Goal: Information Seeking & Learning: Find specific fact

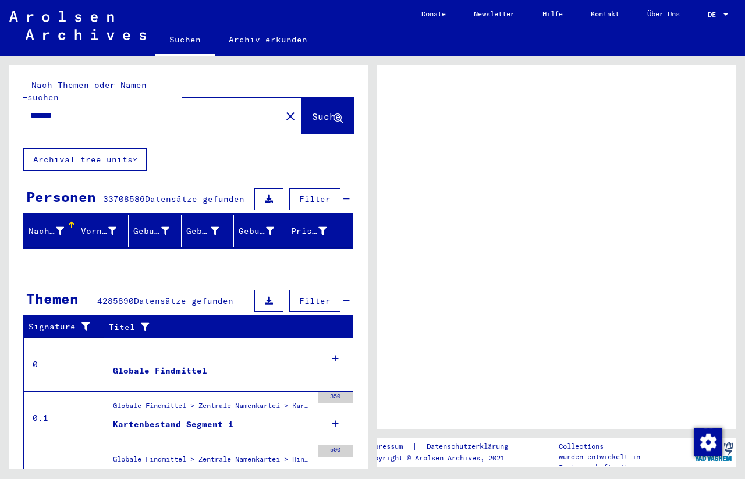
scroll to position [159, 0]
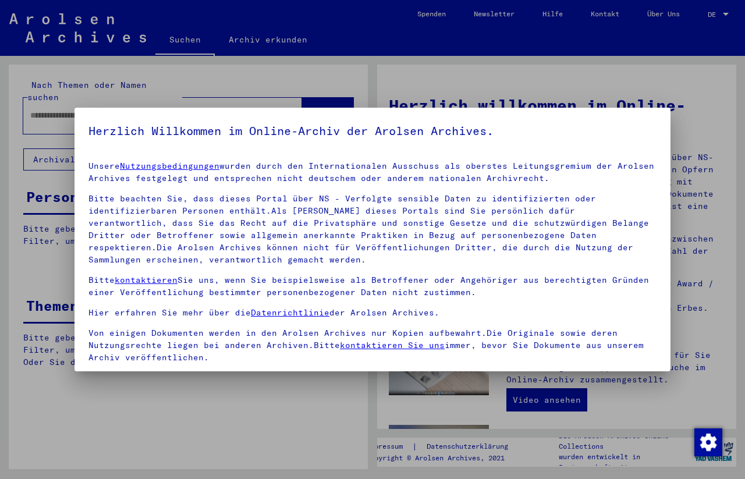
type input "*******"
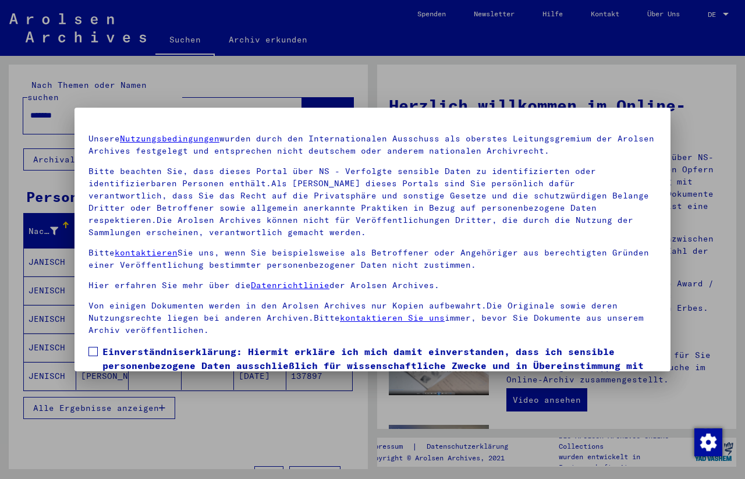
scroll to position [98, 0]
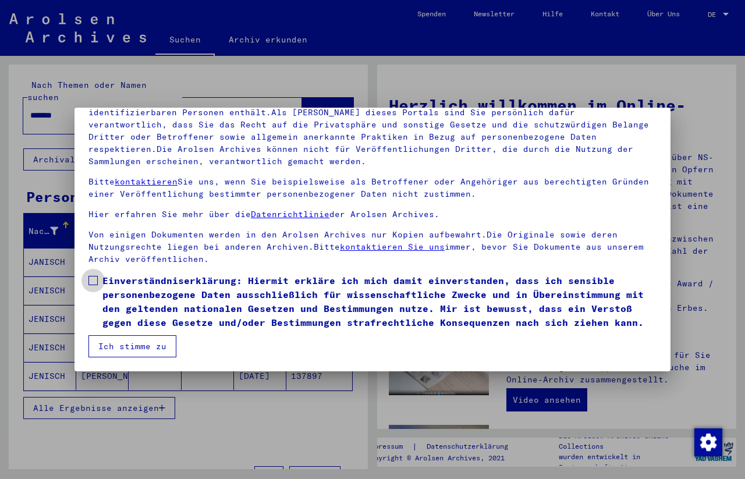
drag, startPoint x: 92, startPoint y: 281, endPoint x: 104, endPoint y: 296, distance: 19.6
click at [91, 284] on span at bounding box center [93, 280] width 9 height 9
click at [118, 345] on button "Ich stimme zu" at bounding box center [133, 346] width 88 height 22
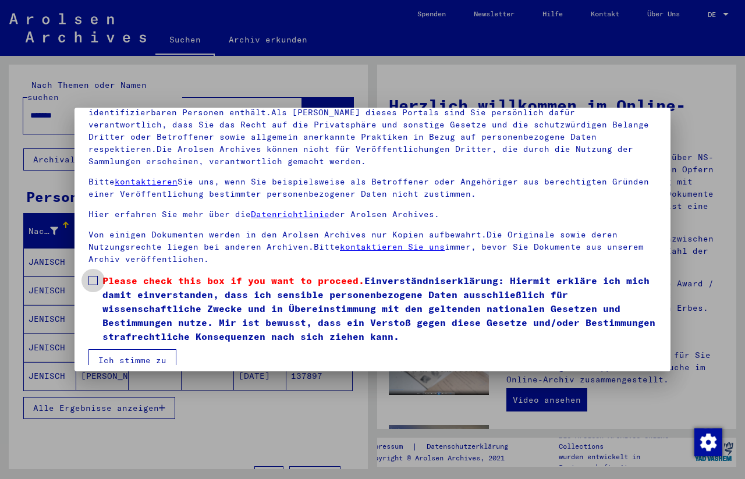
click at [92, 282] on span at bounding box center [93, 280] width 9 height 9
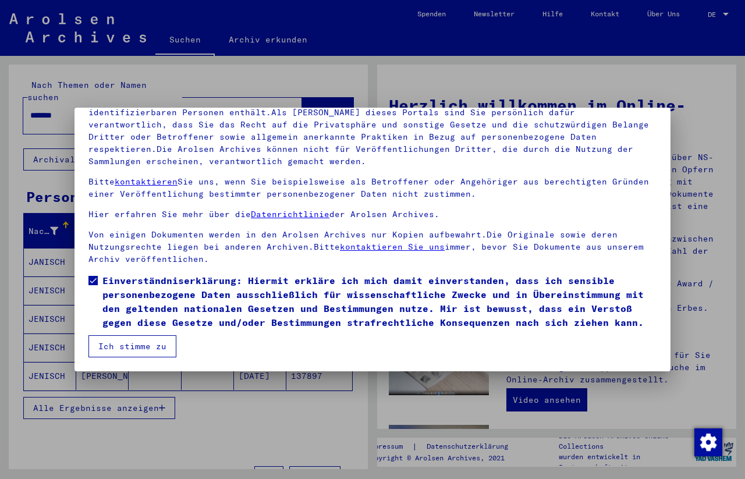
click at [128, 358] on button "Ich stimme zu" at bounding box center [133, 346] width 88 height 22
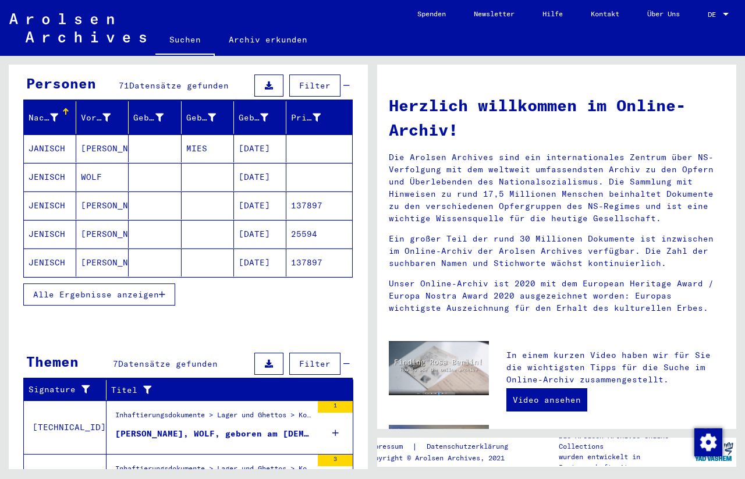
scroll to position [81, 0]
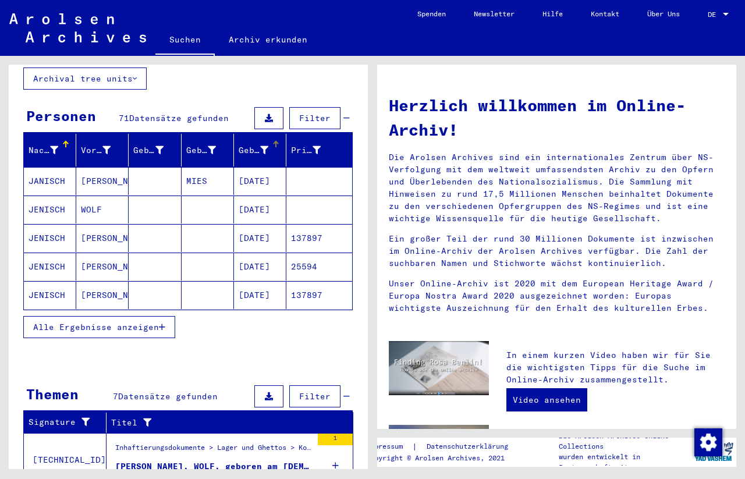
click at [263, 141] on div "Geburtsdatum" at bounding box center [262, 150] width 47 height 19
click at [165, 323] on icon "button" at bounding box center [162, 327] width 6 height 8
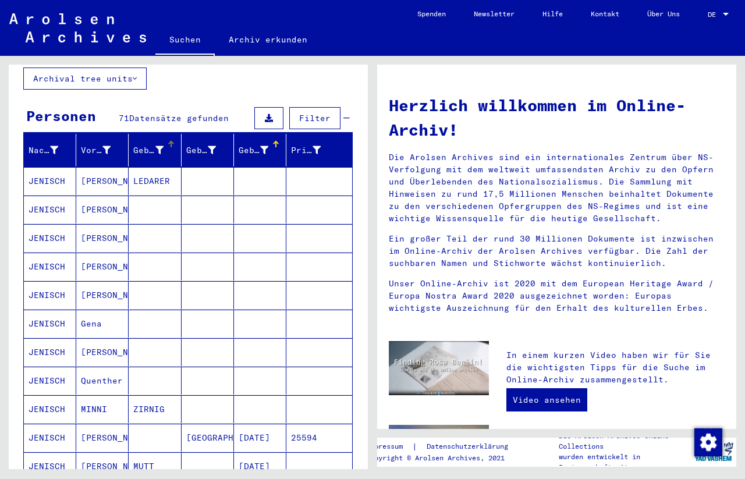
click at [138, 144] on div "Geburtsname" at bounding box center [148, 150] width 30 height 12
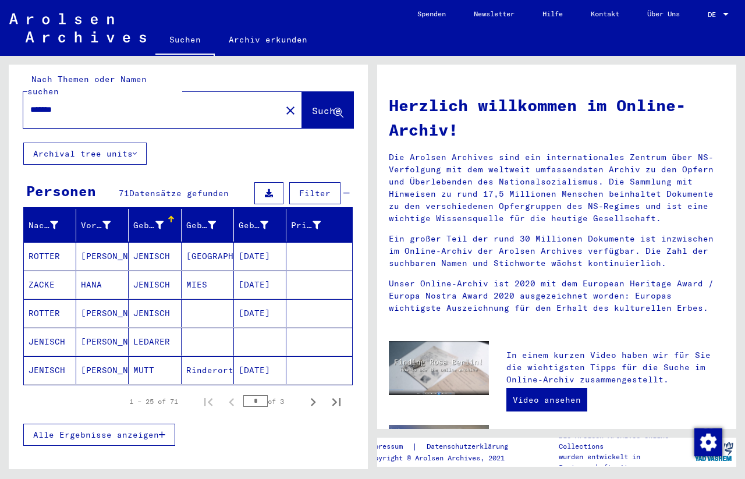
scroll to position [0, 0]
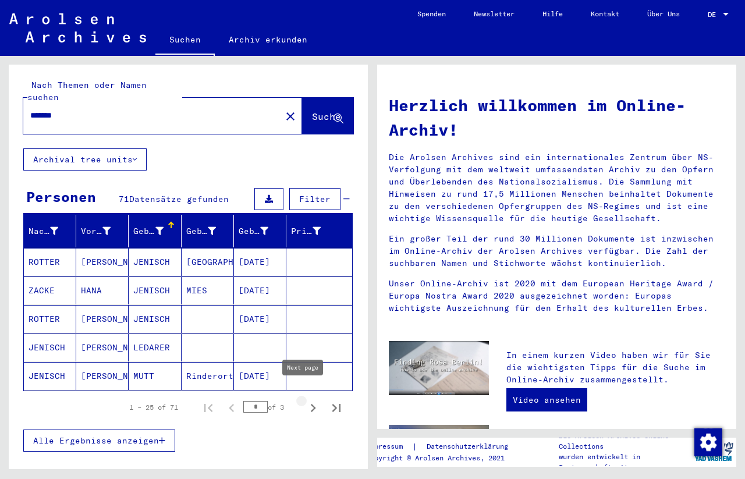
click at [306, 400] on icon "Next page" at bounding box center [313, 408] width 16 height 16
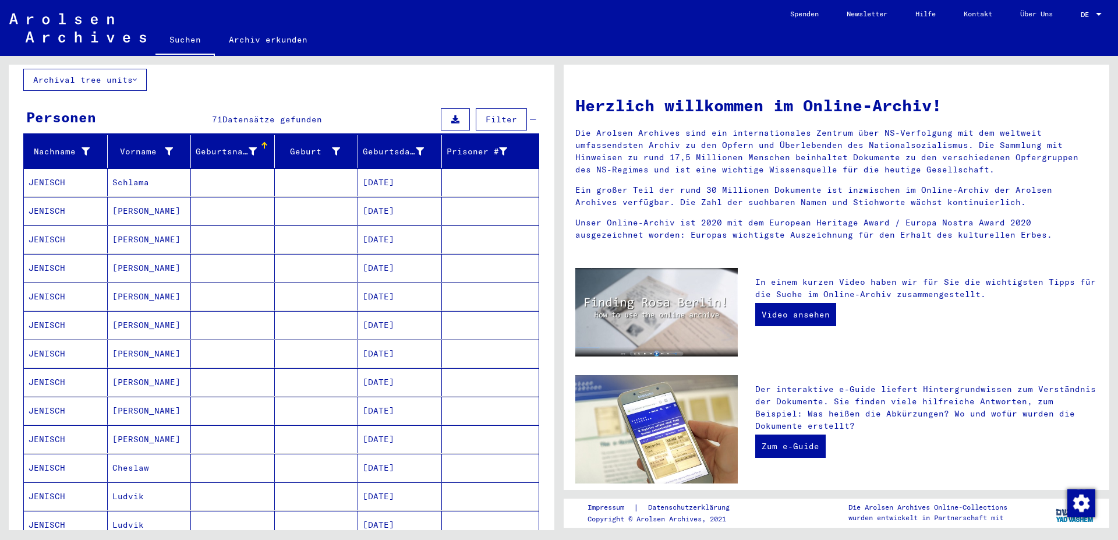
scroll to position [126, 0]
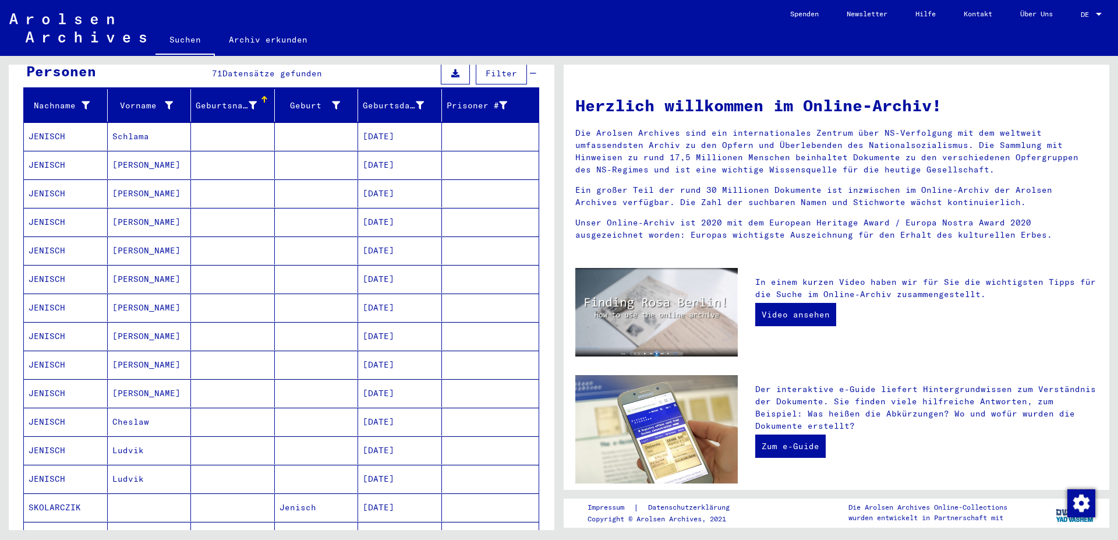
click at [13, 107] on div "Nachname Vorname Geburtsname Geburt‏ Geburtsdatum Prisoner # JENISCH Schlama [D…" at bounding box center [282, 500] width 546 height 823
click at [123, 100] on div "Vorname" at bounding box center [142, 106] width 61 height 12
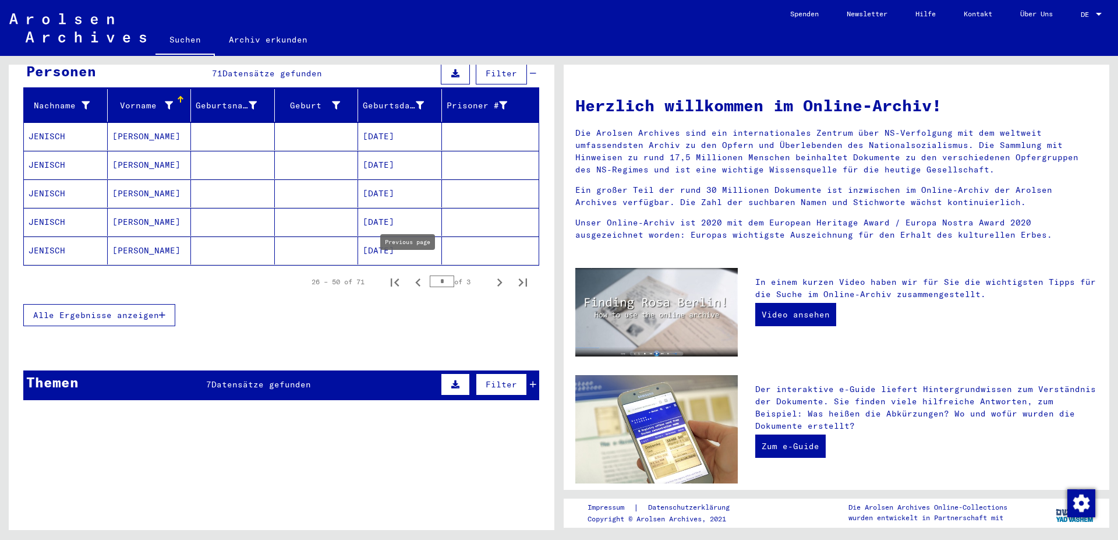
click at [410, 274] on icon "Previous page" at bounding box center [418, 282] width 16 height 16
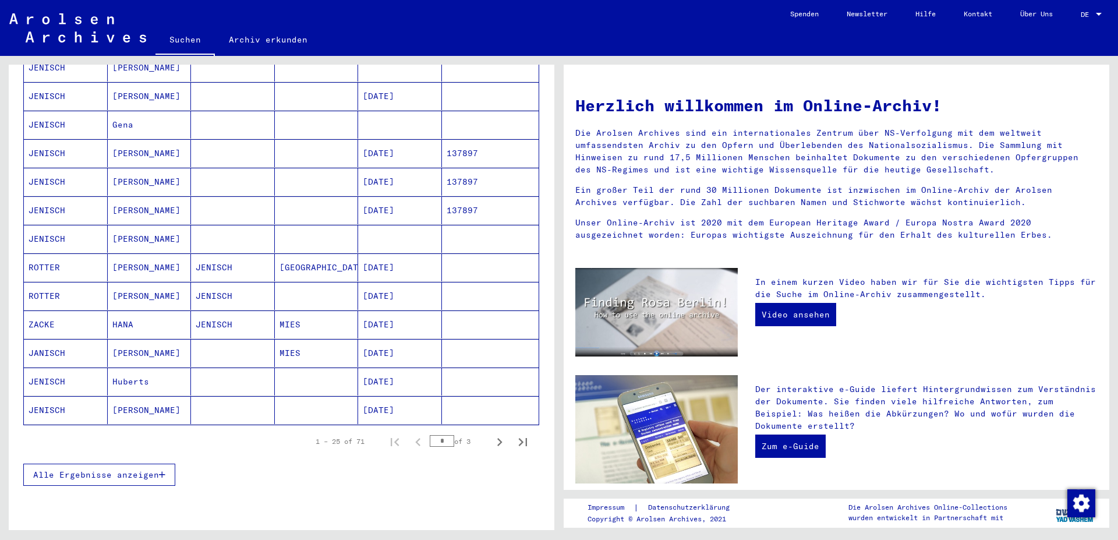
scroll to position [566, 0]
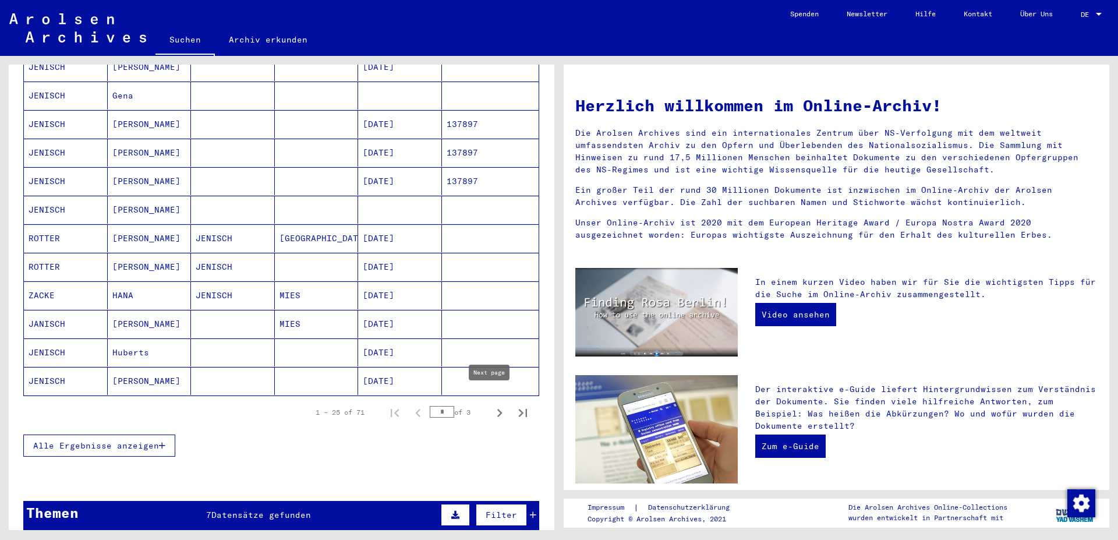
click at [492, 405] on icon "Next page" at bounding box center [500, 413] width 16 height 16
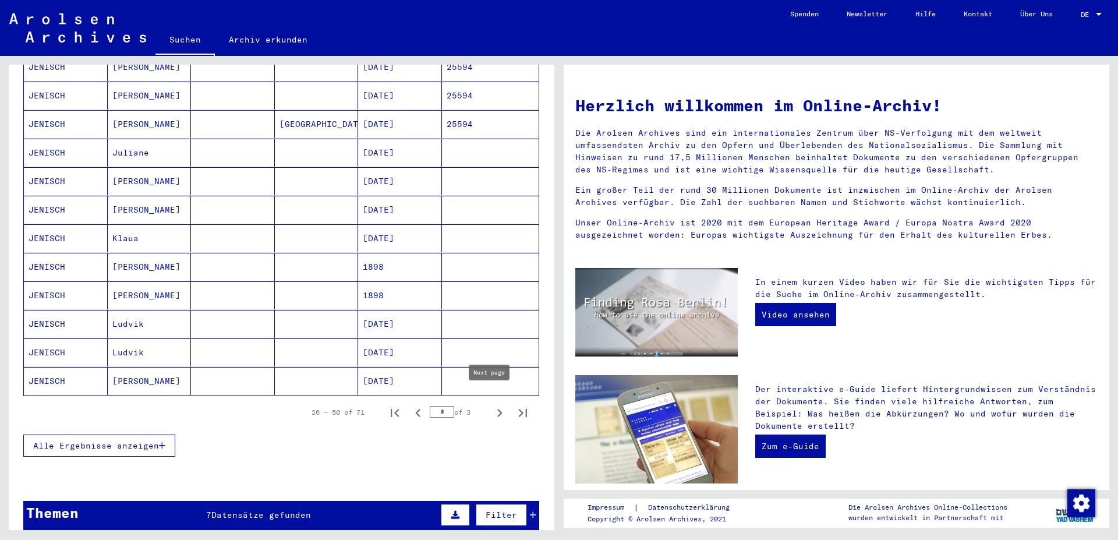
click at [497, 409] on icon "Next page" at bounding box center [499, 413] width 5 height 8
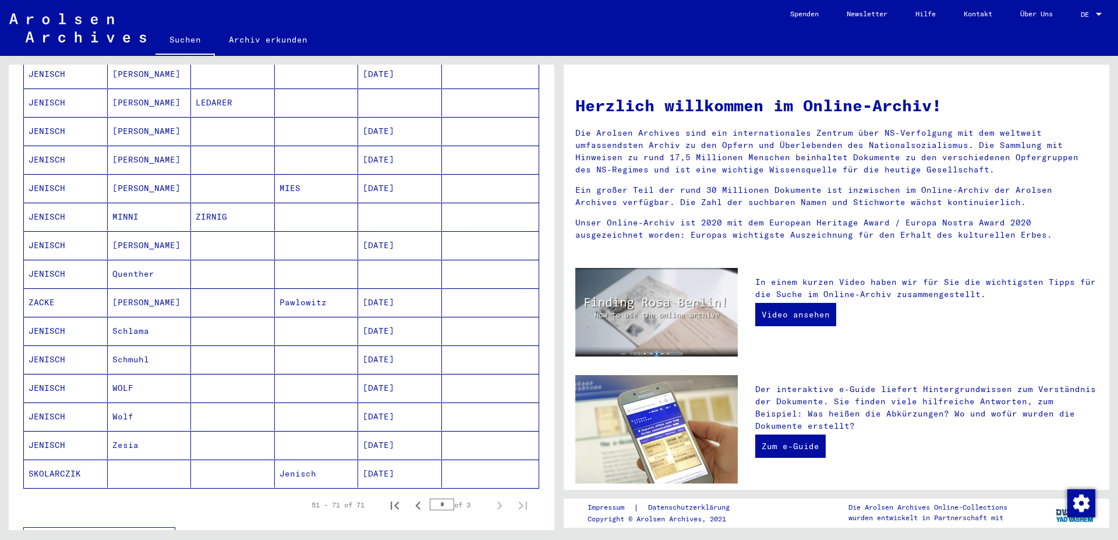
scroll to position [377, 0]
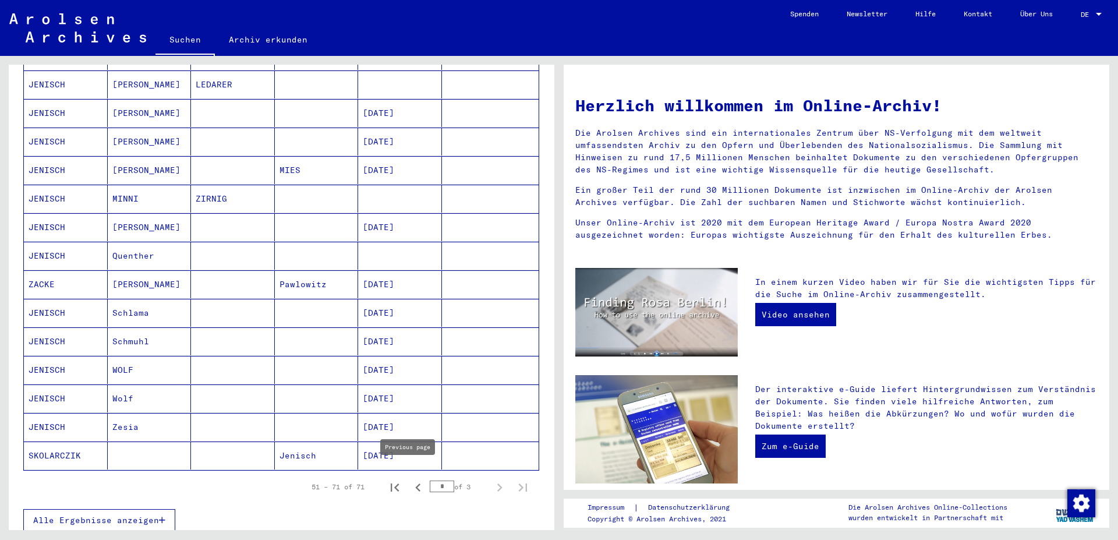
click at [410, 479] on icon "Previous page" at bounding box center [418, 487] width 16 height 16
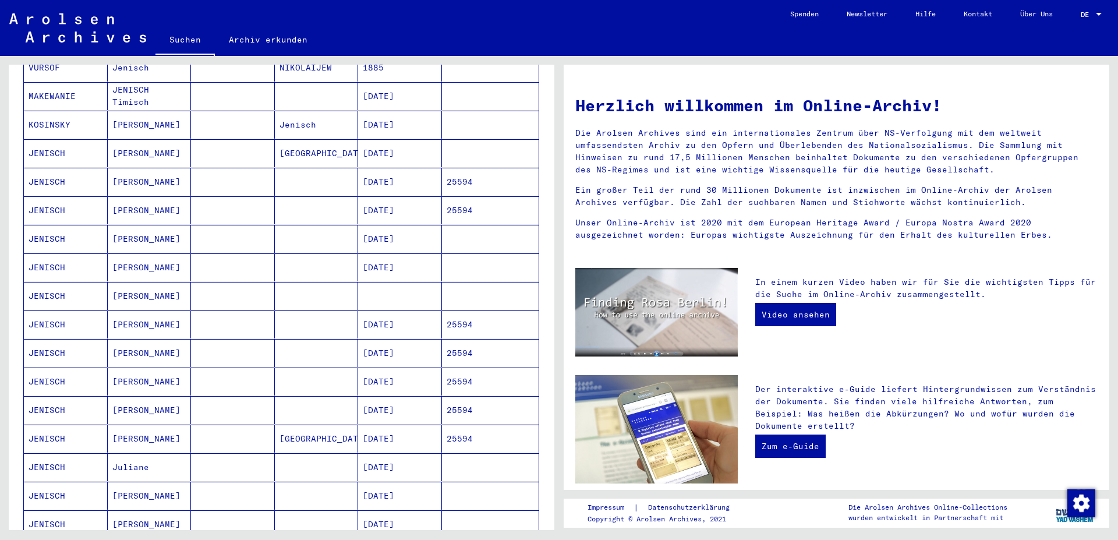
scroll to position [503, 0]
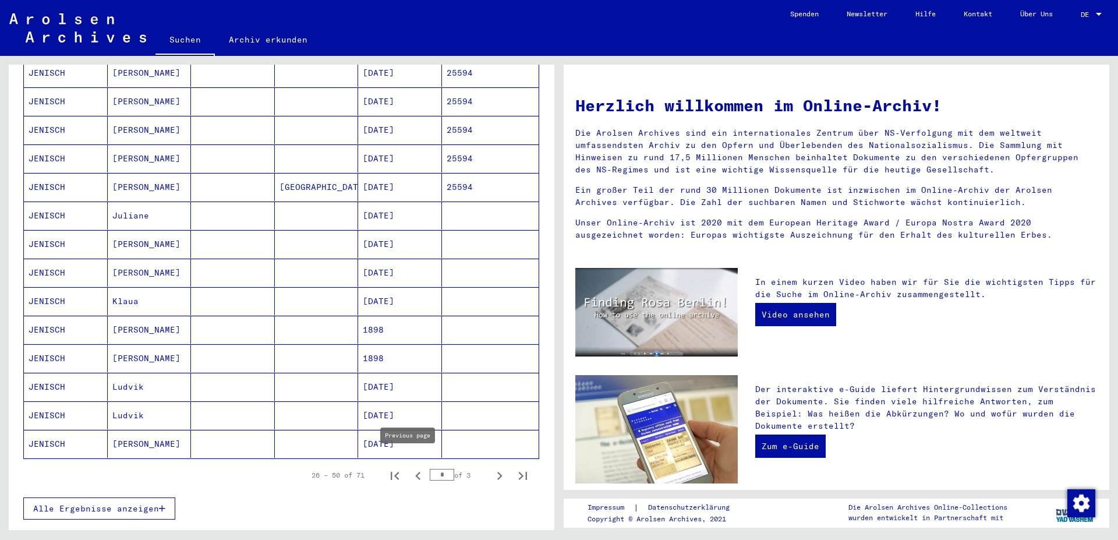
click at [410, 468] on icon "Previous page" at bounding box center [418, 476] width 16 height 16
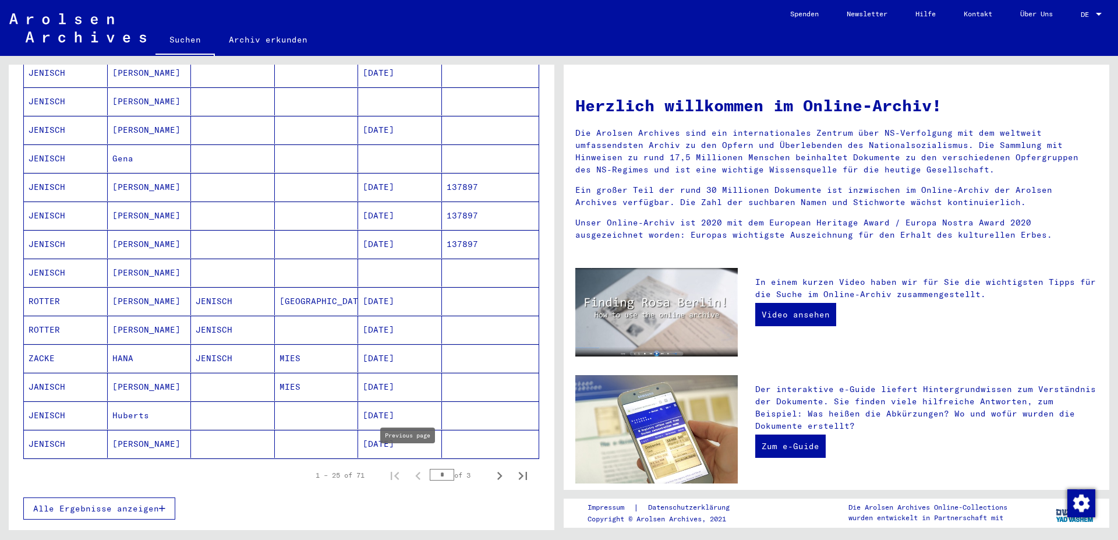
type input "*"
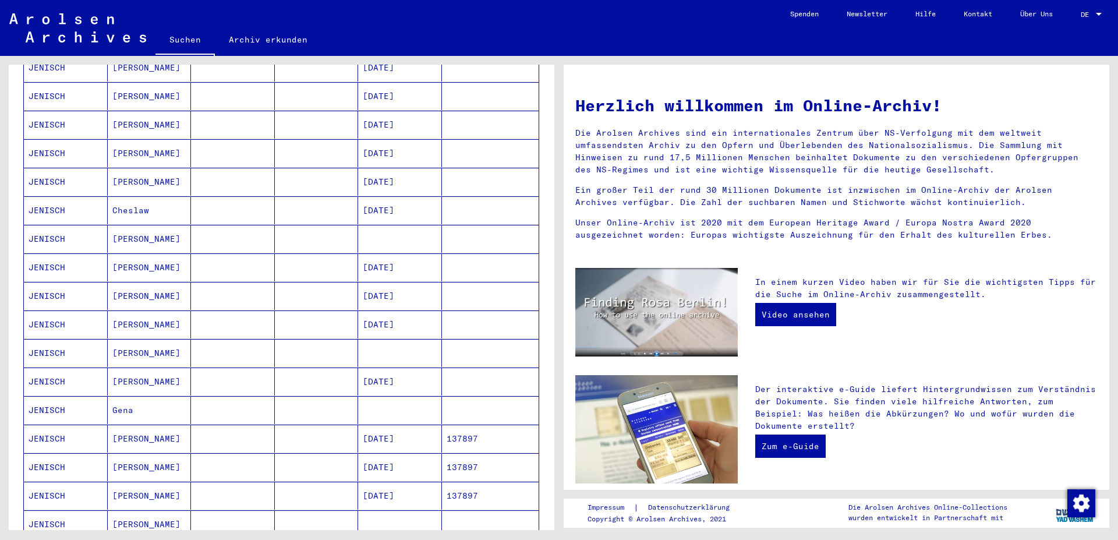
scroll to position [126, 0]
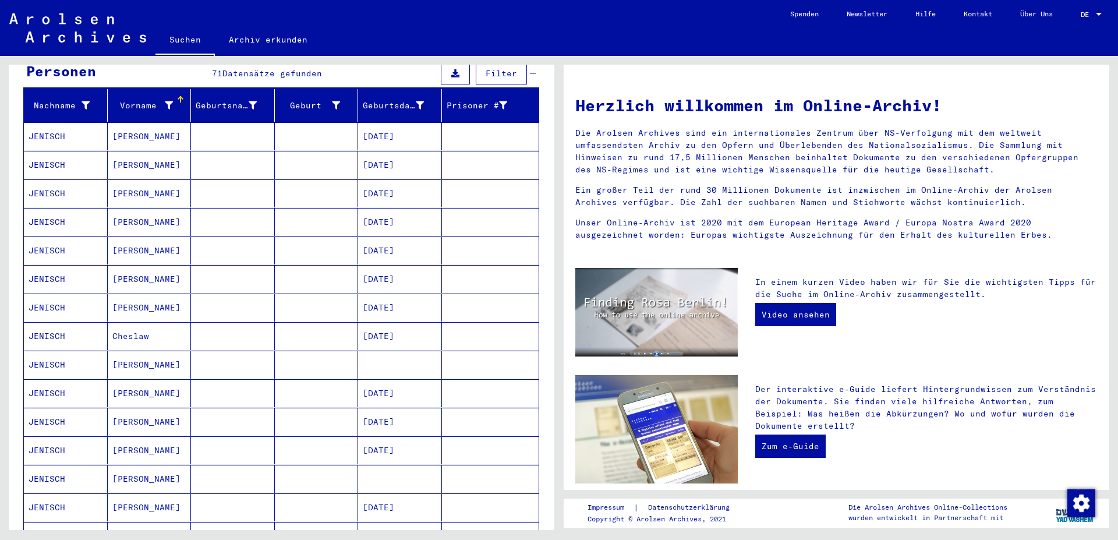
click at [17, 250] on div "Nachname Vorname Geburtsname Geburt‏ Geburtsdatum Prisoner # [PERSON_NAME] [DAT…" at bounding box center [282, 500] width 546 height 823
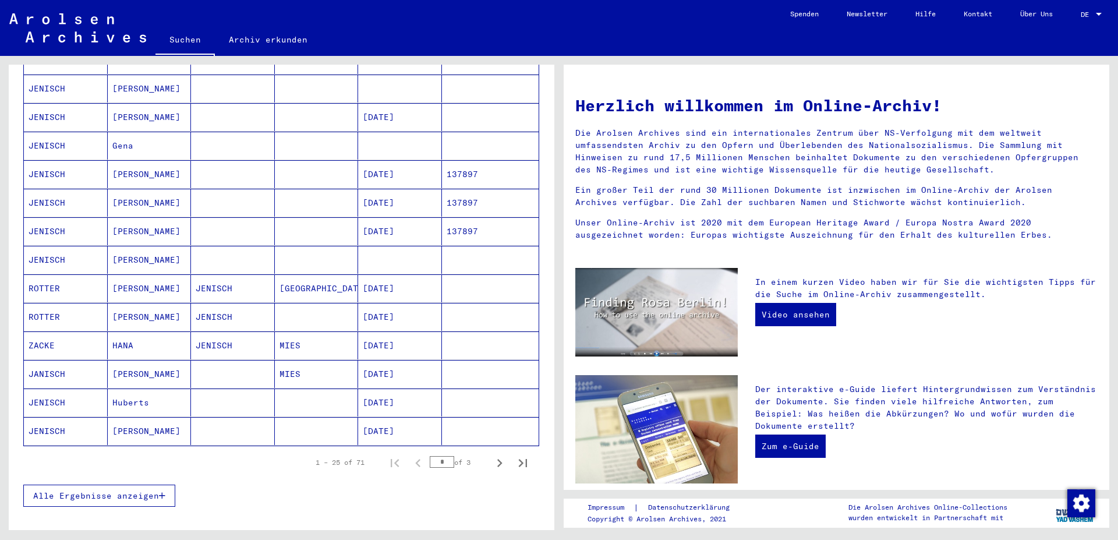
scroll to position [692, 0]
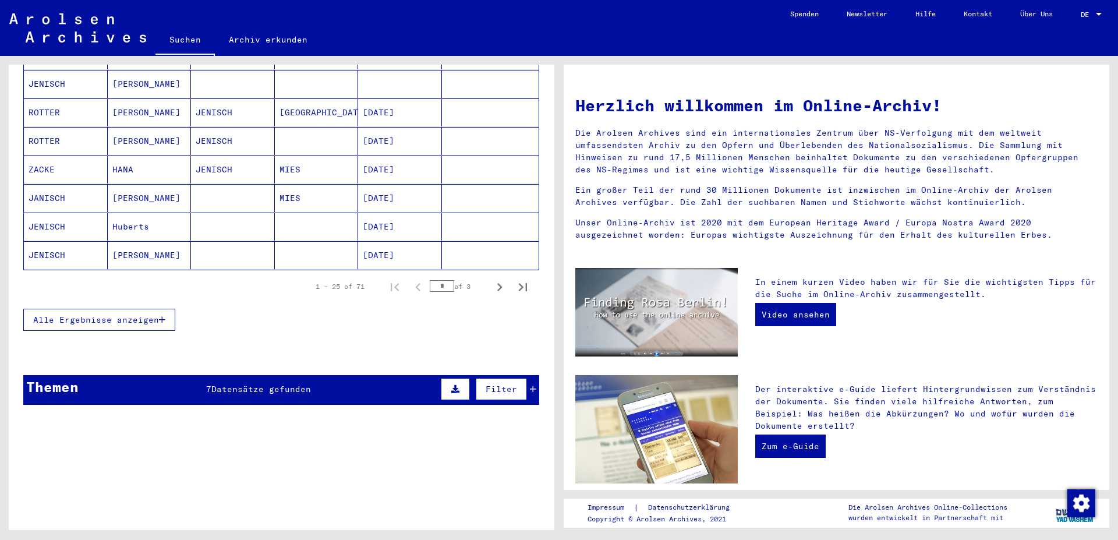
click at [451, 385] on icon at bounding box center [455, 389] width 8 height 8
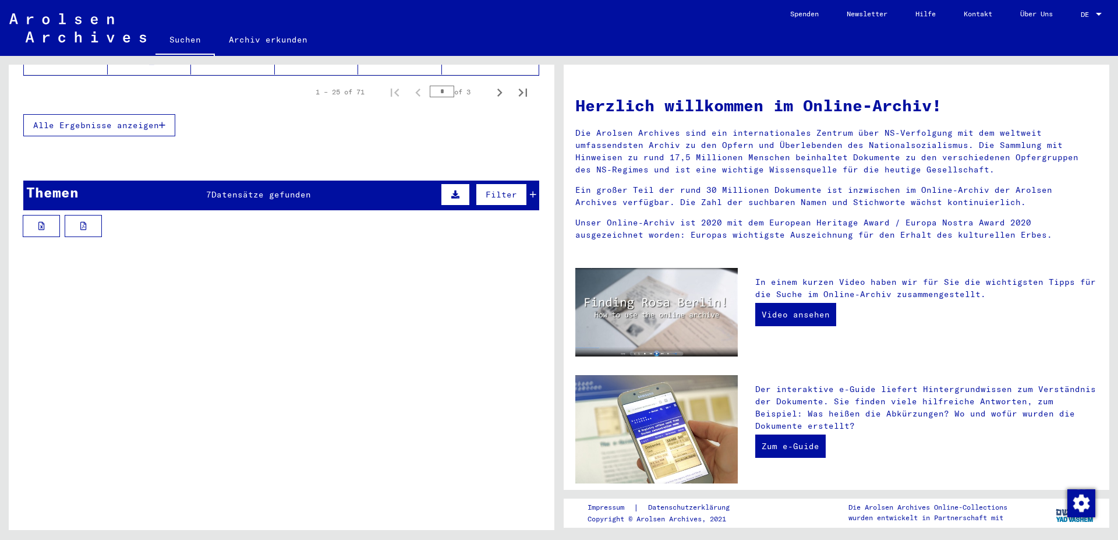
scroll to position [900, 0]
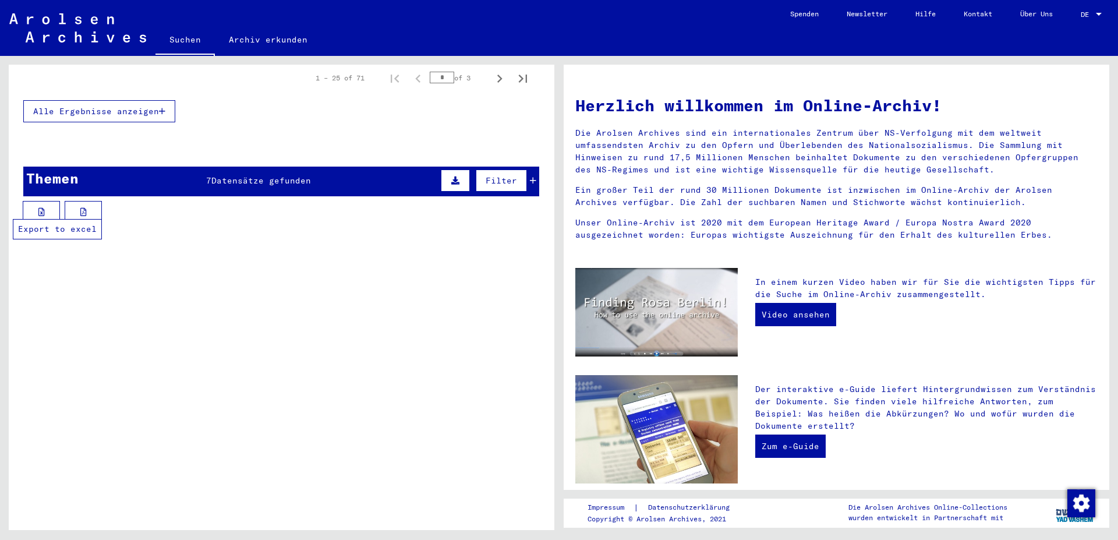
click at [41, 208] on icon at bounding box center [41, 212] width 6 height 8
click at [159, 383] on div "[PERSON_NAME], geboren am [DEMOGRAPHIC_DATA]" at bounding box center [230, 389] width 231 height 12
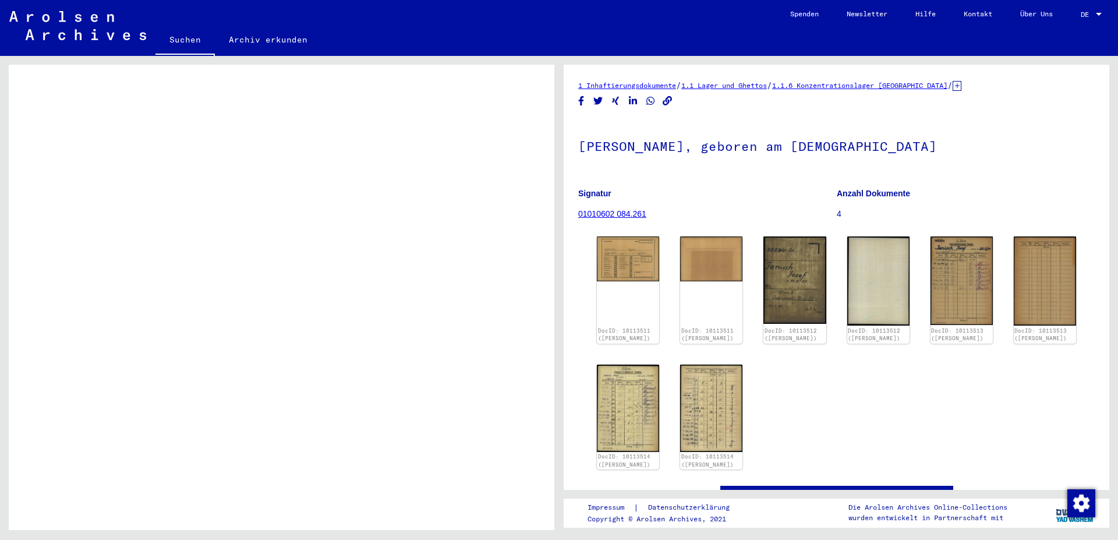
scroll to position [303, 0]
click at [636, 267] on img at bounding box center [628, 257] width 66 height 47
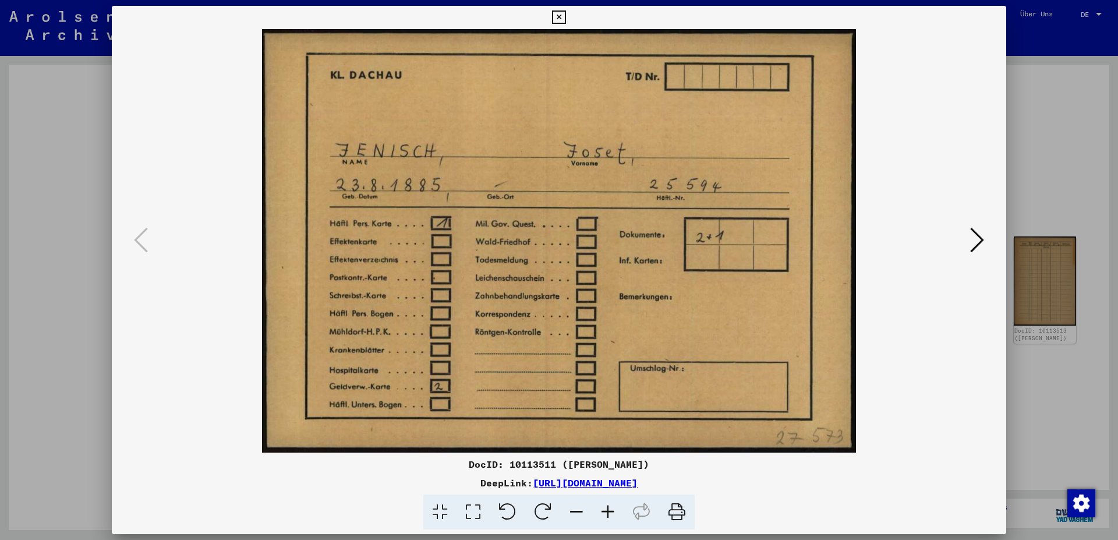
click at [745, 238] on icon at bounding box center [977, 240] width 14 height 28
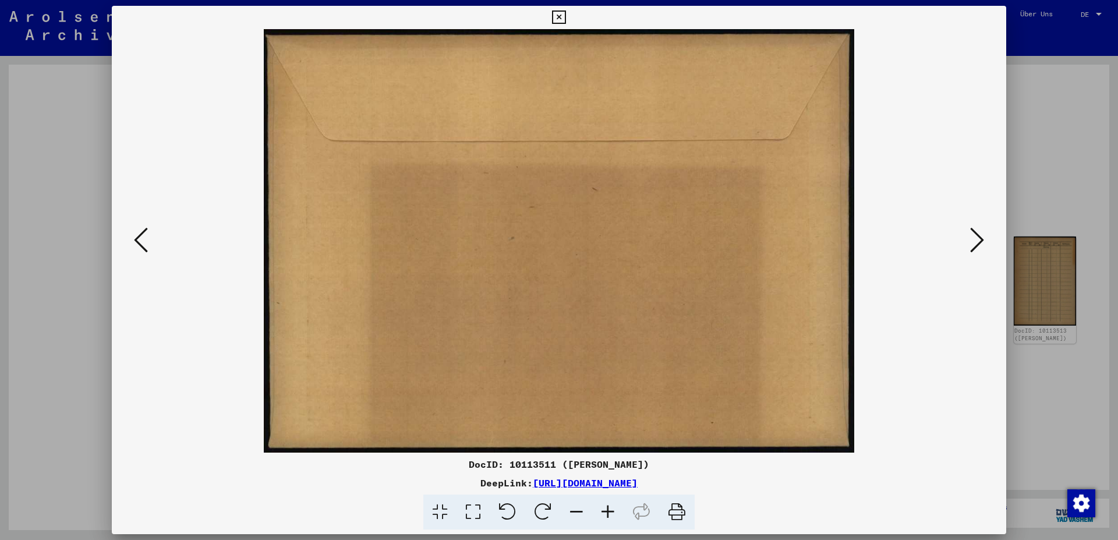
click at [745, 238] on icon at bounding box center [977, 240] width 14 height 28
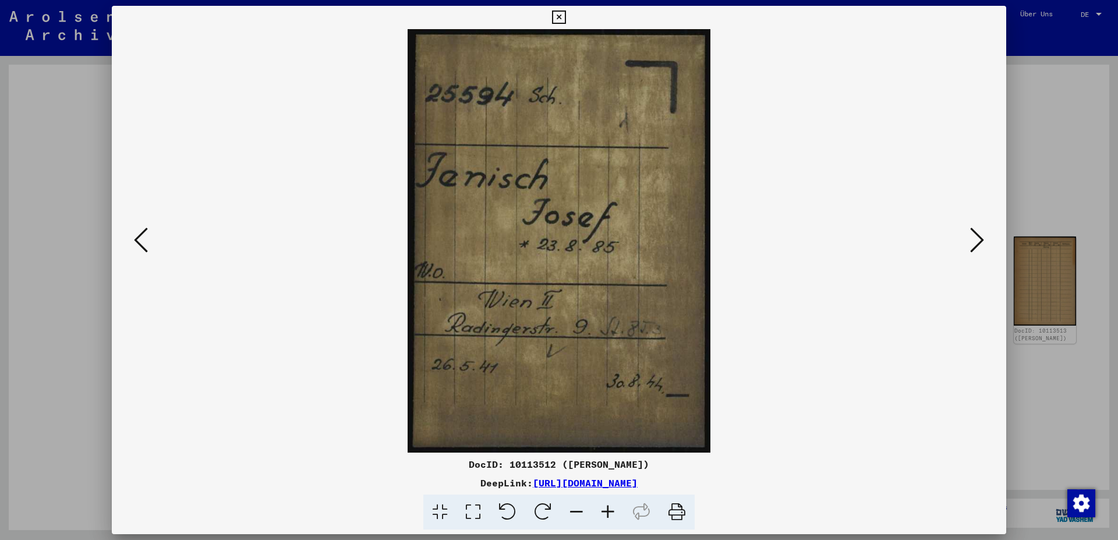
click at [745, 238] on icon at bounding box center [977, 240] width 14 height 28
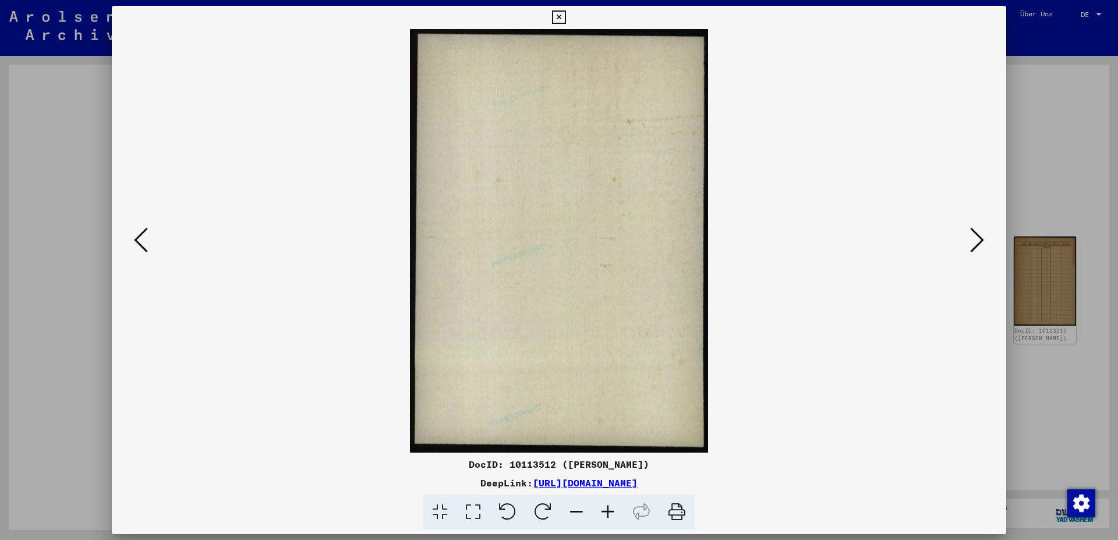
click at [745, 238] on icon at bounding box center [977, 240] width 14 height 28
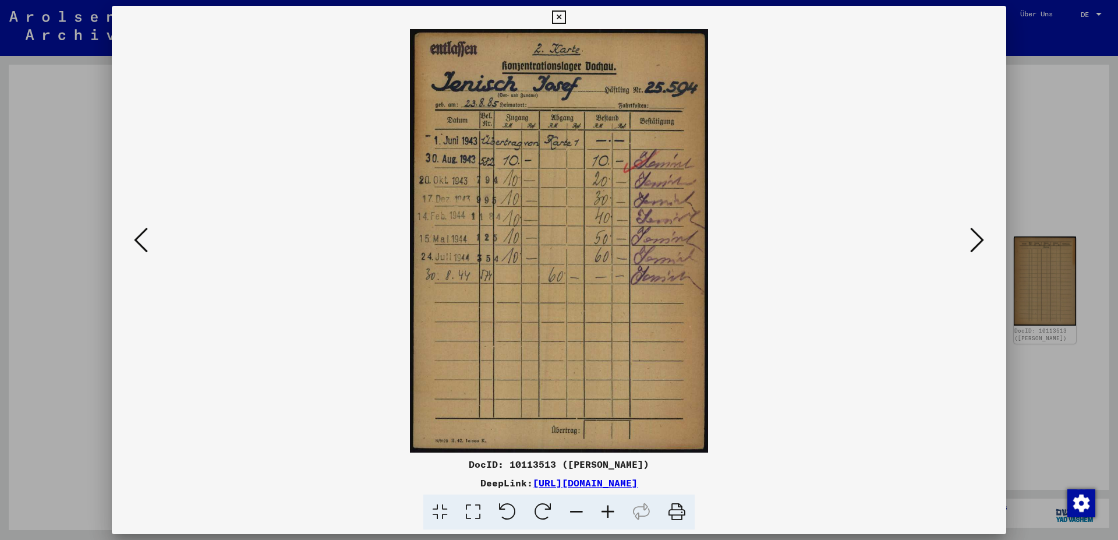
click at [745, 238] on icon at bounding box center [977, 240] width 14 height 28
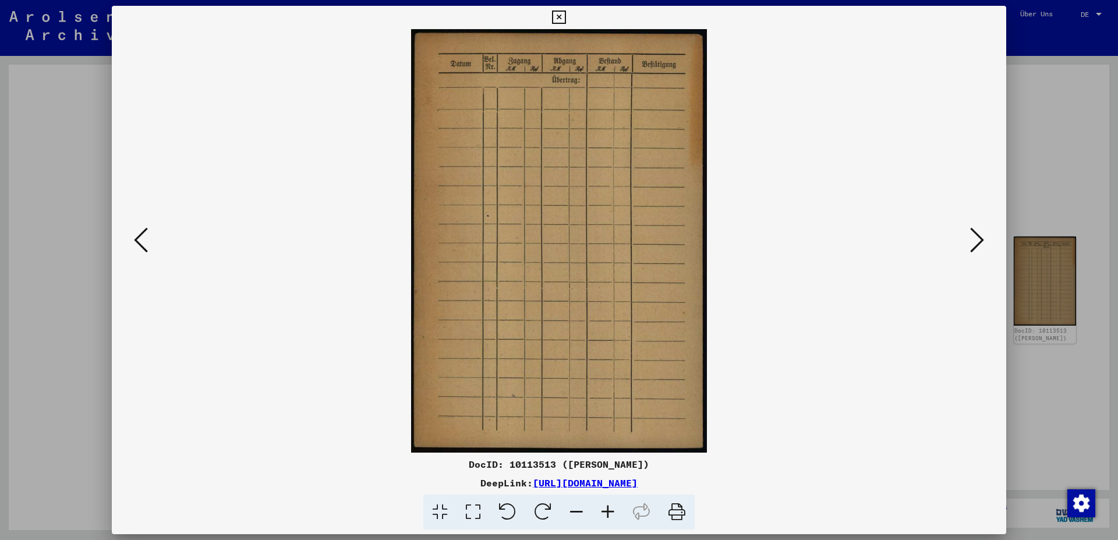
click at [745, 238] on icon at bounding box center [977, 240] width 14 height 28
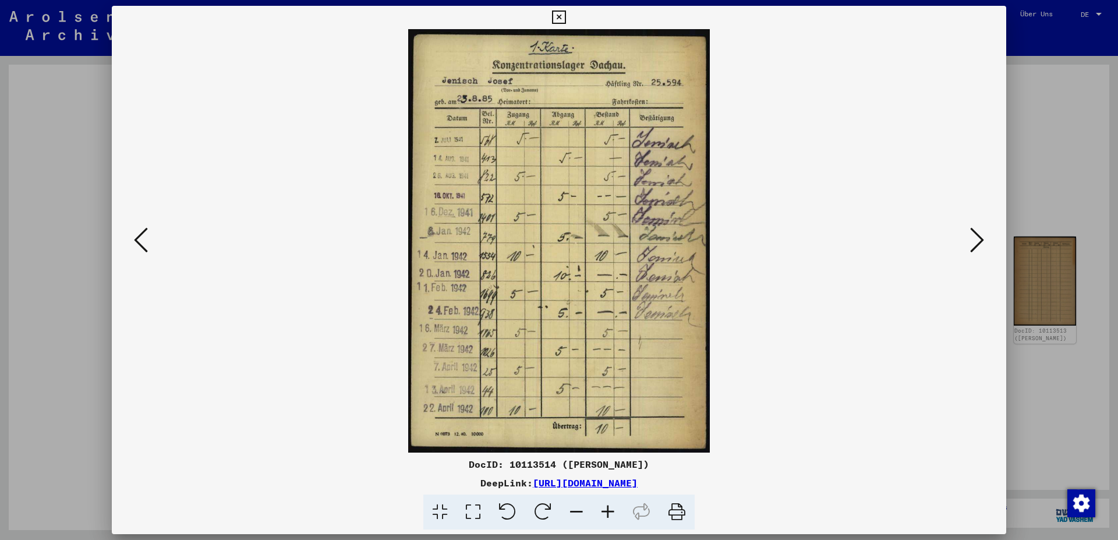
click at [565, 18] on icon at bounding box center [558, 17] width 13 height 14
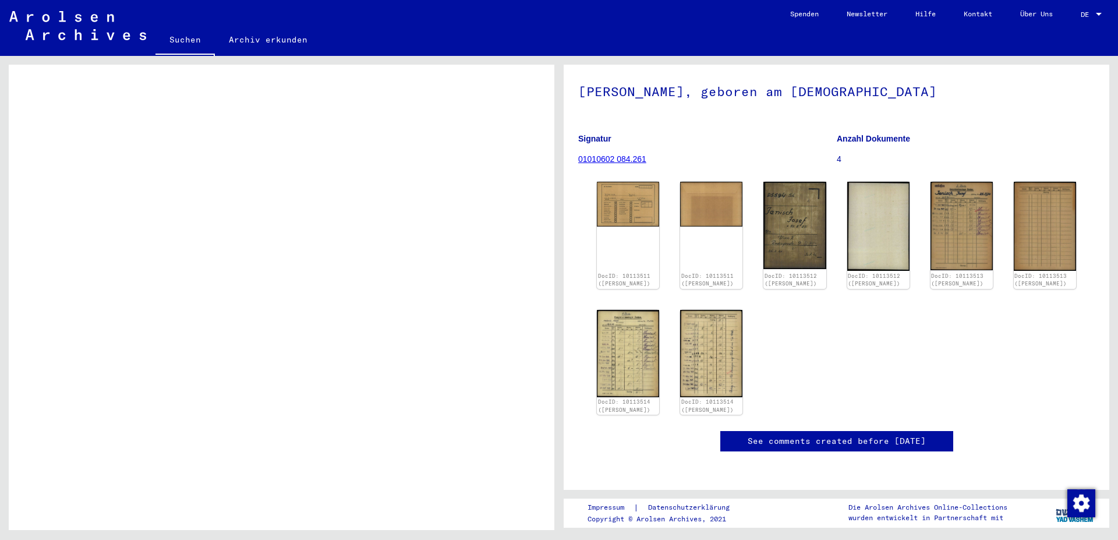
scroll to position [126, 0]
click at [745, 179] on img at bounding box center [962, 225] width 66 height 93
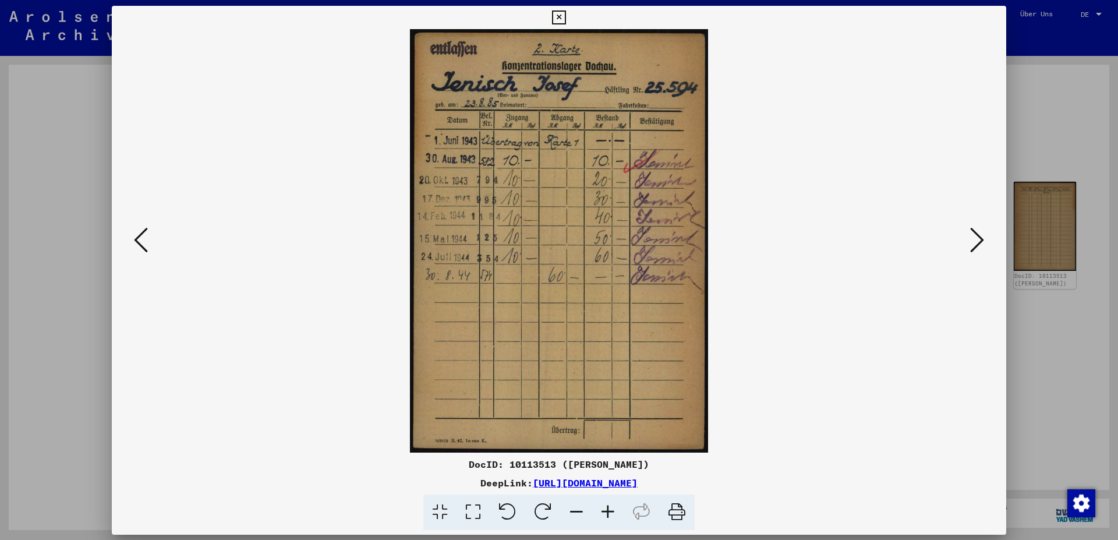
click at [745, 136] on div "DocID: 10113513 ([PERSON_NAME]) DeepLink: [URL][DOMAIN_NAME]" at bounding box center [559, 270] width 895 height 529
click at [745, 136] on img at bounding box center [558, 240] width 815 height 423
click at [745, 239] on icon at bounding box center [977, 240] width 14 height 28
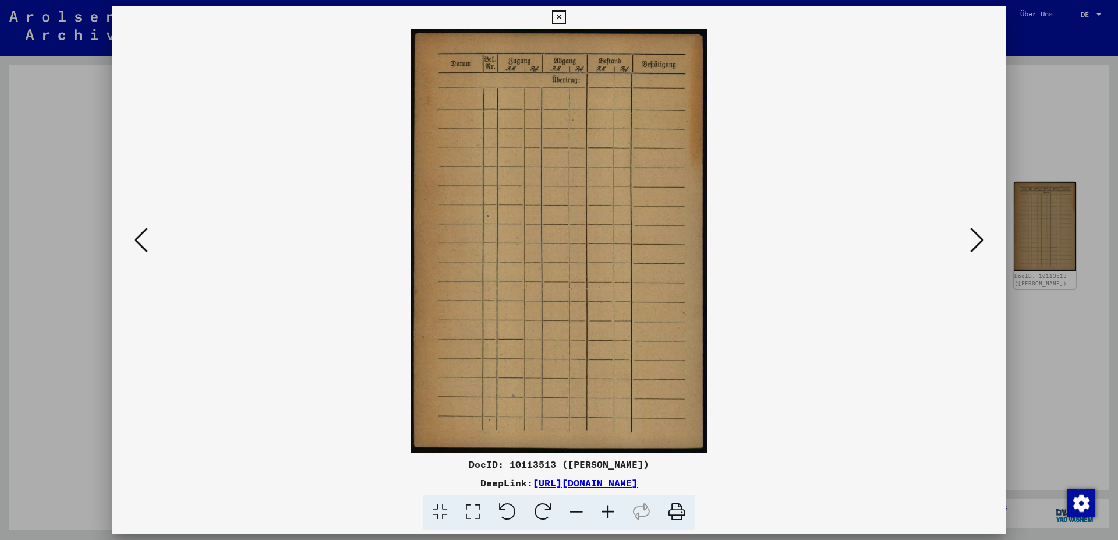
click at [745, 239] on icon at bounding box center [977, 240] width 14 height 28
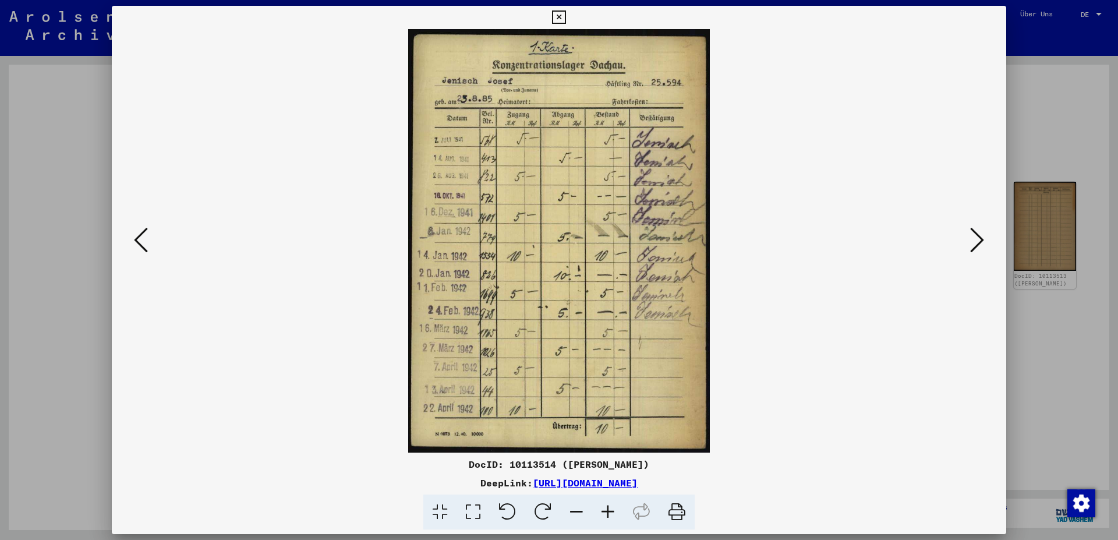
click at [745, 239] on icon at bounding box center [977, 240] width 14 height 28
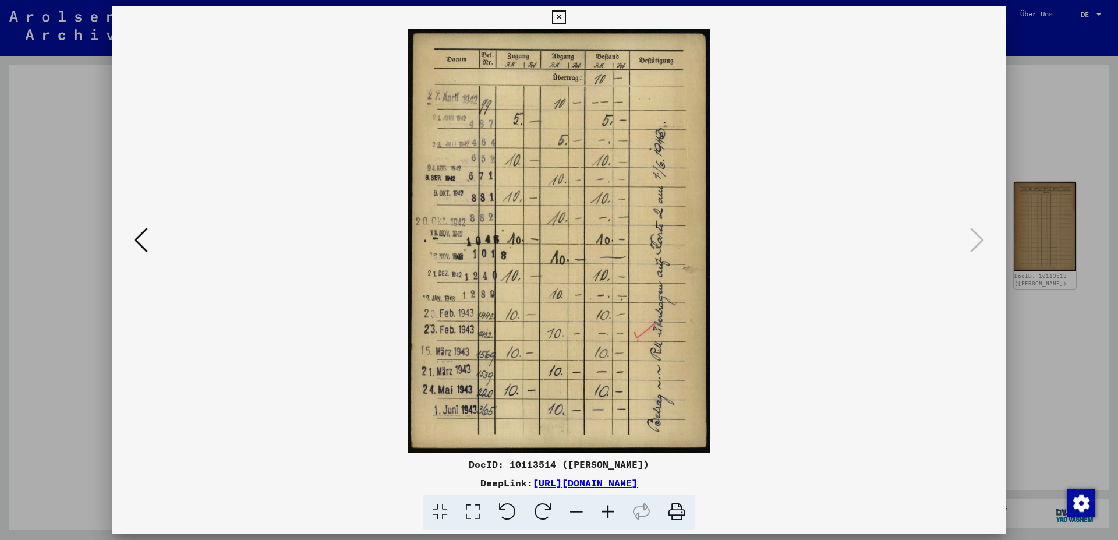
click at [565, 14] on icon at bounding box center [558, 17] width 13 height 14
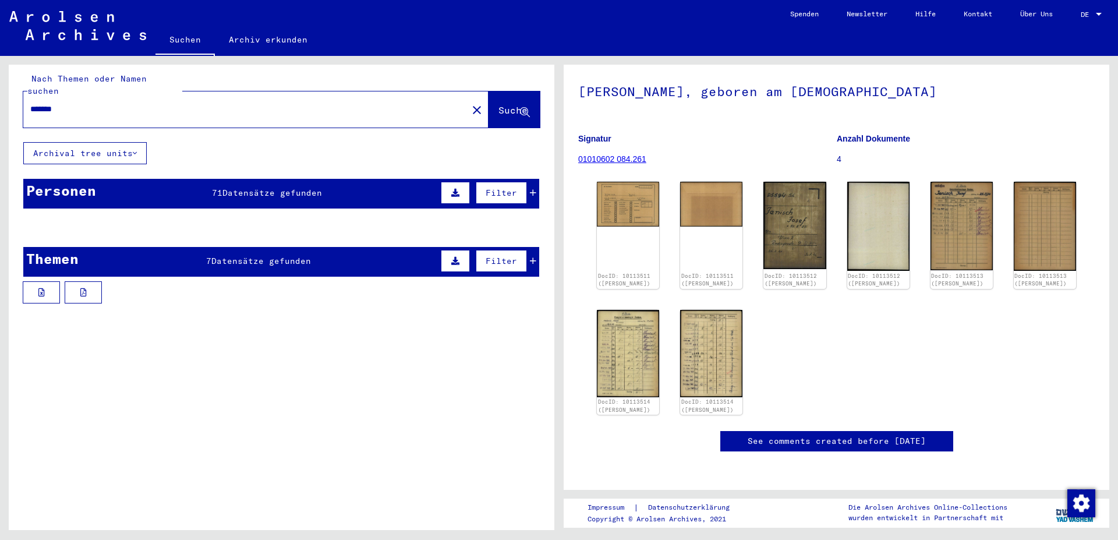
scroll to position [0, 0]
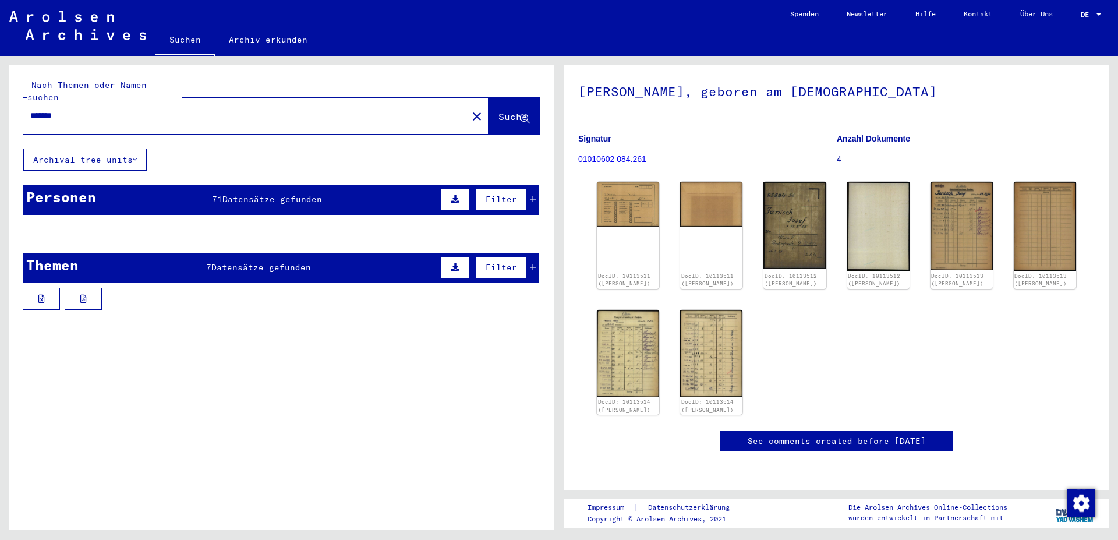
click at [443, 188] on button at bounding box center [455, 199] width 29 height 22
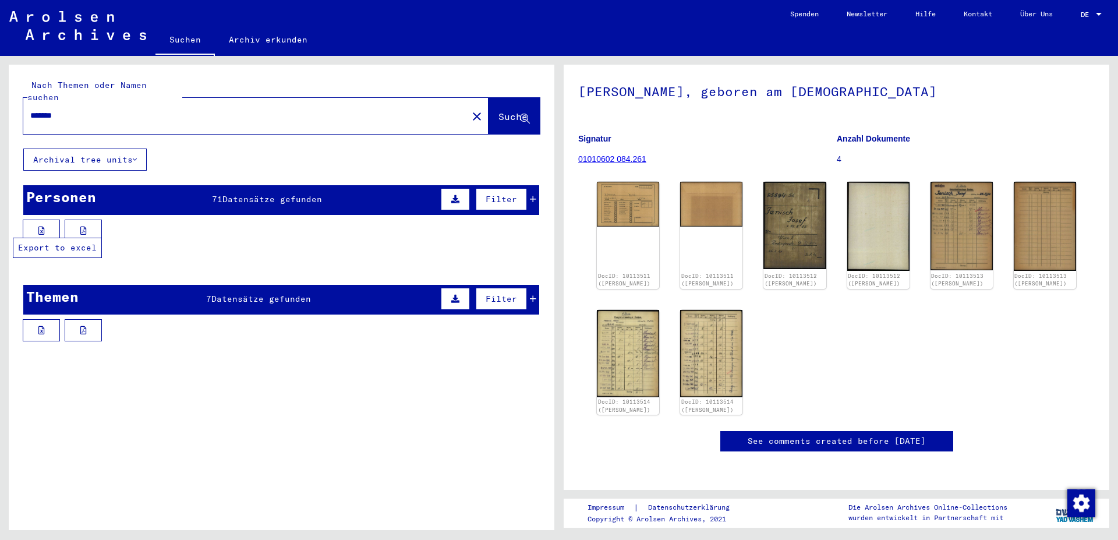
click at [41, 227] on icon at bounding box center [41, 231] width 6 height 8
click at [745, 2] on link "Newsletter" at bounding box center [867, 14] width 69 height 28
drag, startPoint x: 82, startPoint y: 99, endPoint x: 0, endPoint y: 111, distance: 82.4
click at [30, 111] on input "*******" at bounding box center [245, 115] width 430 height 12
type input "**********"
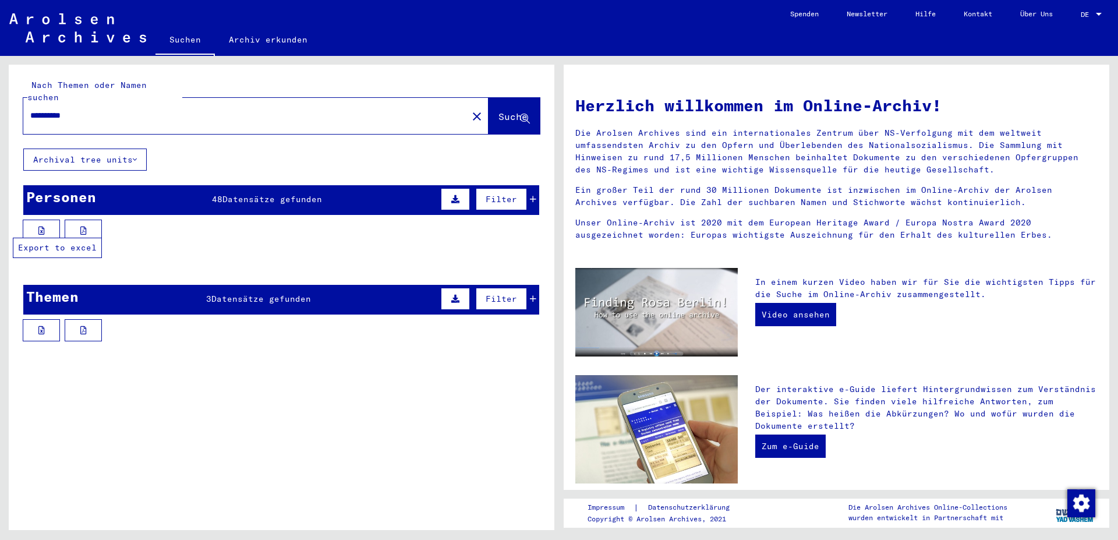
click at [43, 227] on icon at bounding box center [41, 231] width 6 height 8
click at [39, 326] on icon at bounding box center [41, 330] width 6 height 8
click at [745, 0] on link "Newsletter" at bounding box center [867, 14] width 69 height 28
click at [451, 295] on icon at bounding box center [455, 299] width 8 height 8
click at [456, 295] on icon at bounding box center [455, 299] width 8 height 8
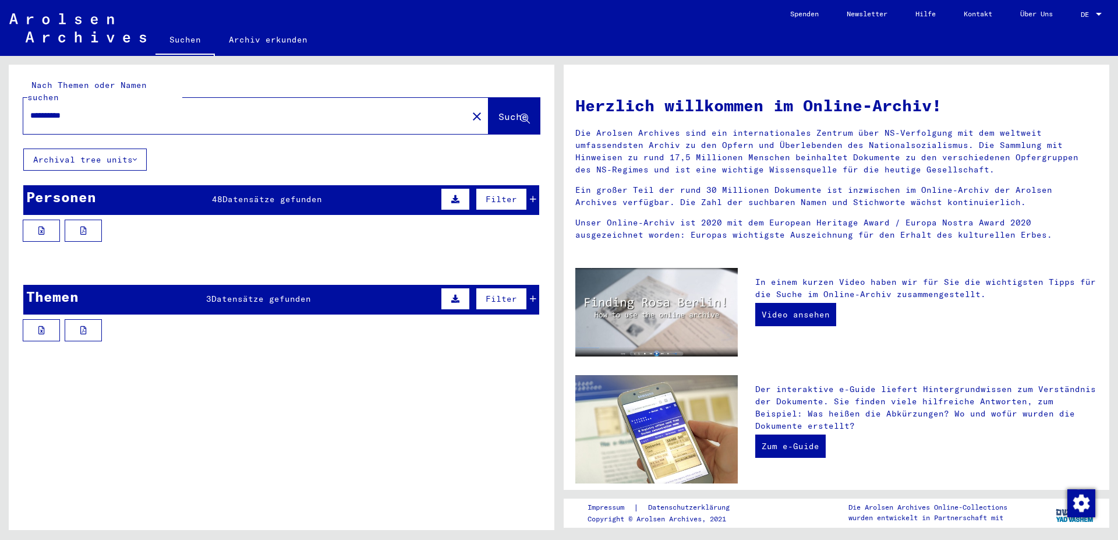
click at [139, 149] on button "Archival tree units" at bounding box center [84, 160] width 123 height 22
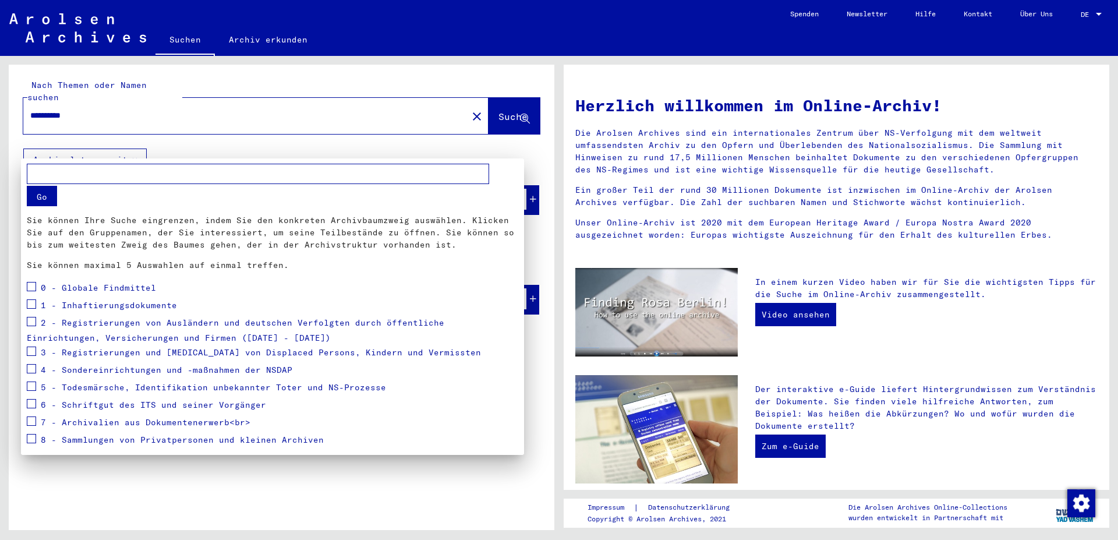
click at [139, 147] on div at bounding box center [559, 270] width 1118 height 540
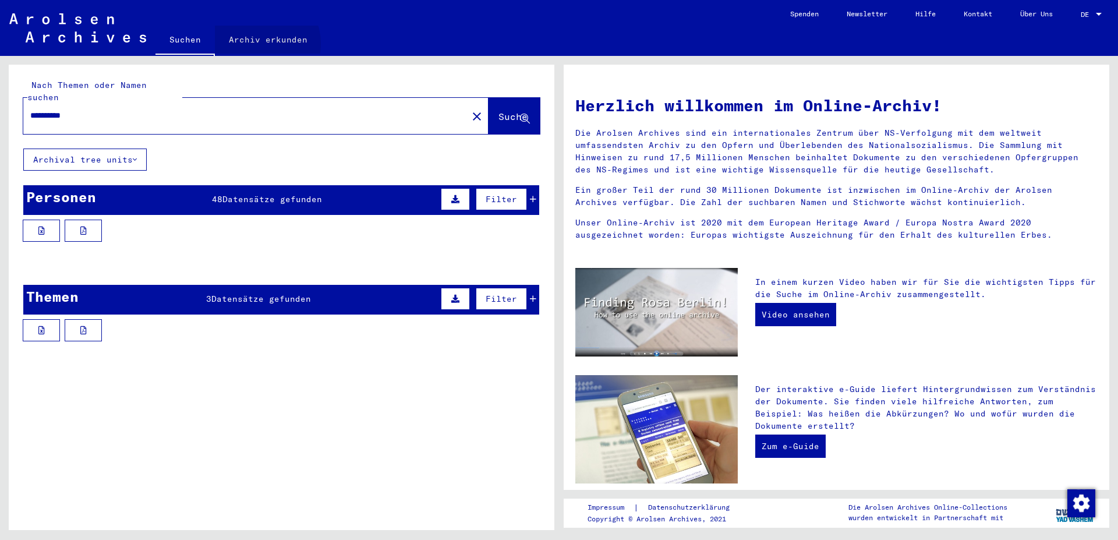
click at [258, 44] on link "Archiv erkunden" at bounding box center [268, 40] width 107 height 28
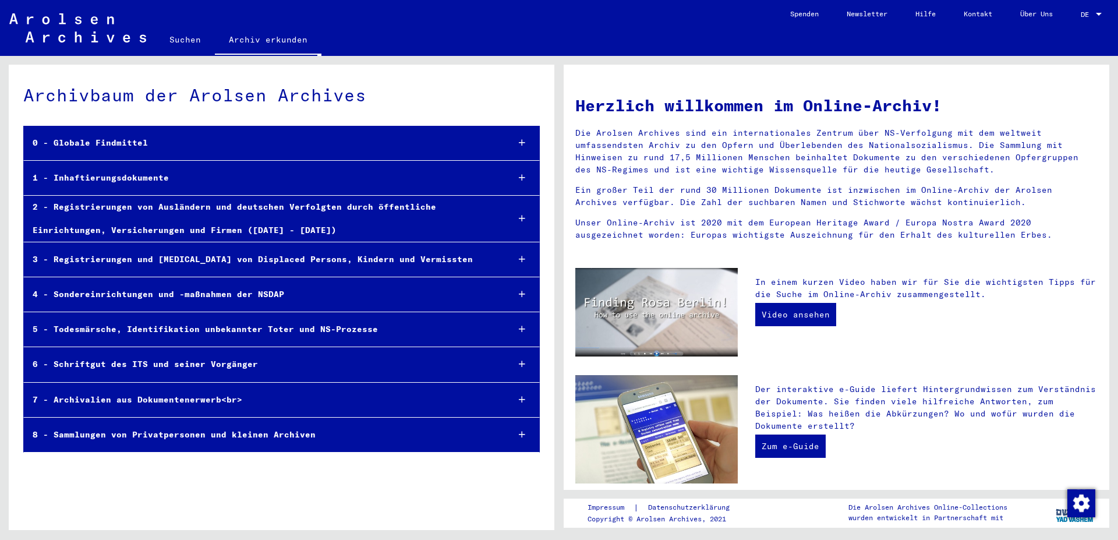
click at [521, 259] on icon at bounding box center [522, 259] width 6 height 8
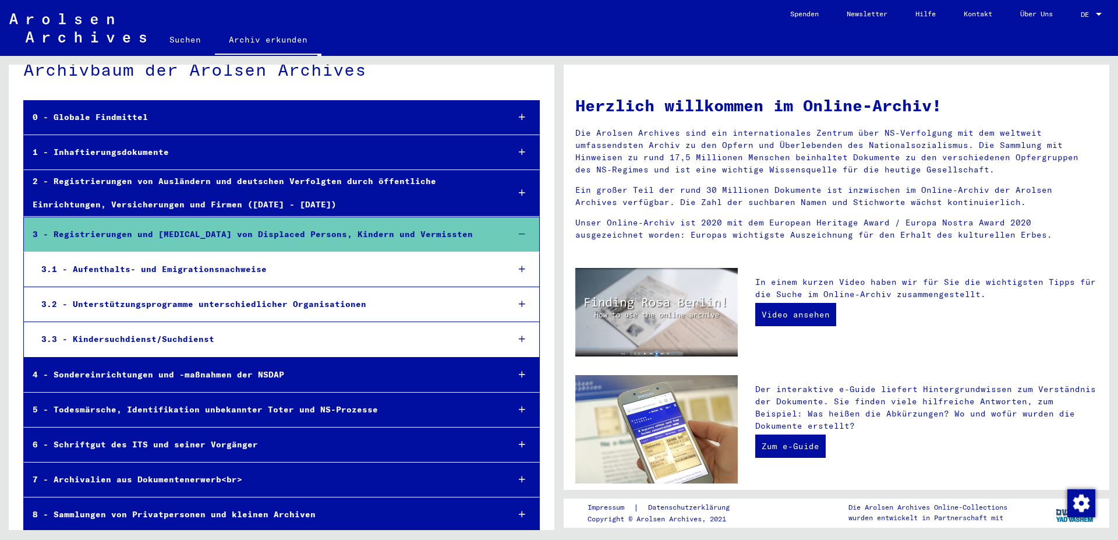
scroll to position [34, 0]
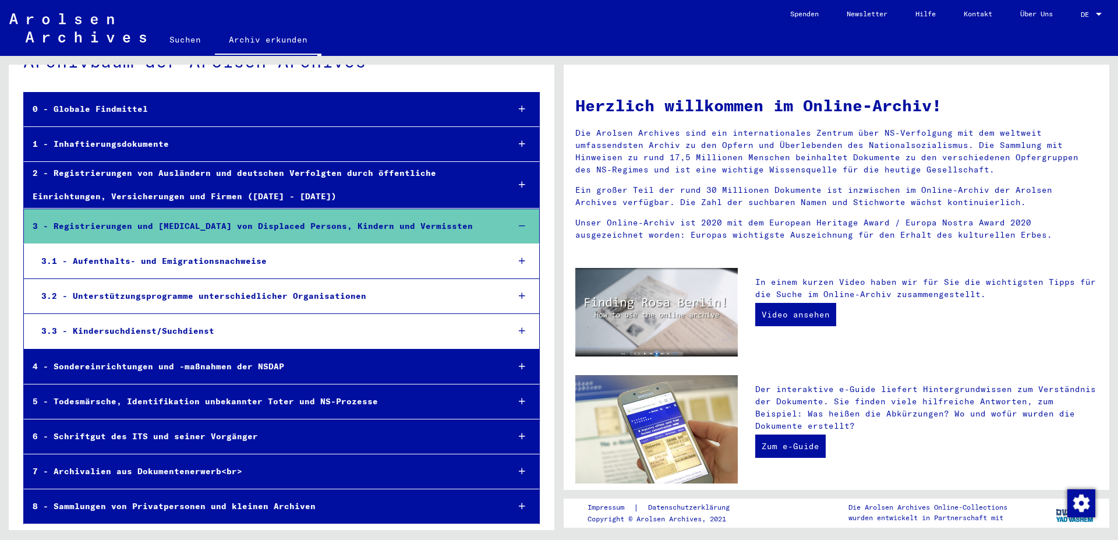
click at [182, 41] on link "Suchen" at bounding box center [184, 40] width 59 height 28
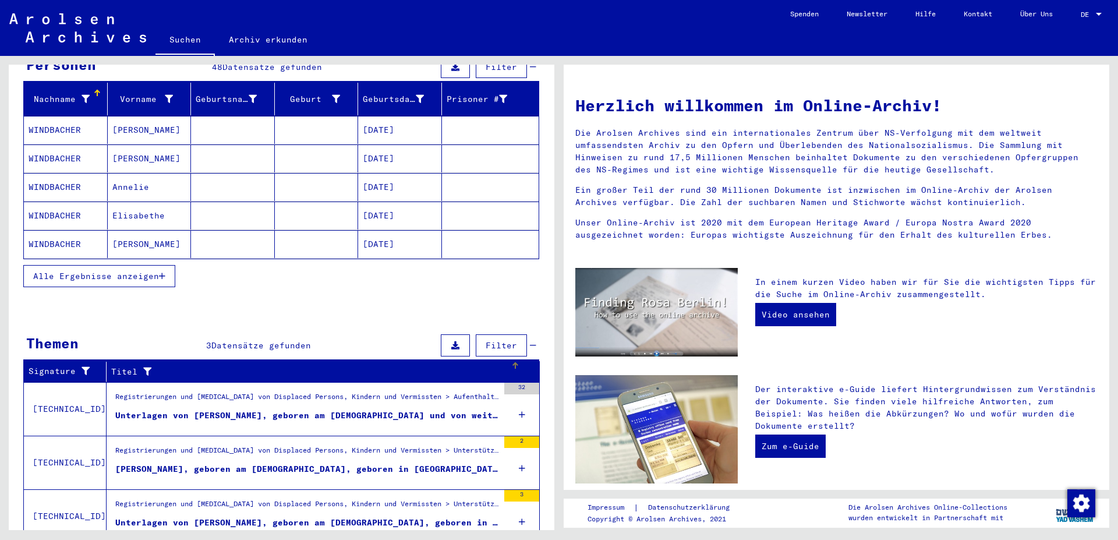
scroll to position [105, 0]
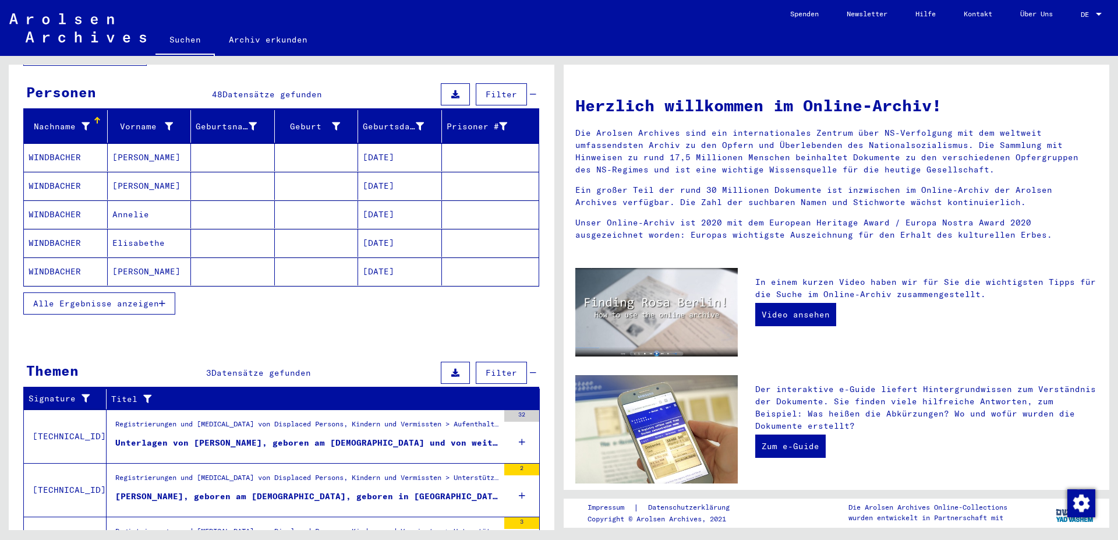
click at [162, 299] on icon "button" at bounding box center [162, 303] width 6 height 8
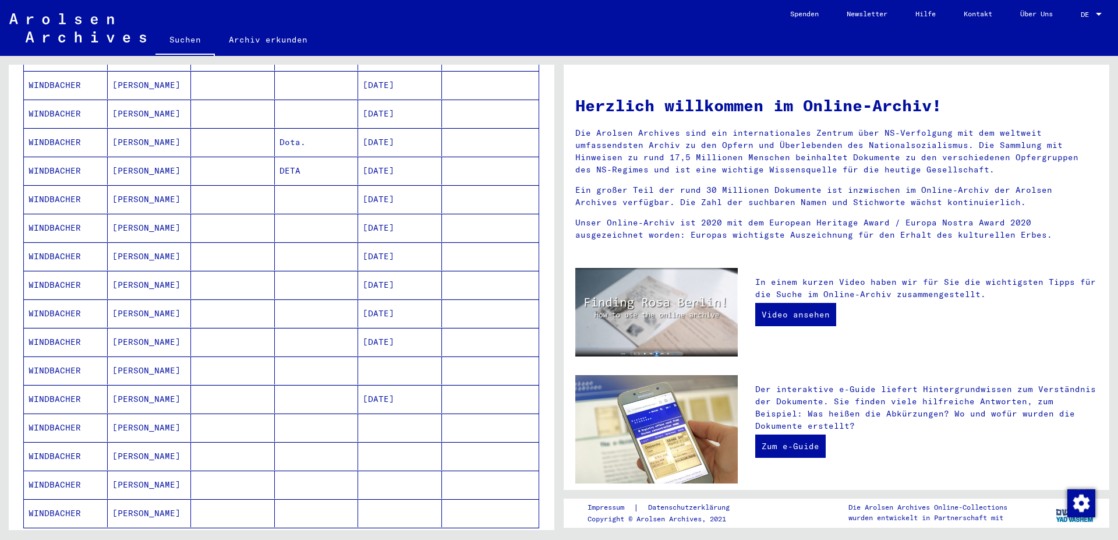
scroll to position [419, 0]
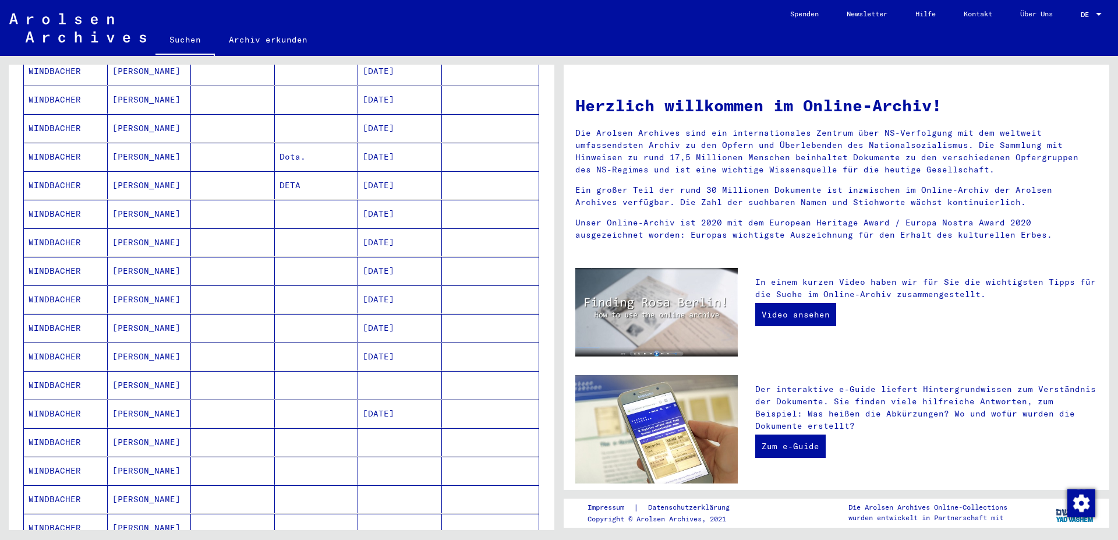
click at [127, 230] on mat-cell "[PERSON_NAME]" at bounding box center [150, 242] width 84 height 28
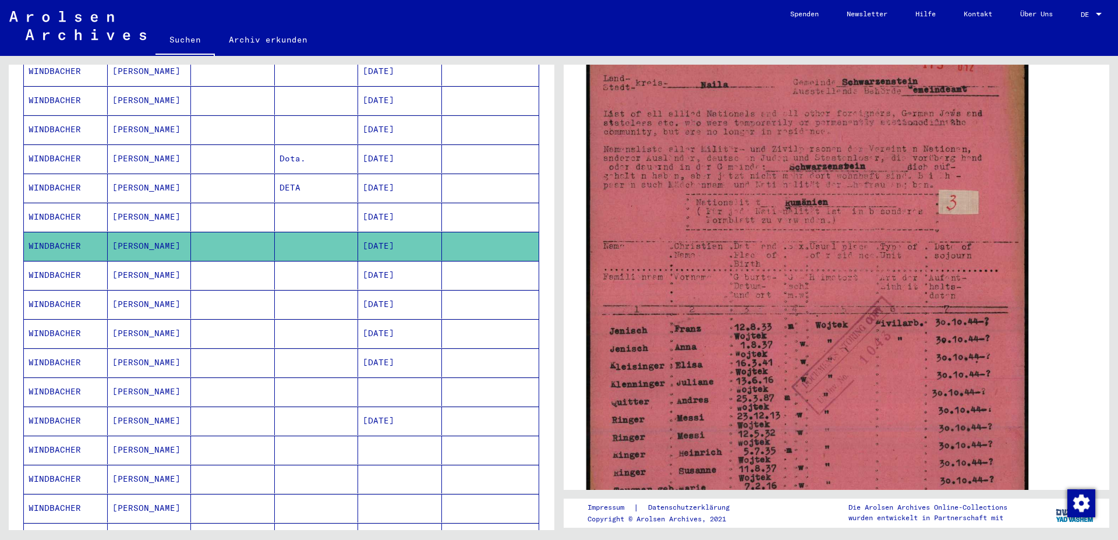
scroll to position [189, 0]
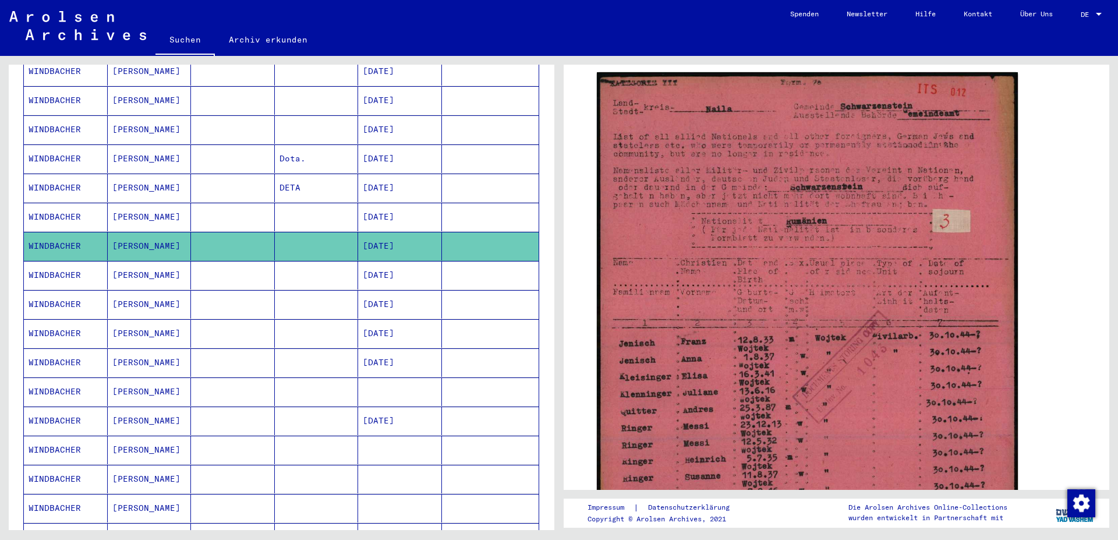
click at [128, 263] on mat-cell "[PERSON_NAME]" at bounding box center [150, 275] width 84 height 29
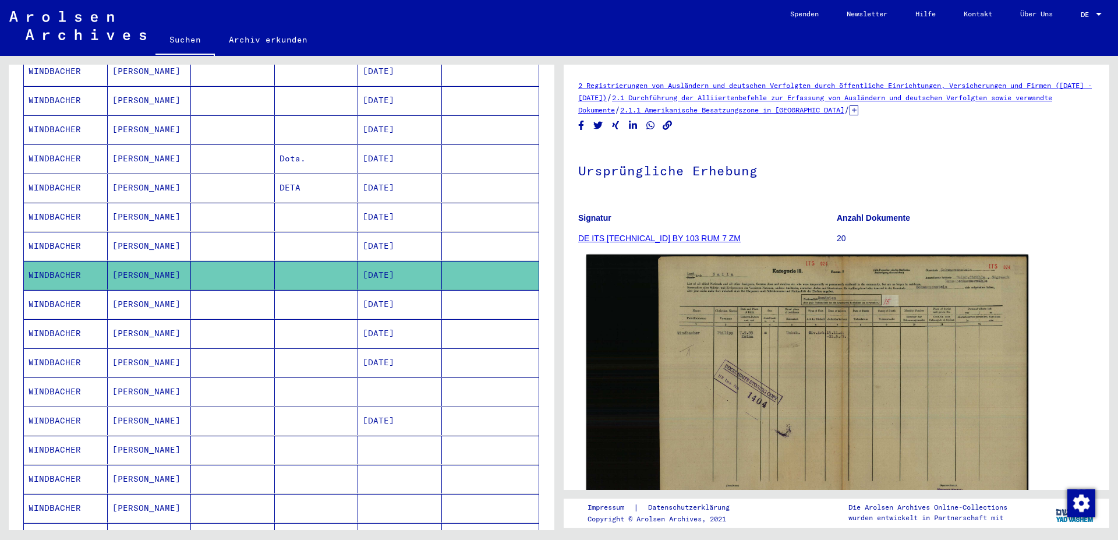
click at [745, 339] on img at bounding box center [807, 386] width 442 height 264
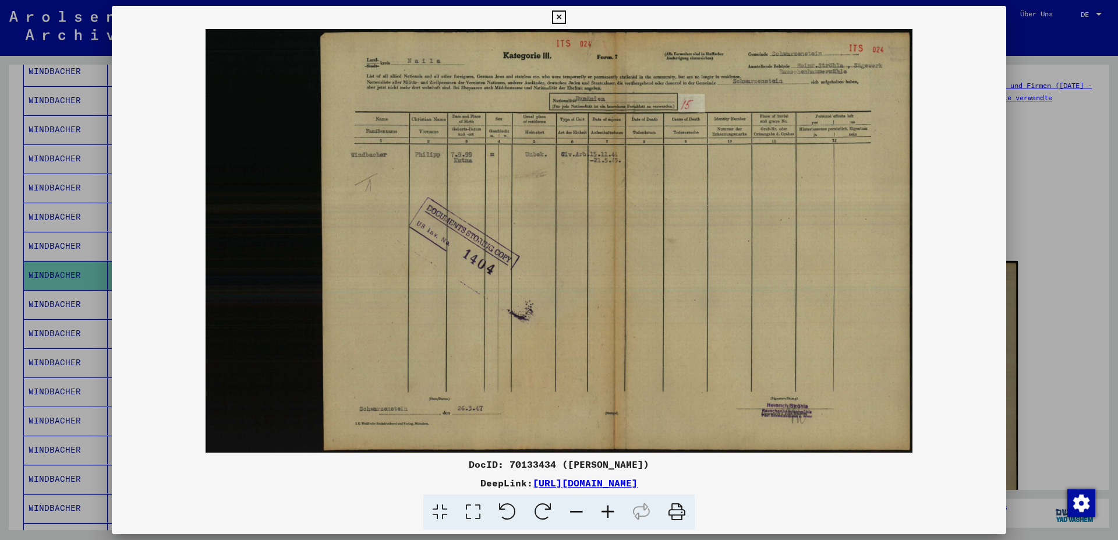
click at [603, 479] on icon at bounding box center [607, 512] width 31 height 36
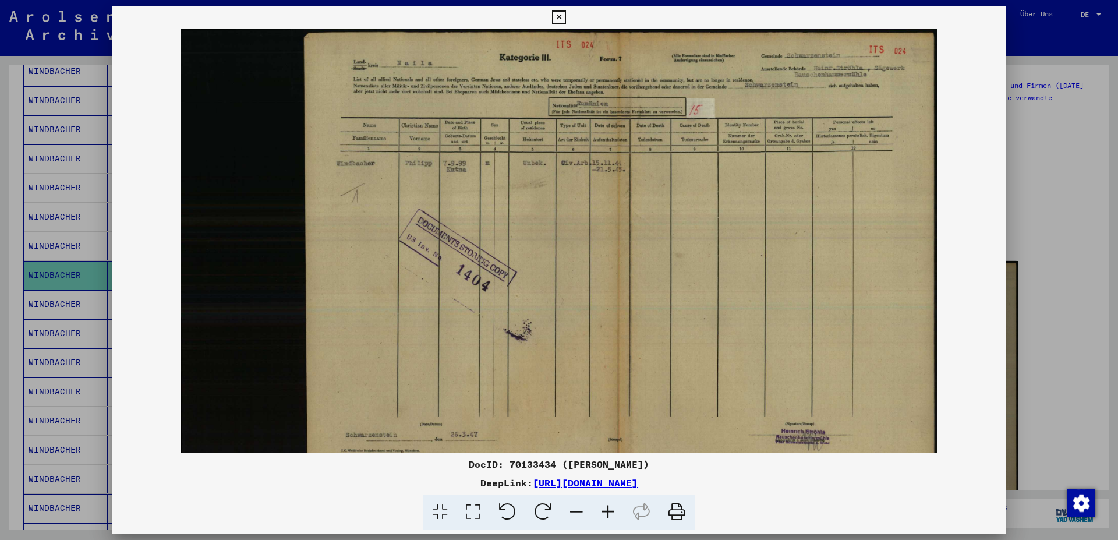
click at [603, 479] on icon at bounding box center [607, 512] width 31 height 36
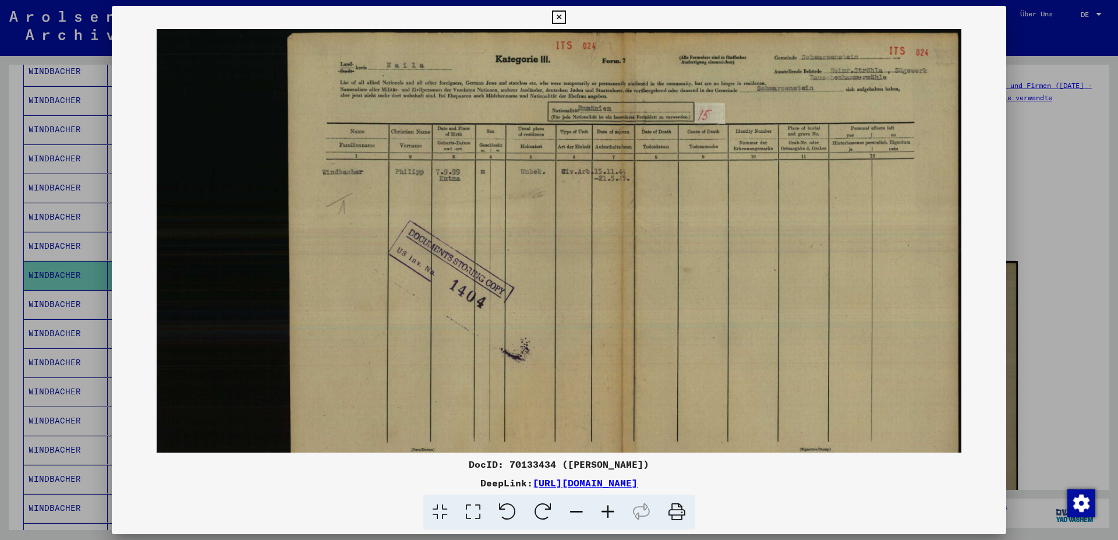
click at [603, 479] on icon at bounding box center [607, 512] width 31 height 36
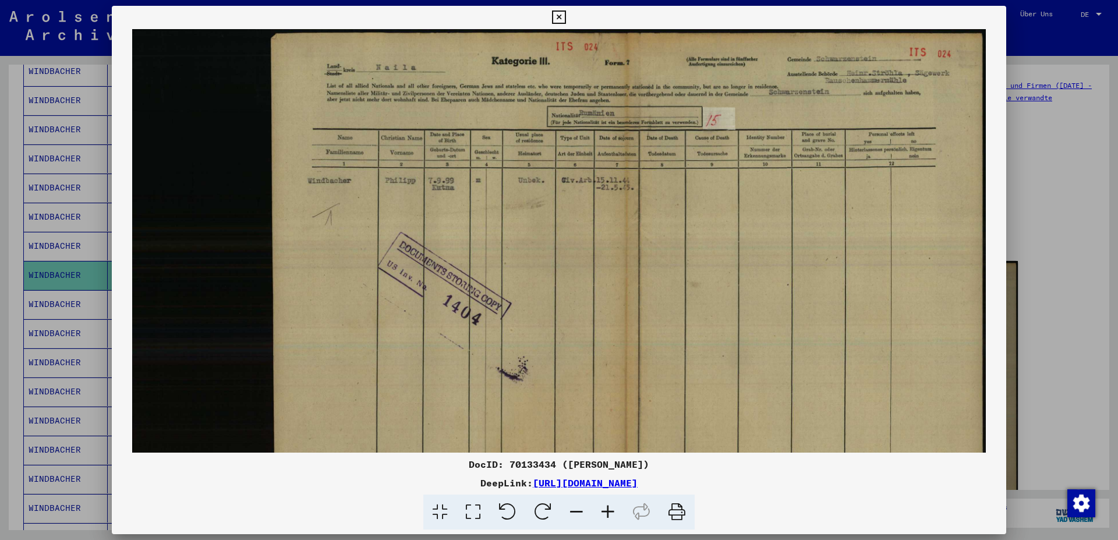
click at [603, 479] on icon at bounding box center [607, 512] width 31 height 36
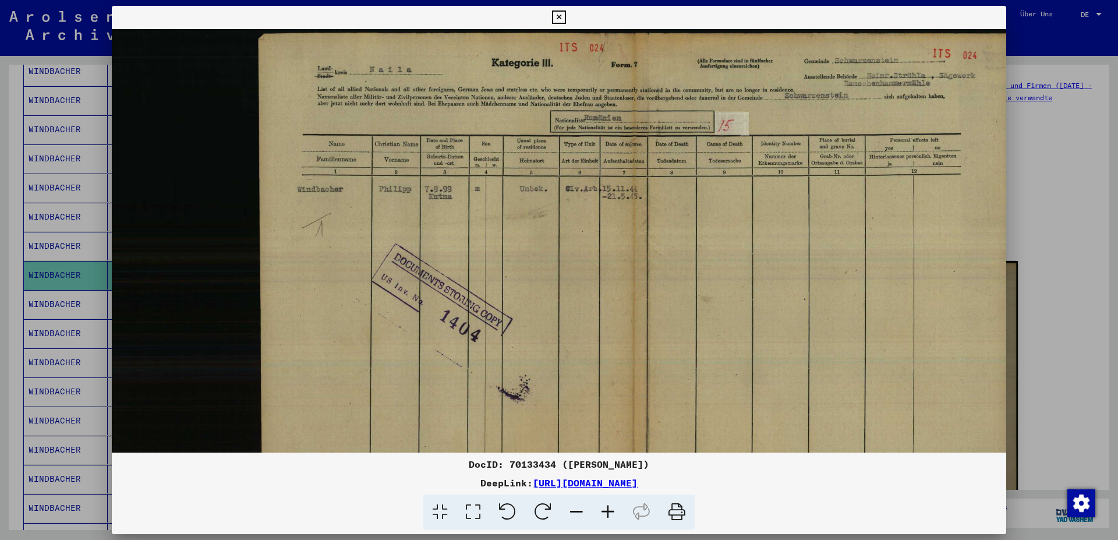
click at [603, 479] on icon at bounding box center [607, 512] width 31 height 36
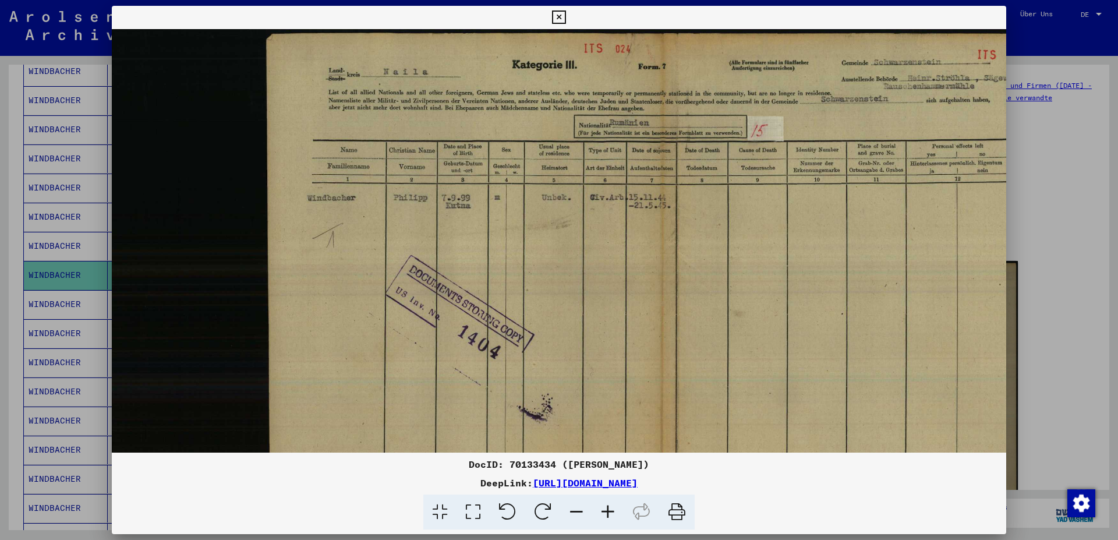
click at [603, 479] on icon at bounding box center [607, 512] width 31 height 36
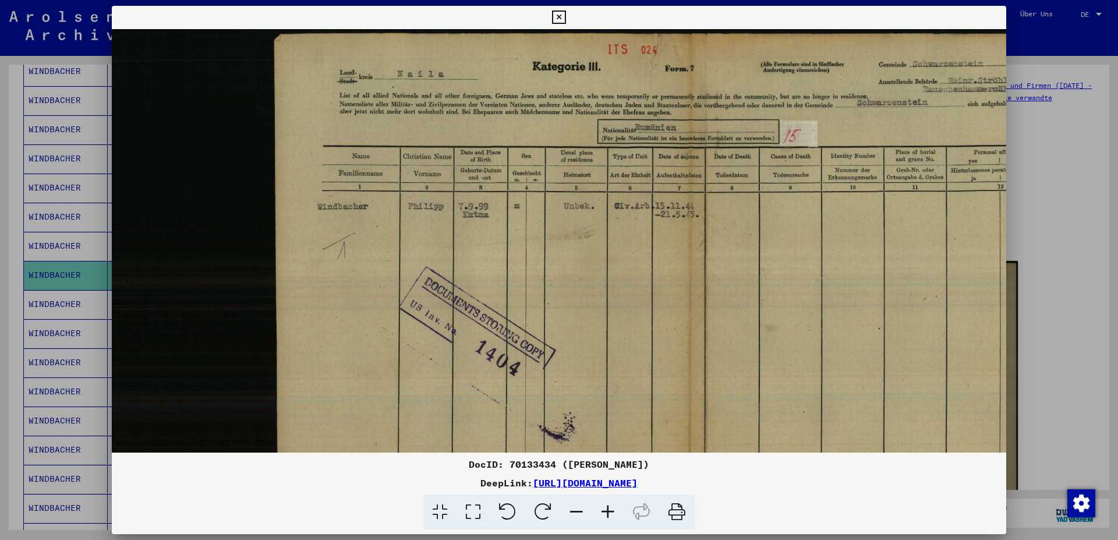
click at [603, 479] on icon at bounding box center [607, 512] width 31 height 36
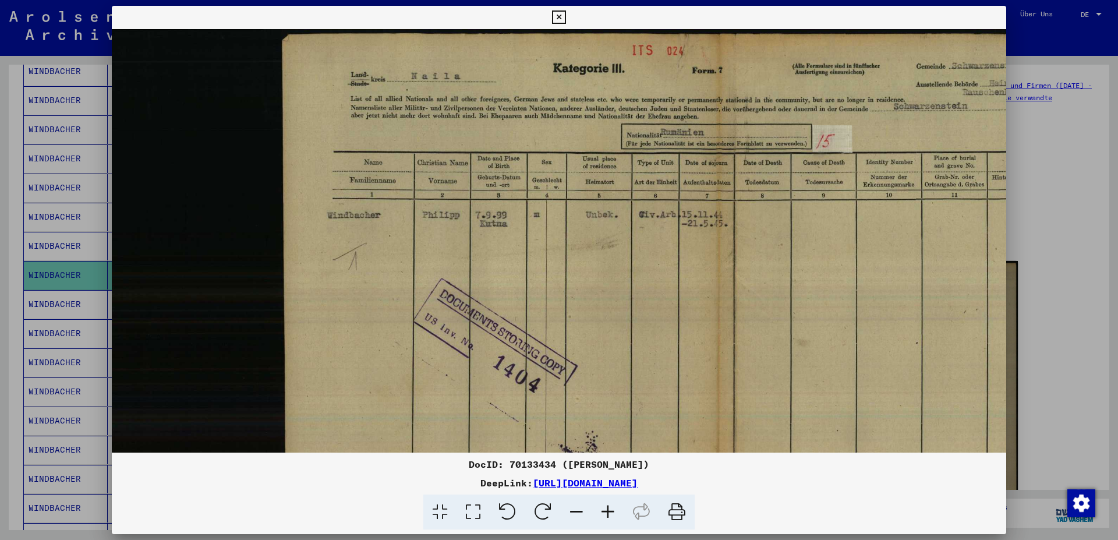
click at [565, 17] on icon at bounding box center [558, 17] width 13 height 14
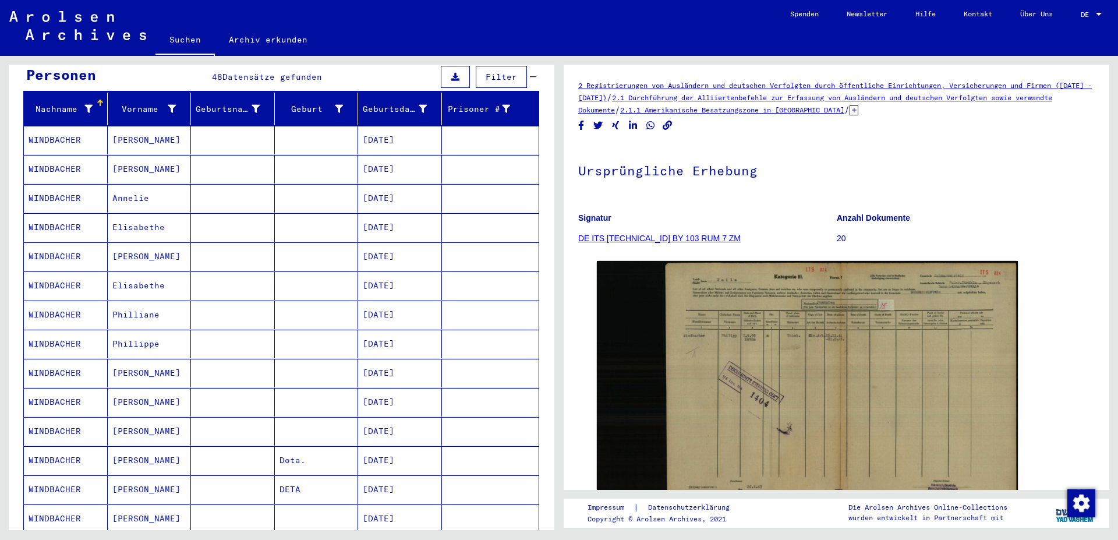
scroll to position [109, 0]
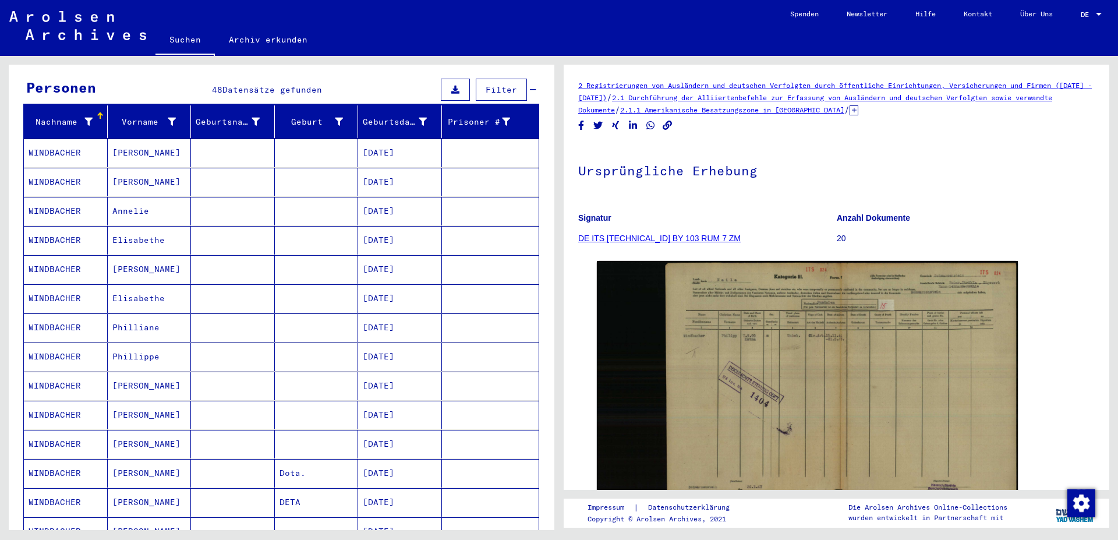
click at [126, 140] on mat-cell "[PERSON_NAME]" at bounding box center [150, 153] width 84 height 29
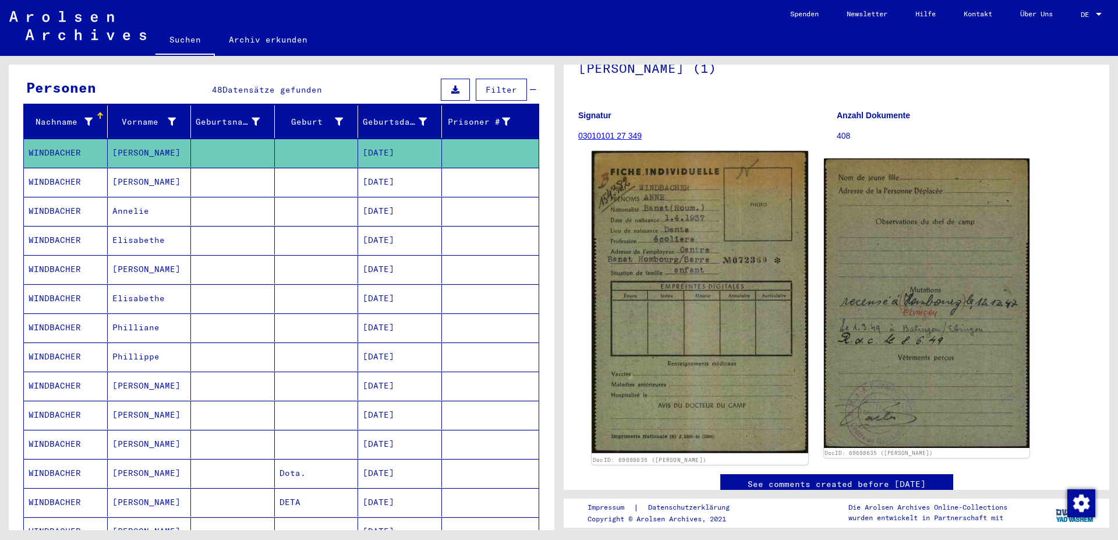
scroll to position [126, 0]
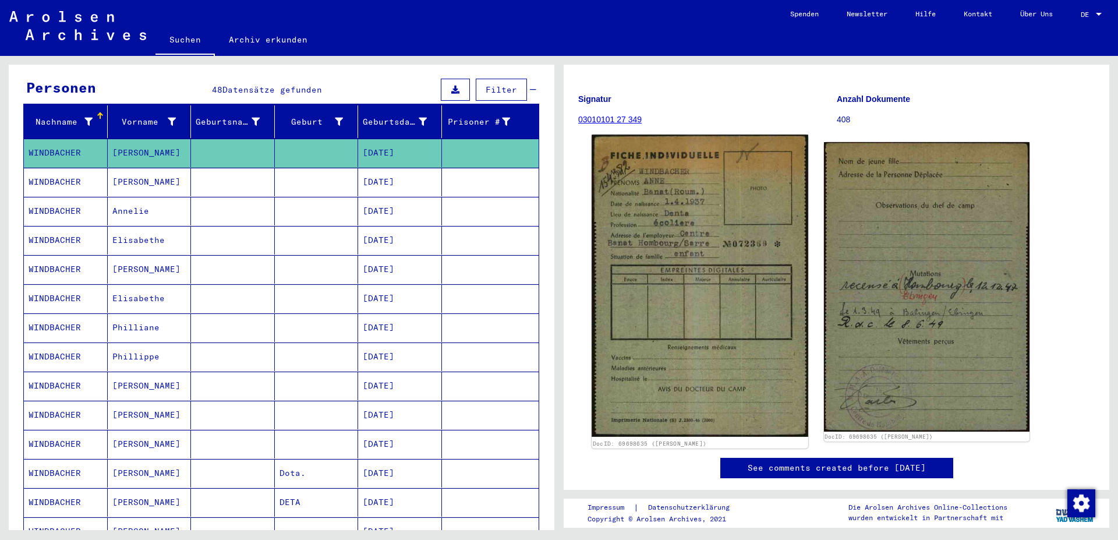
click at [676, 227] on img at bounding box center [700, 286] width 216 height 302
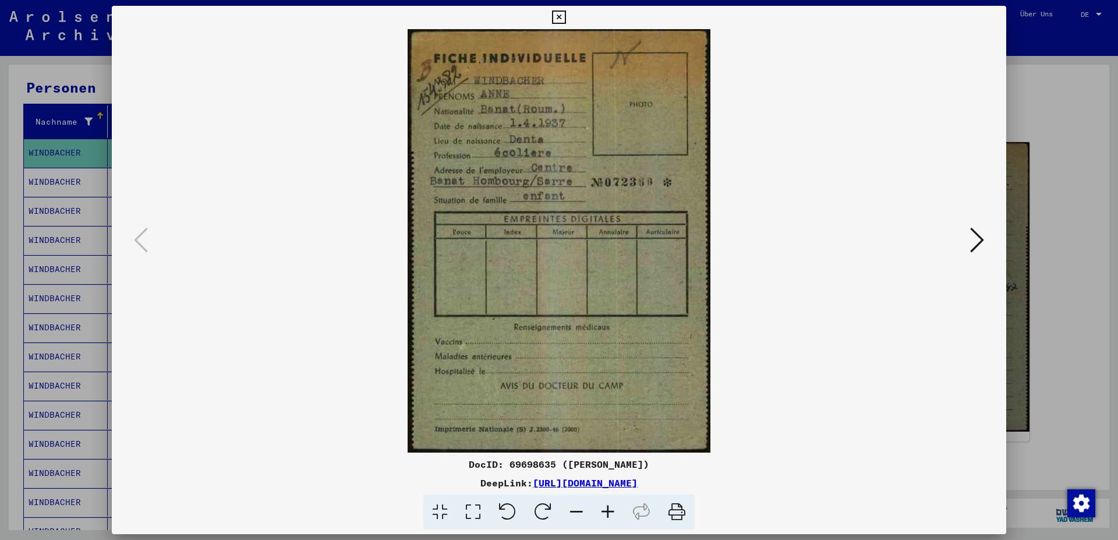
click at [745, 241] on icon at bounding box center [977, 240] width 14 height 28
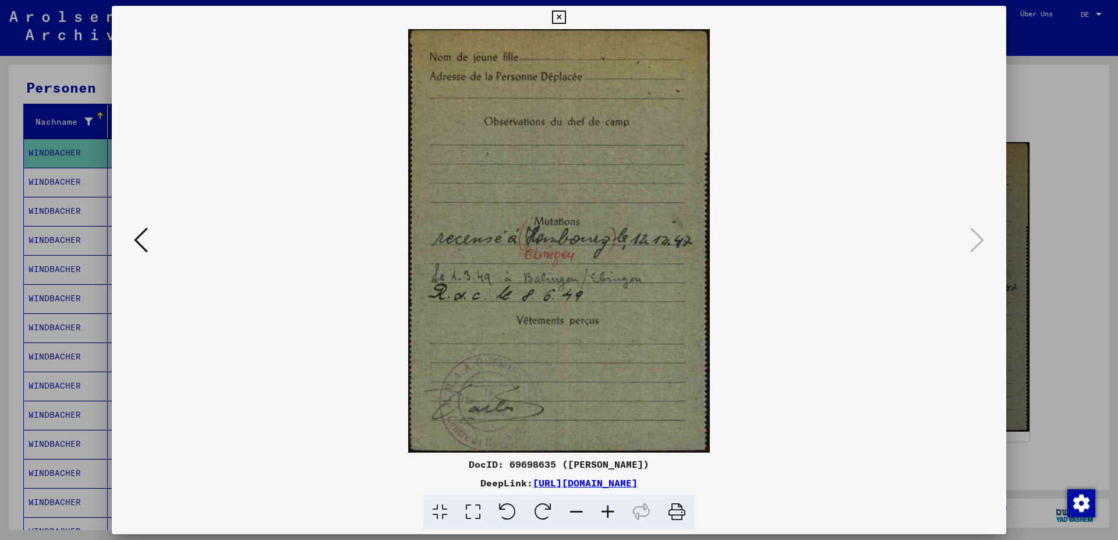
click at [137, 242] on icon at bounding box center [141, 240] width 14 height 28
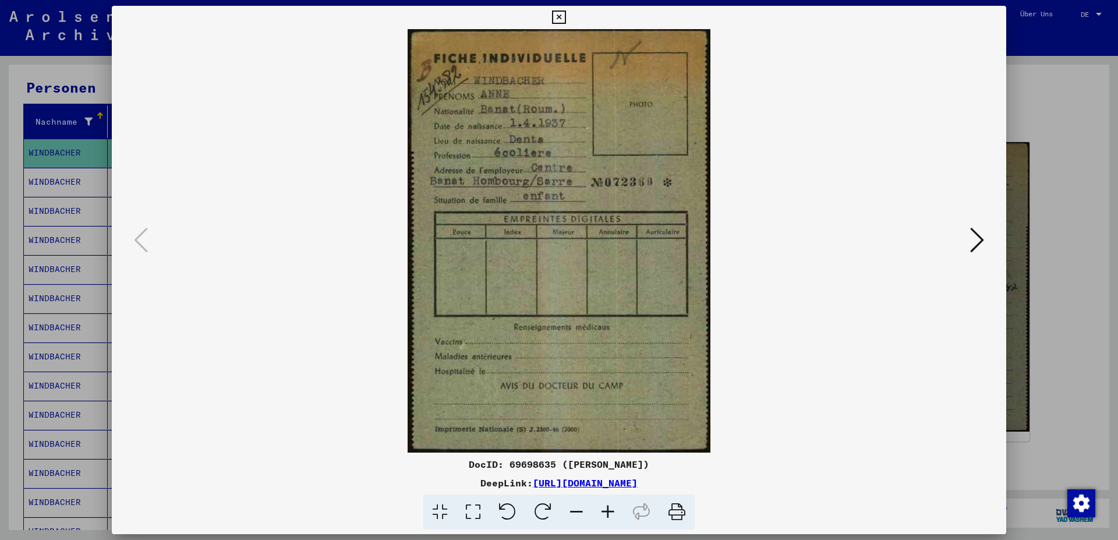
click at [565, 15] on icon at bounding box center [558, 17] width 13 height 14
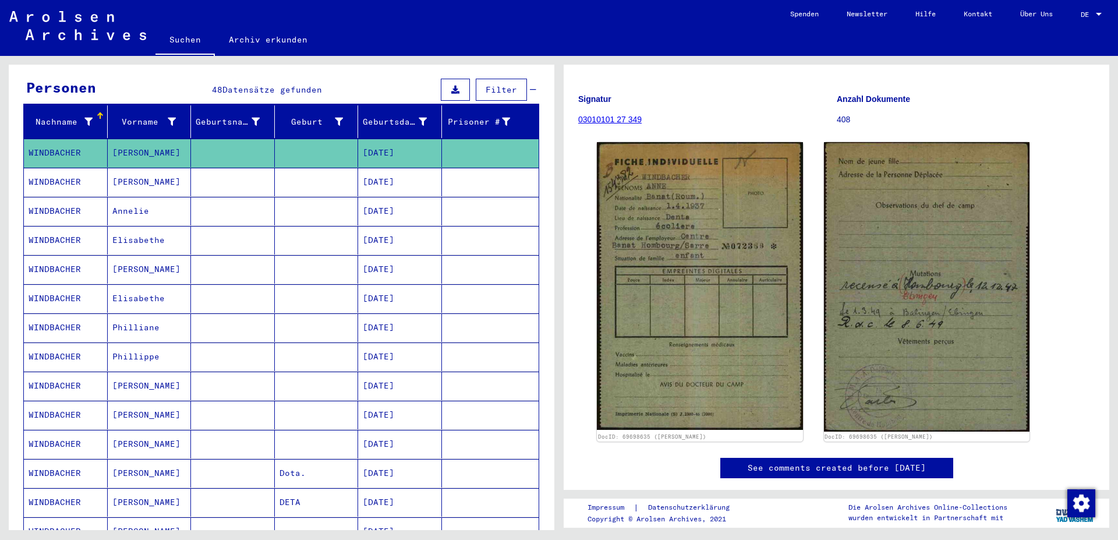
click at [387, 168] on mat-cell "[DATE]" at bounding box center [400, 182] width 84 height 29
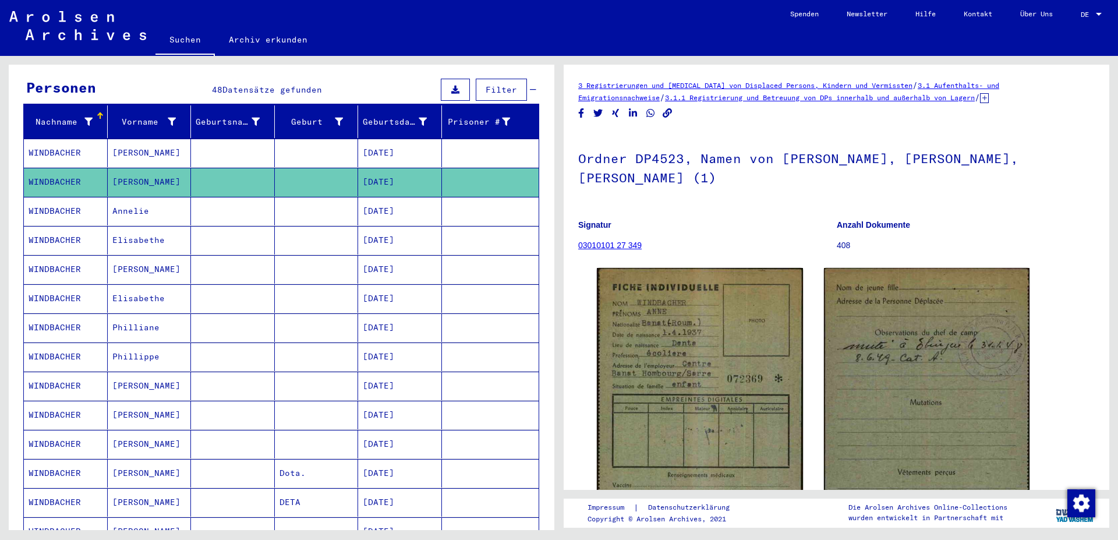
click at [380, 200] on mat-cell "[DATE]" at bounding box center [400, 211] width 84 height 29
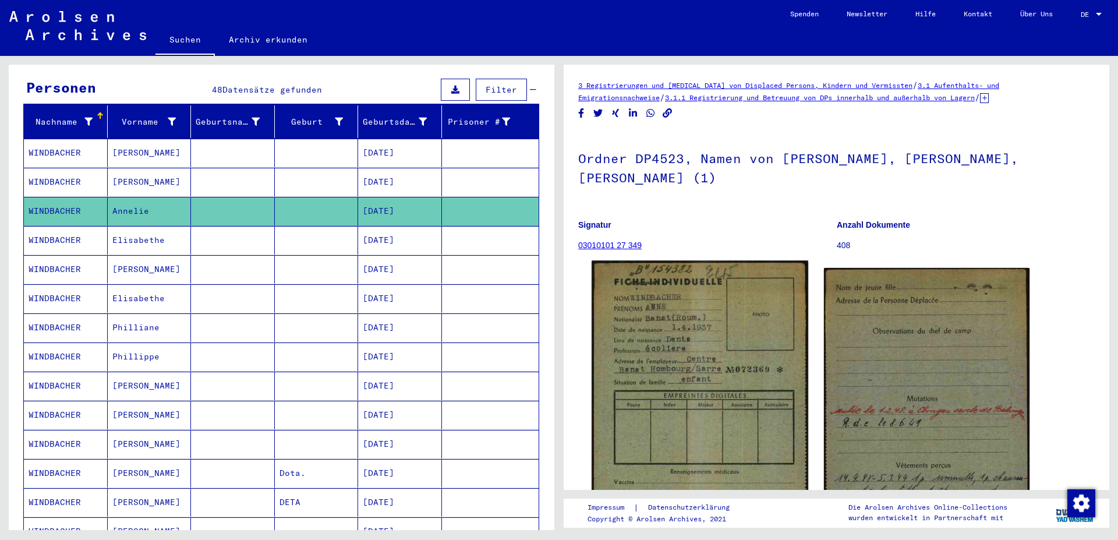
click at [712, 339] on img at bounding box center [700, 411] width 216 height 300
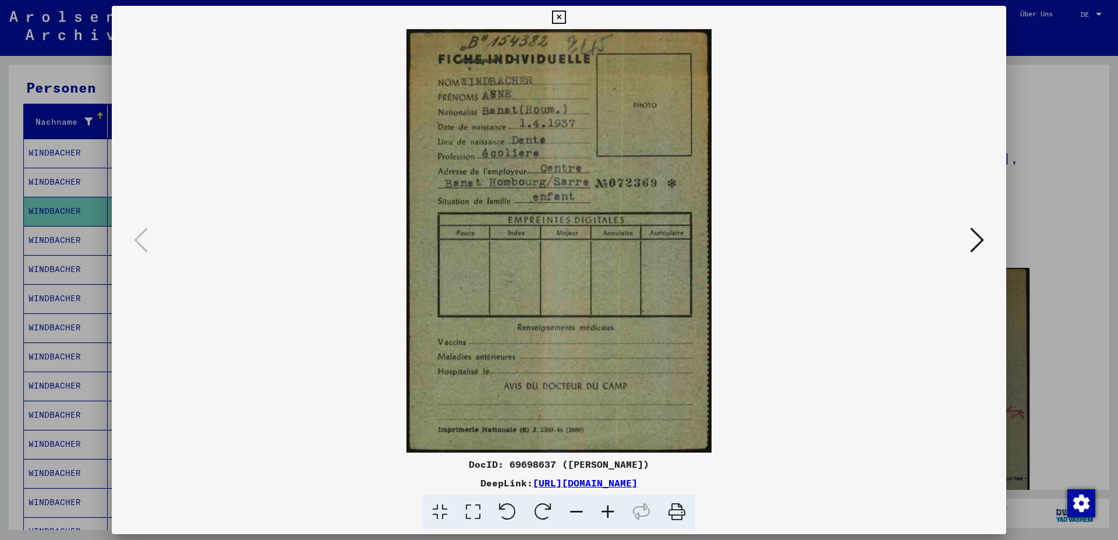
click at [745, 243] on icon at bounding box center [977, 240] width 14 height 28
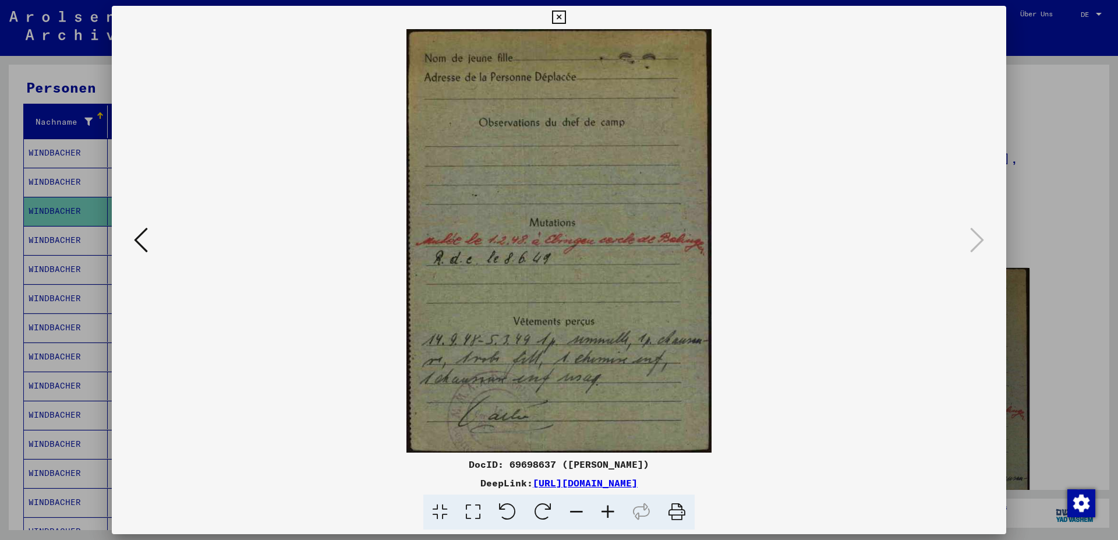
click at [565, 14] on icon at bounding box center [558, 17] width 13 height 14
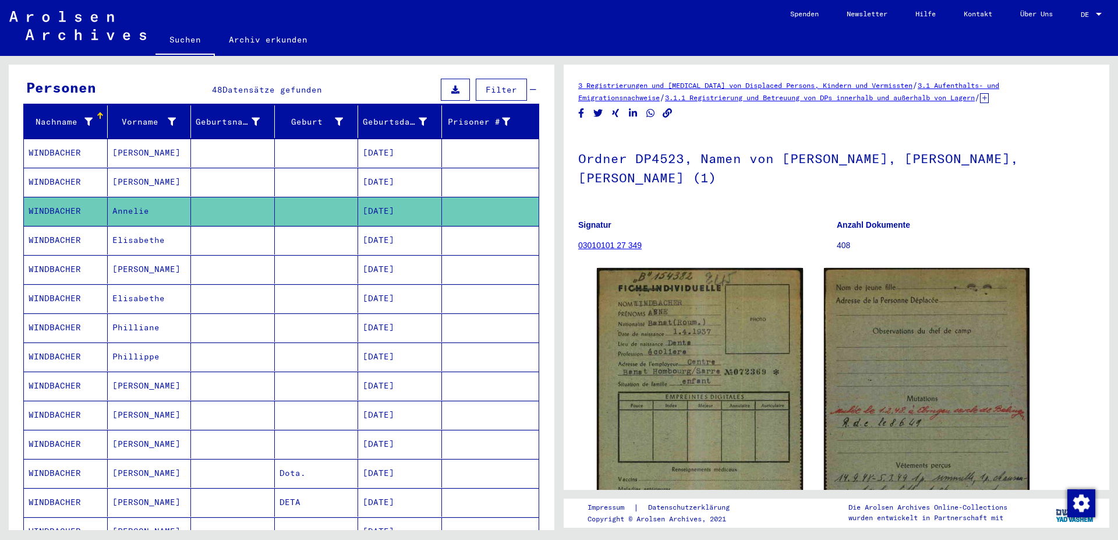
click at [387, 227] on mat-cell "[DATE]" at bounding box center [400, 240] width 84 height 29
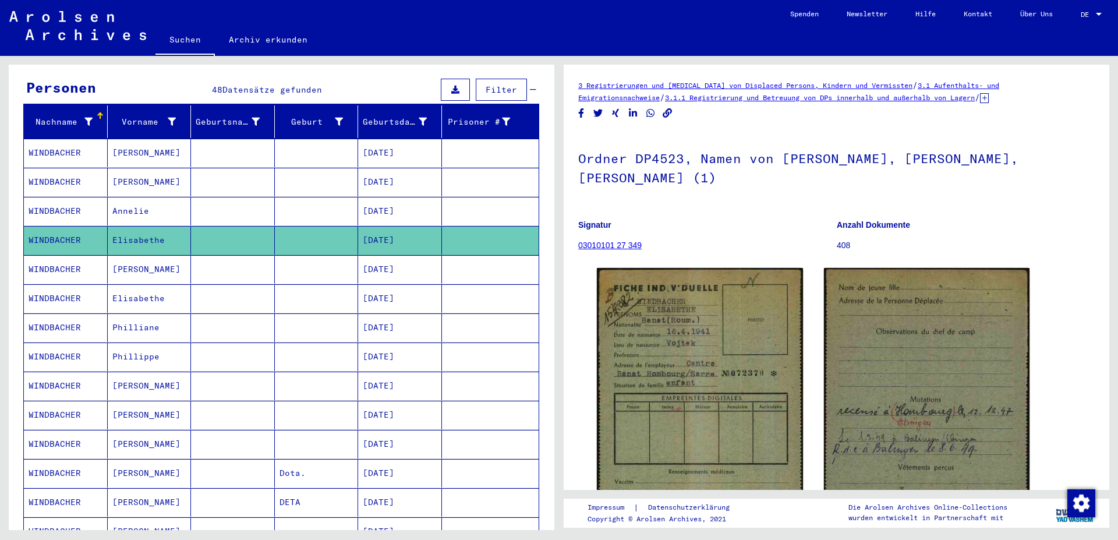
click at [128, 259] on mat-cell "[PERSON_NAME]" at bounding box center [150, 269] width 84 height 29
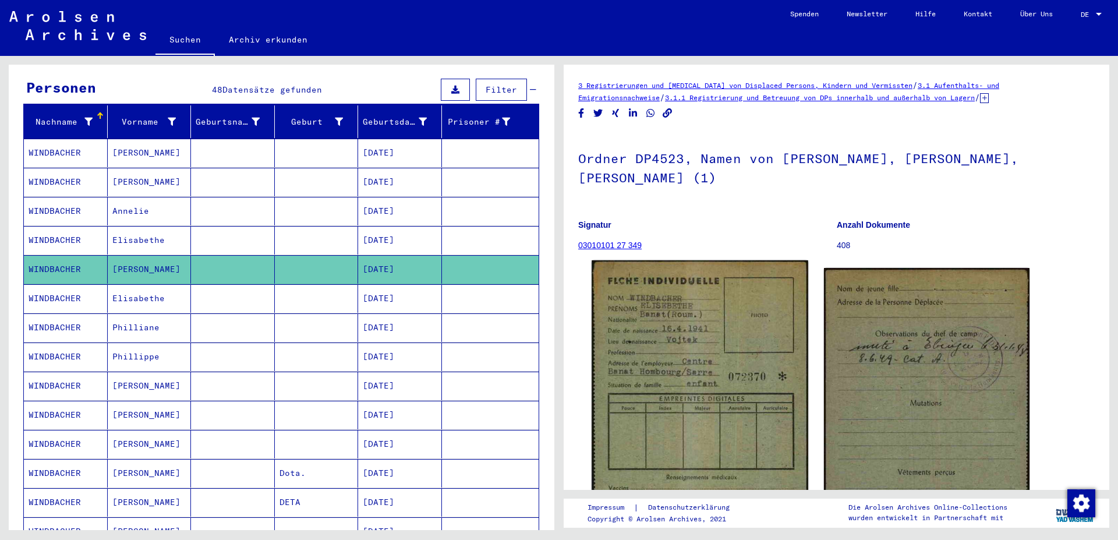
click at [704, 363] on img at bounding box center [700, 415] width 216 height 310
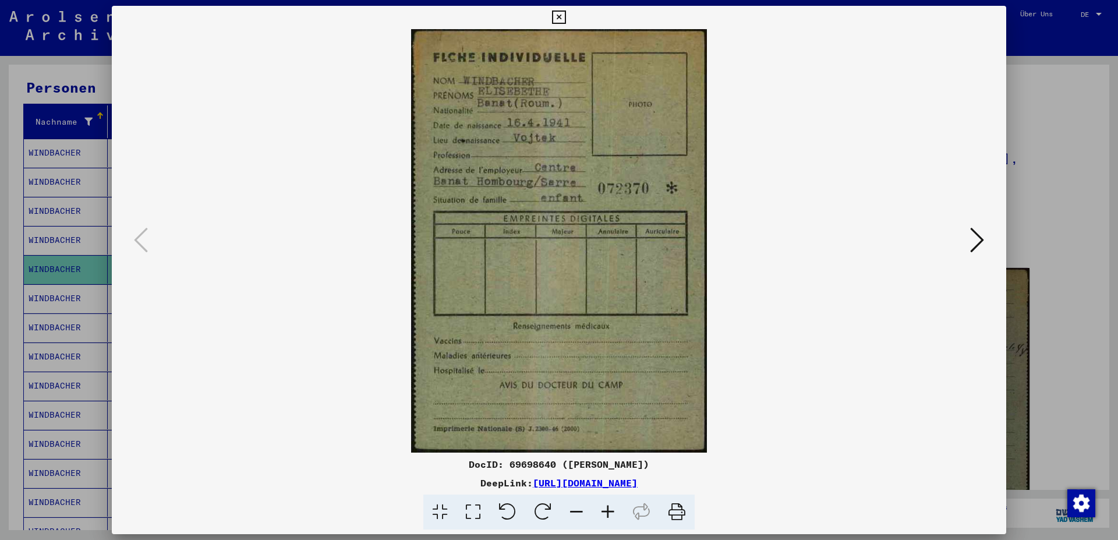
click at [745, 243] on icon at bounding box center [977, 240] width 14 height 28
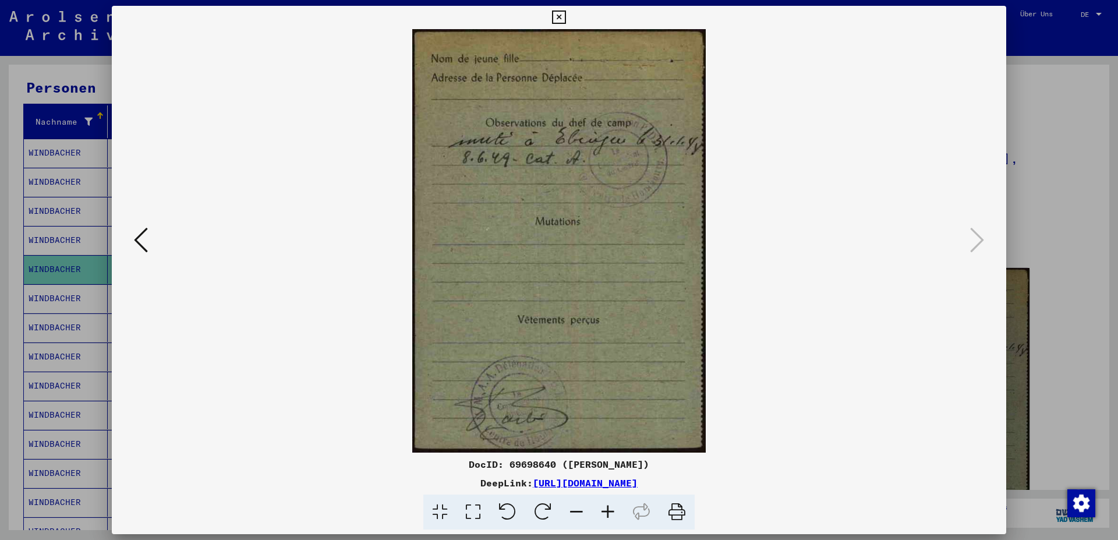
click at [565, 21] on icon at bounding box center [558, 17] width 13 height 14
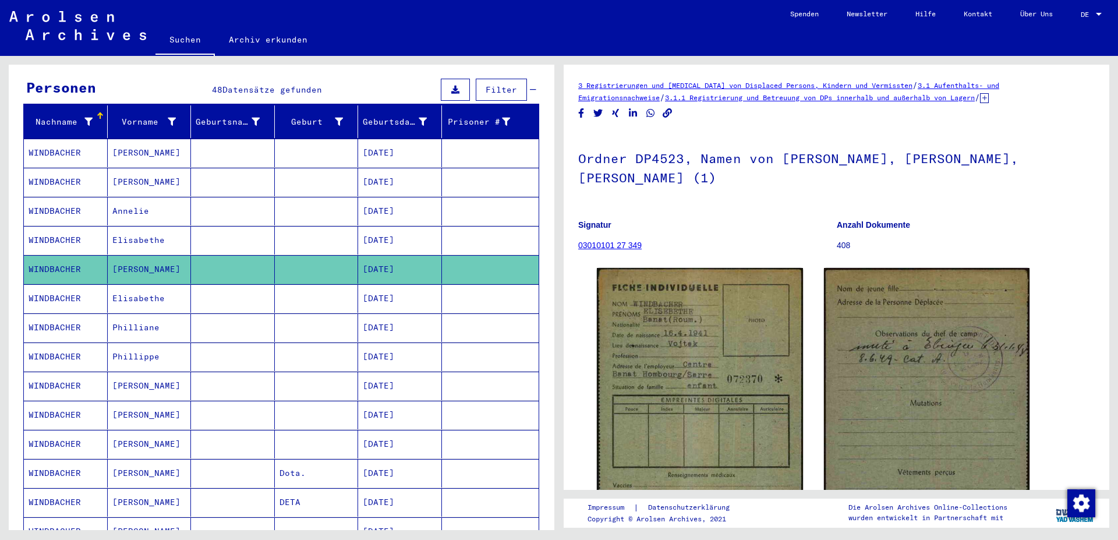
click at [394, 289] on mat-cell "[DATE]" at bounding box center [400, 298] width 84 height 29
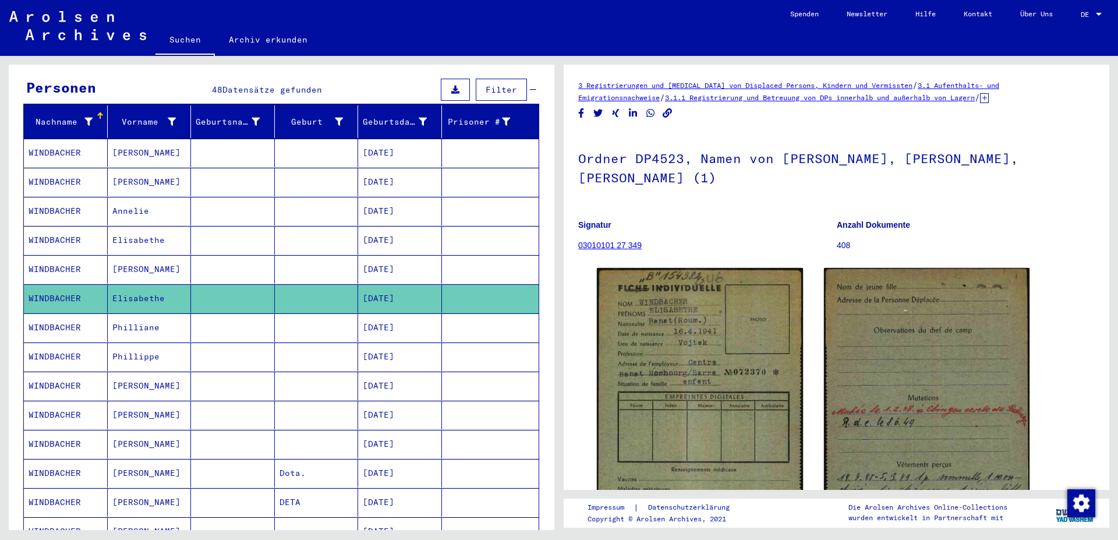
click at [386, 315] on mat-cell "[DATE]" at bounding box center [400, 327] width 84 height 29
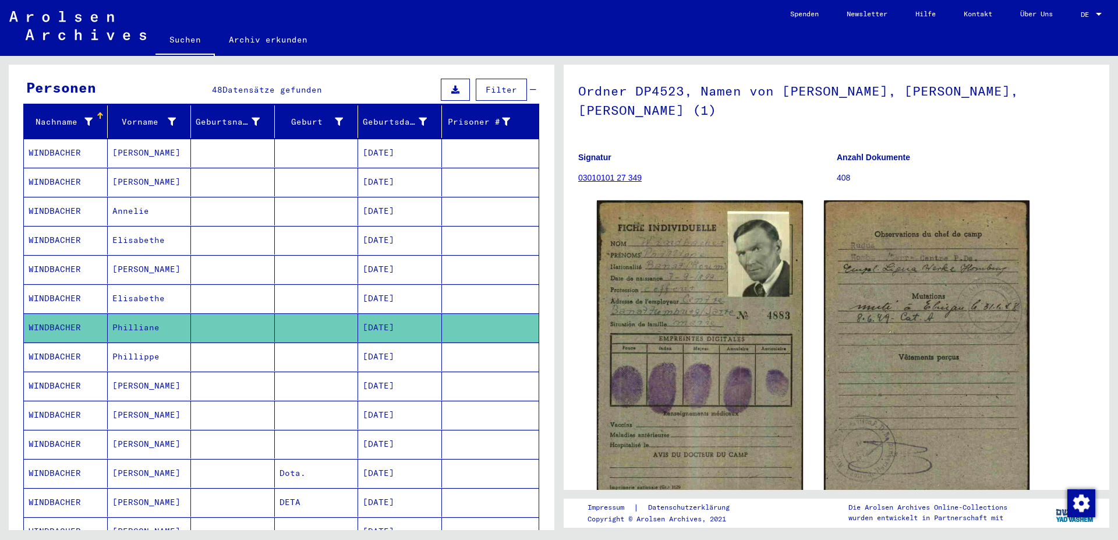
scroll to position [126, 0]
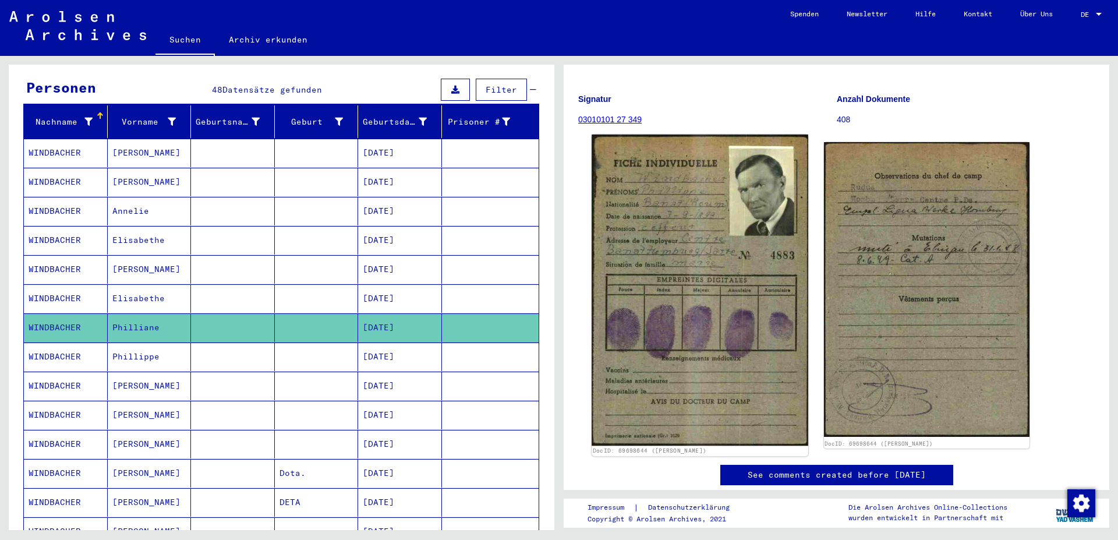
click at [674, 202] on img at bounding box center [700, 290] width 216 height 311
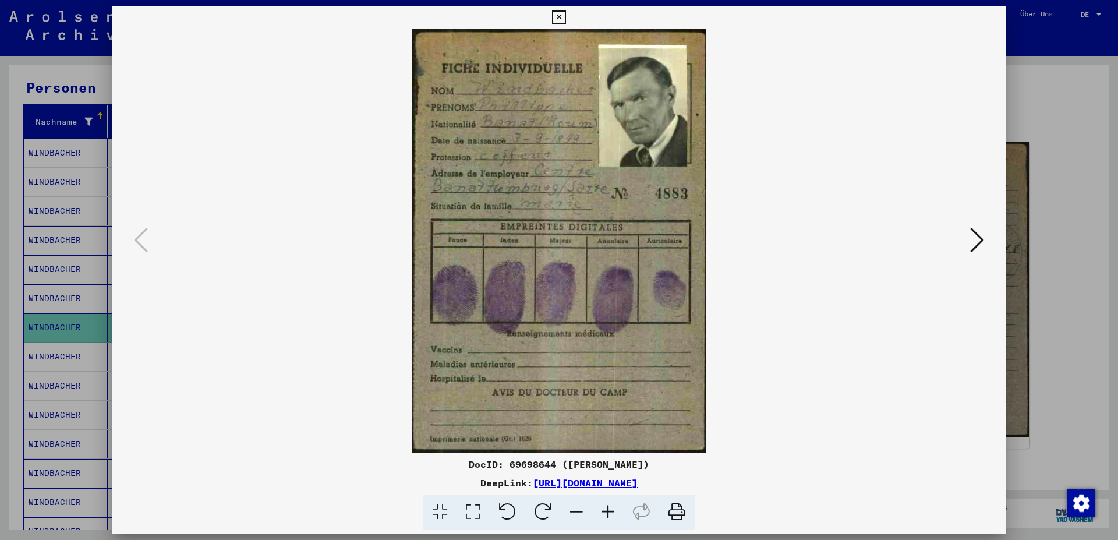
click at [608, 479] on icon at bounding box center [607, 512] width 31 height 36
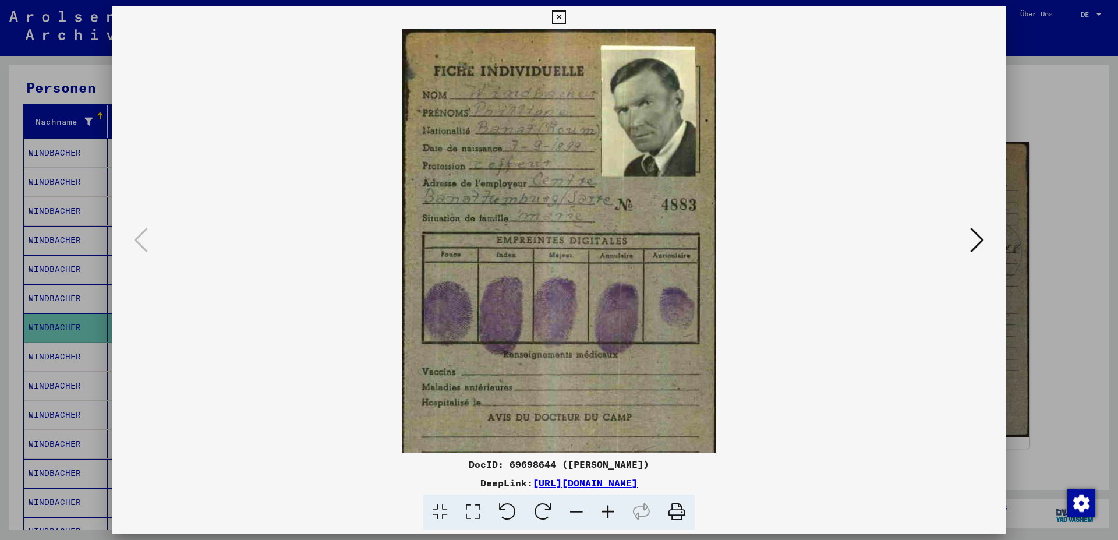
click at [608, 479] on icon at bounding box center [607, 512] width 31 height 36
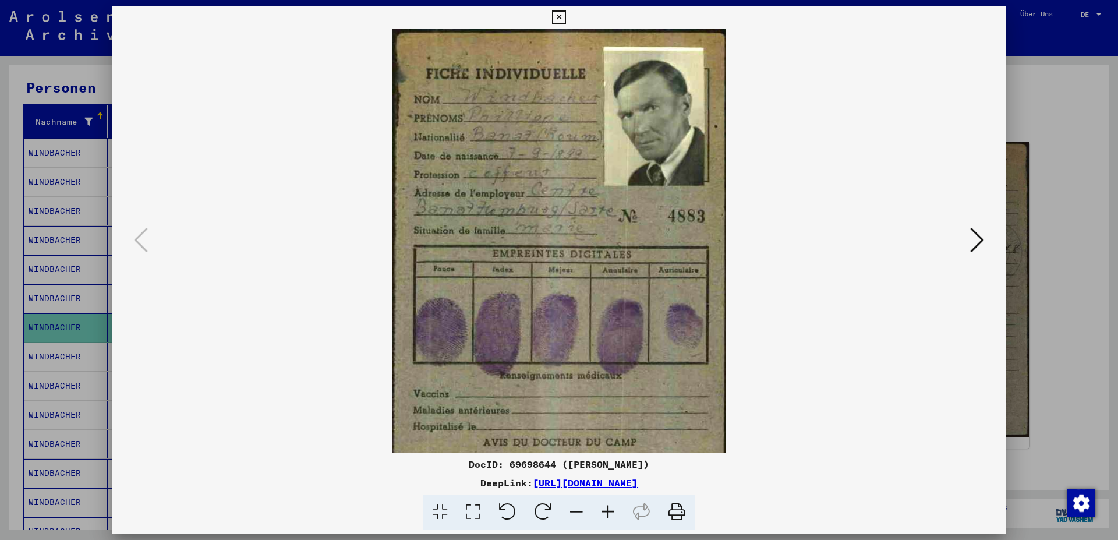
click at [608, 479] on icon at bounding box center [607, 512] width 31 height 36
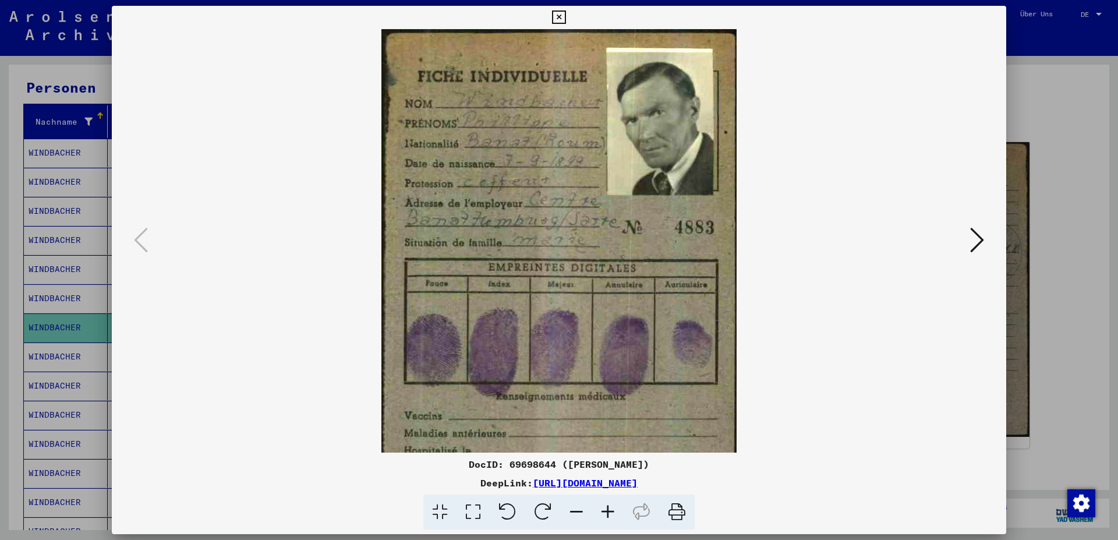
click at [608, 479] on icon at bounding box center [607, 512] width 31 height 36
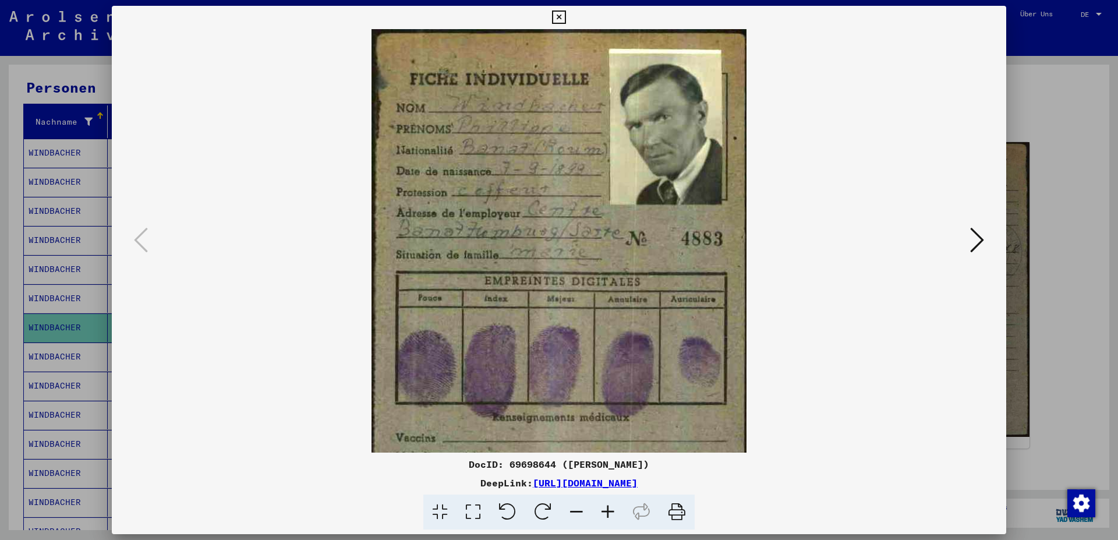
click at [608, 479] on icon at bounding box center [607, 512] width 31 height 36
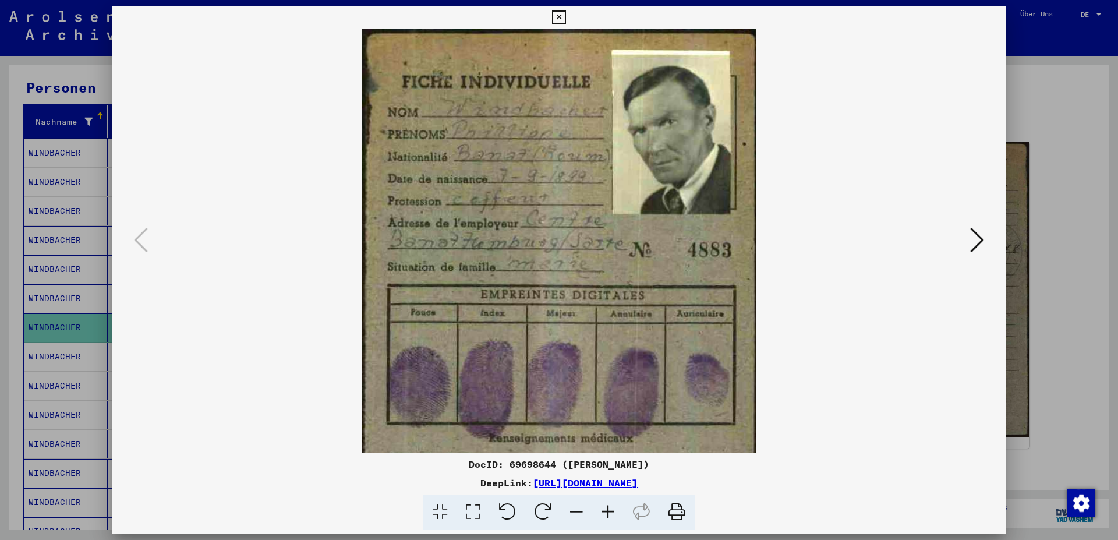
click at [608, 479] on icon at bounding box center [607, 512] width 31 height 36
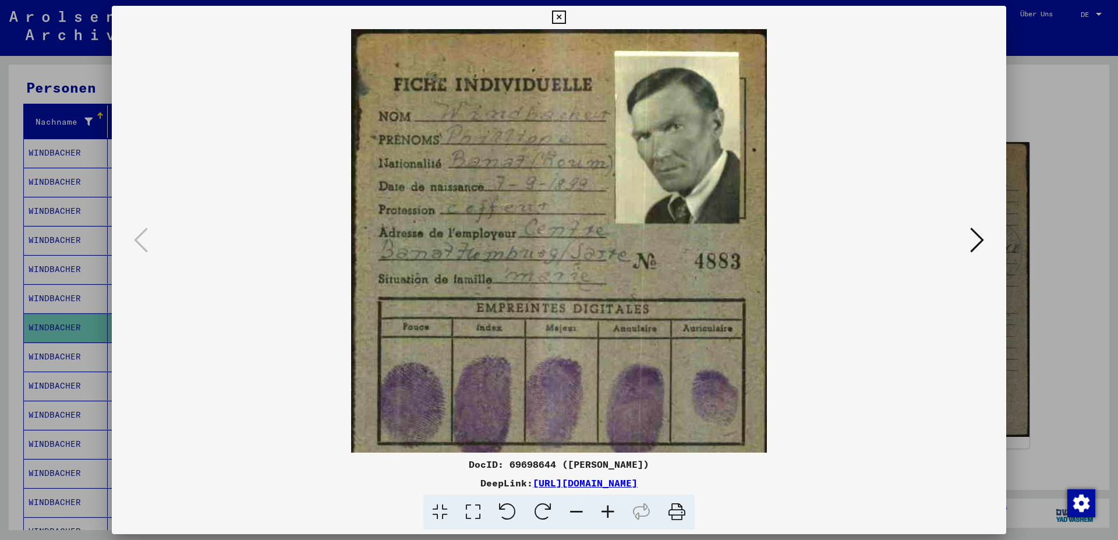
click at [608, 479] on icon at bounding box center [607, 512] width 31 height 36
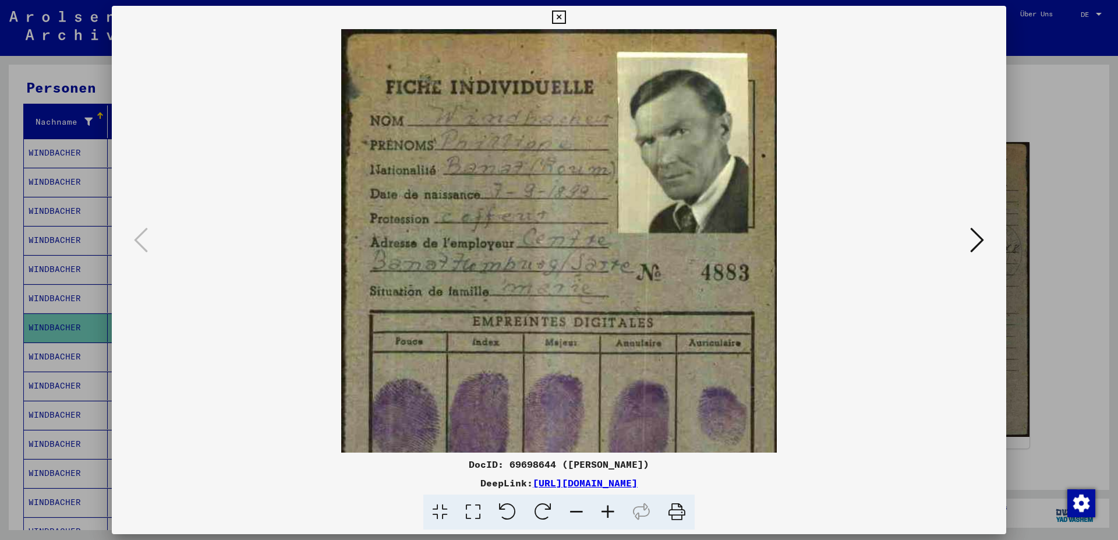
click at [577, 479] on icon at bounding box center [576, 512] width 31 height 36
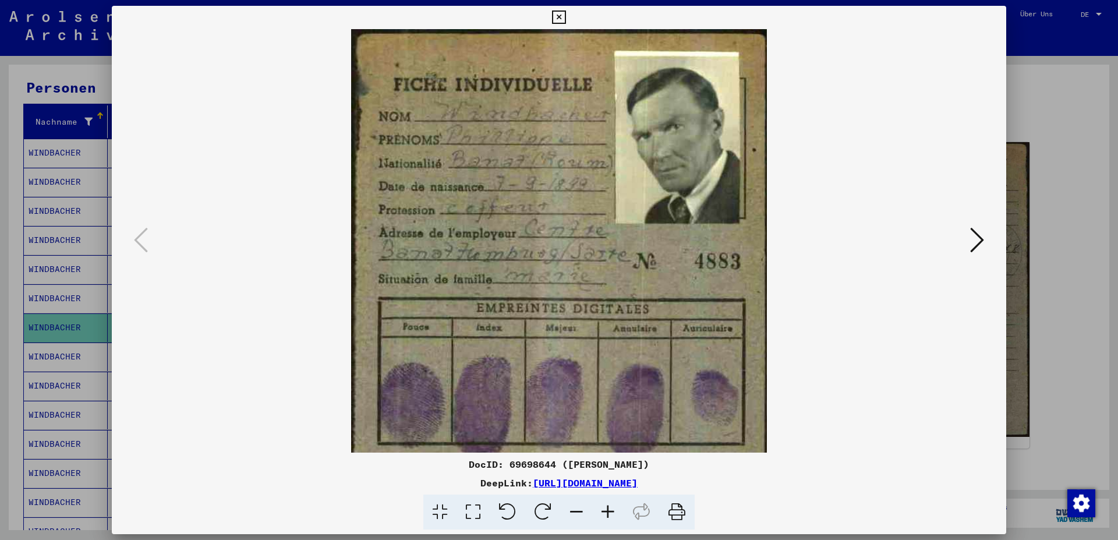
click at [577, 479] on icon at bounding box center [576, 512] width 31 height 36
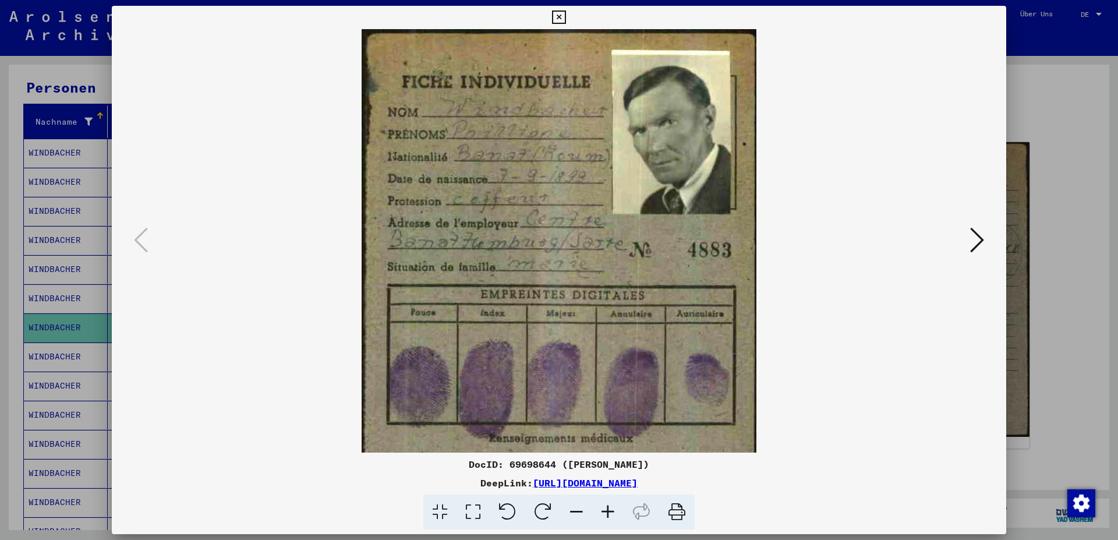
click at [577, 479] on icon at bounding box center [576, 512] width 31 height 36
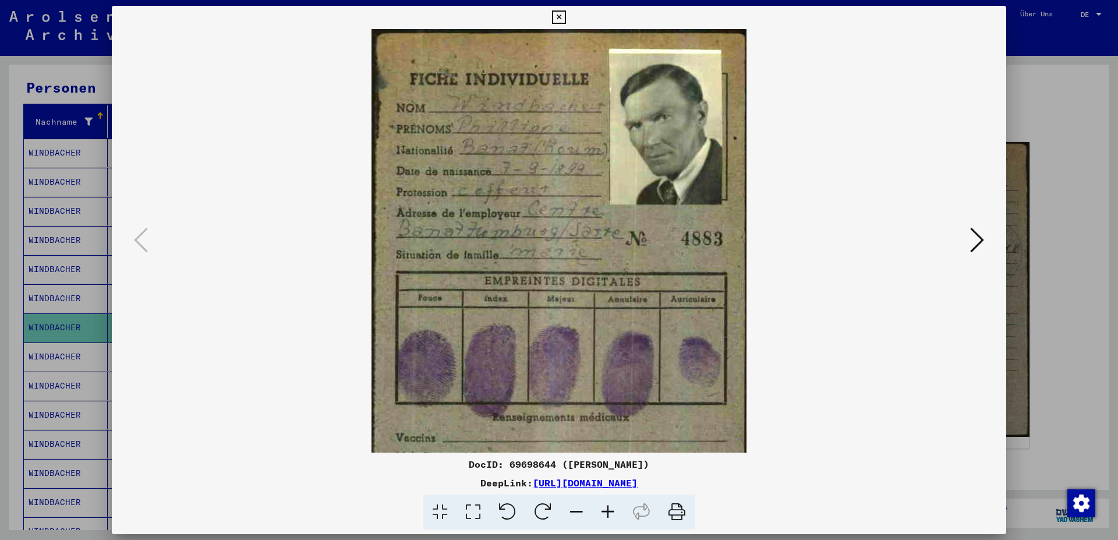
click at [577, 479] on icon at bounding box center [576, 512] width 31 height 36
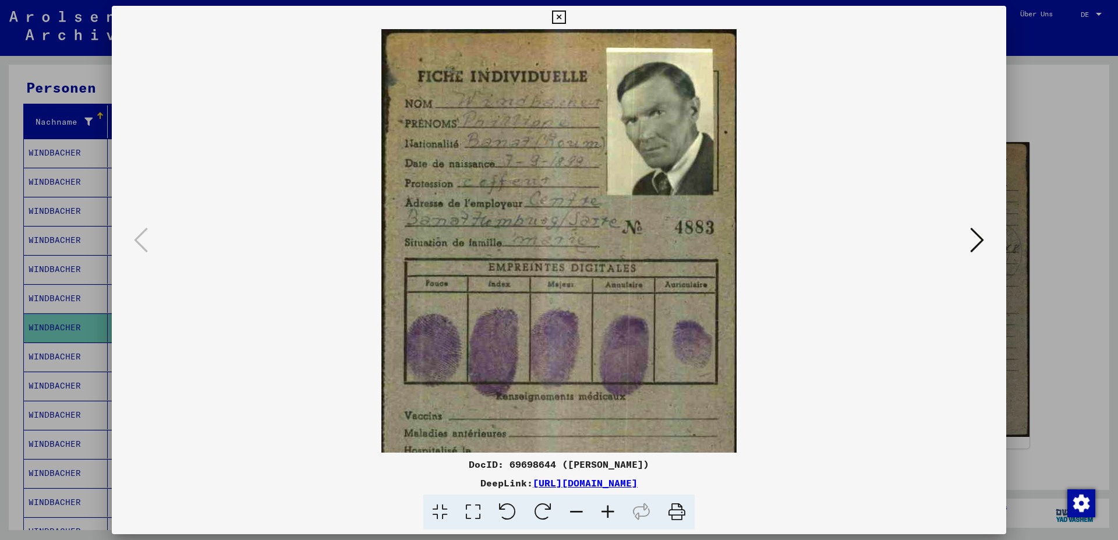
click at [577, 479] on icon at bounding box center [576, 512] width 31 height 36
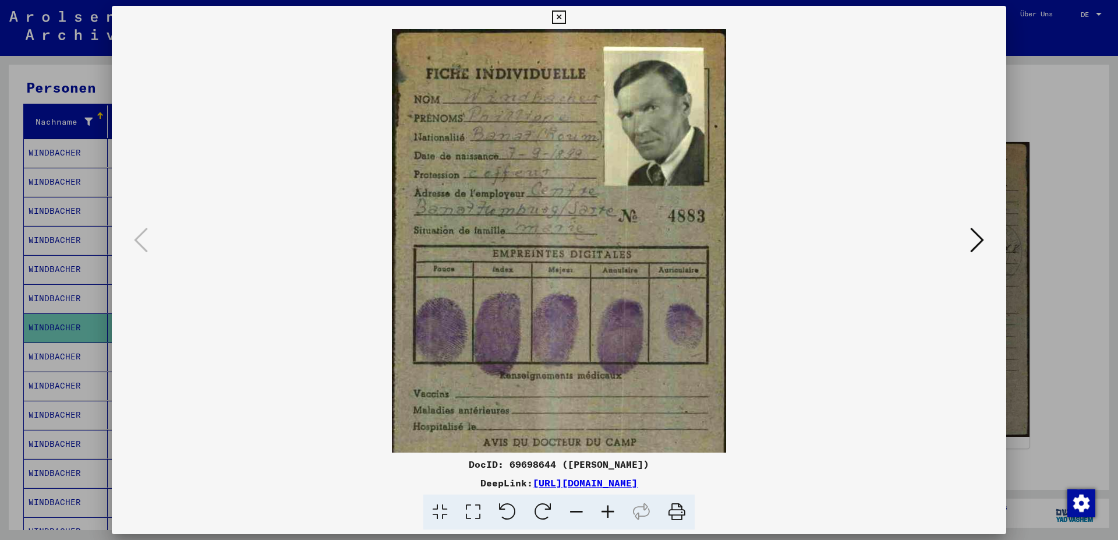
click at [565, 13] on icon at bounding box center [558, 17] width 13 height 14
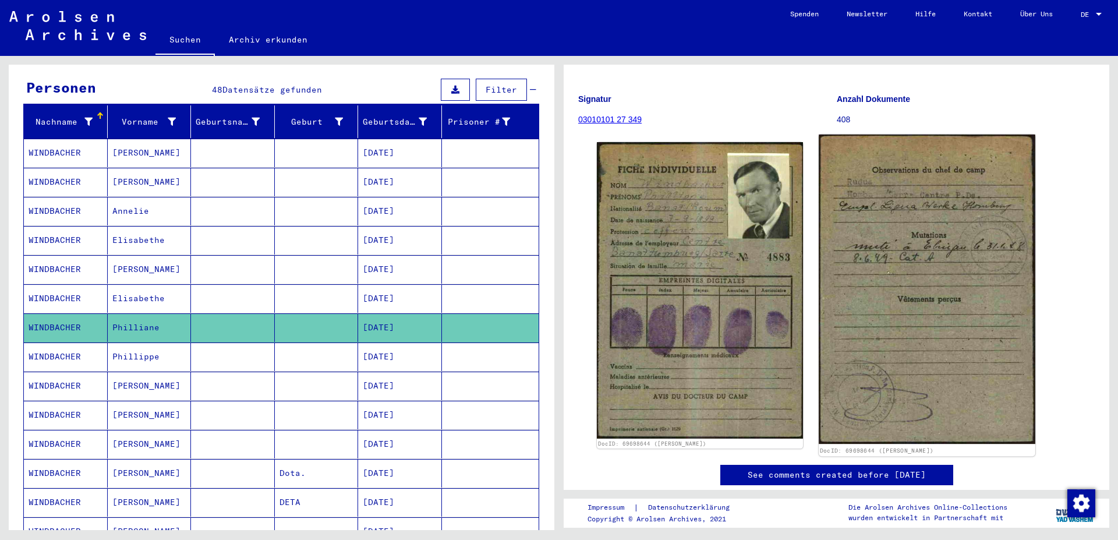
click at [745, 267] on img at bounding box center [927, 289] width 216 height 309
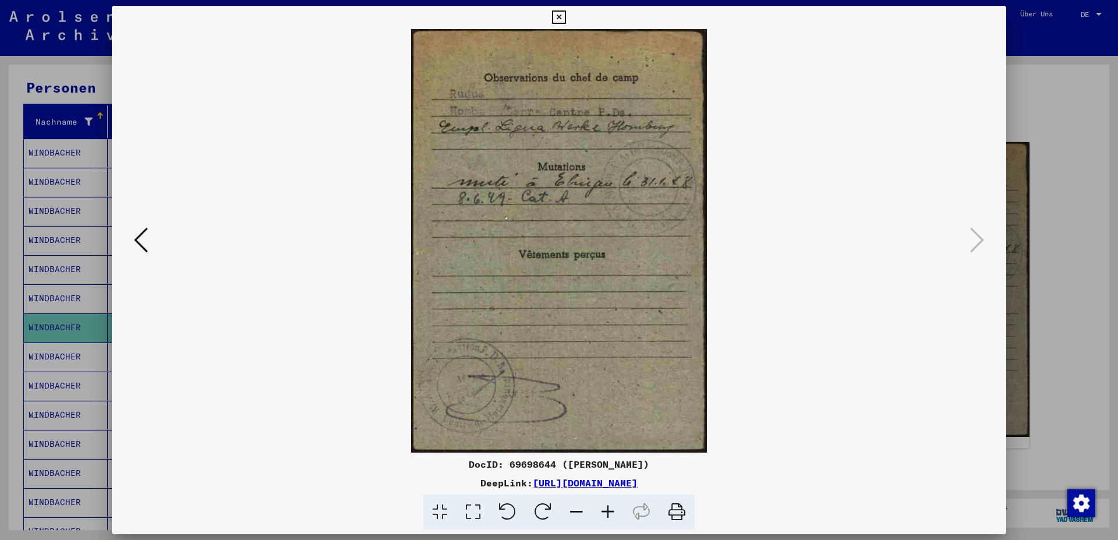
click at [565, 13] on icon at bounding box center [558, 17] width 13 height 14
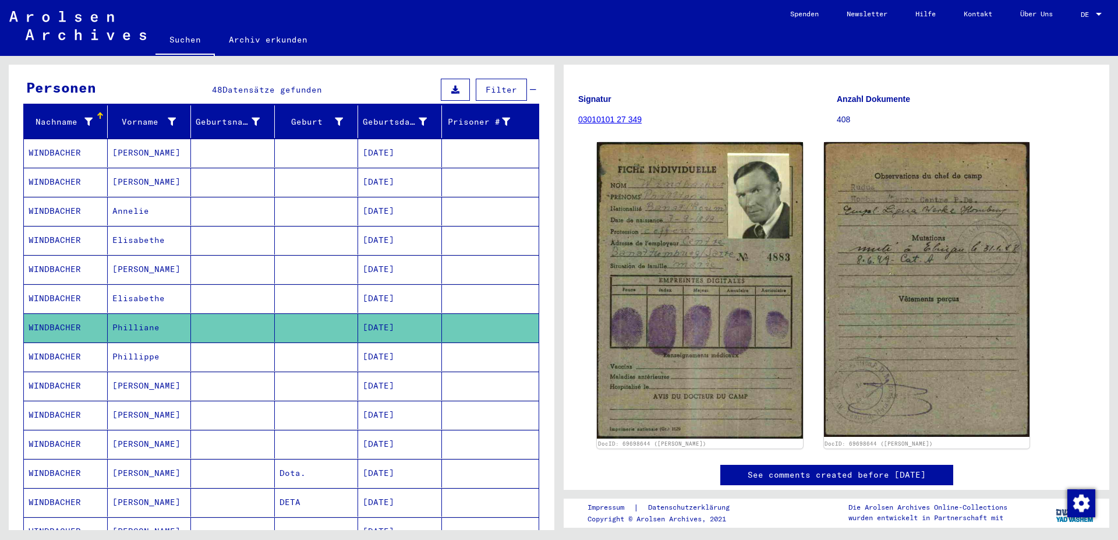
click at [382, 344] on mat-cell "[DATE]" at bounding box center [400, 356] width 84 height 29
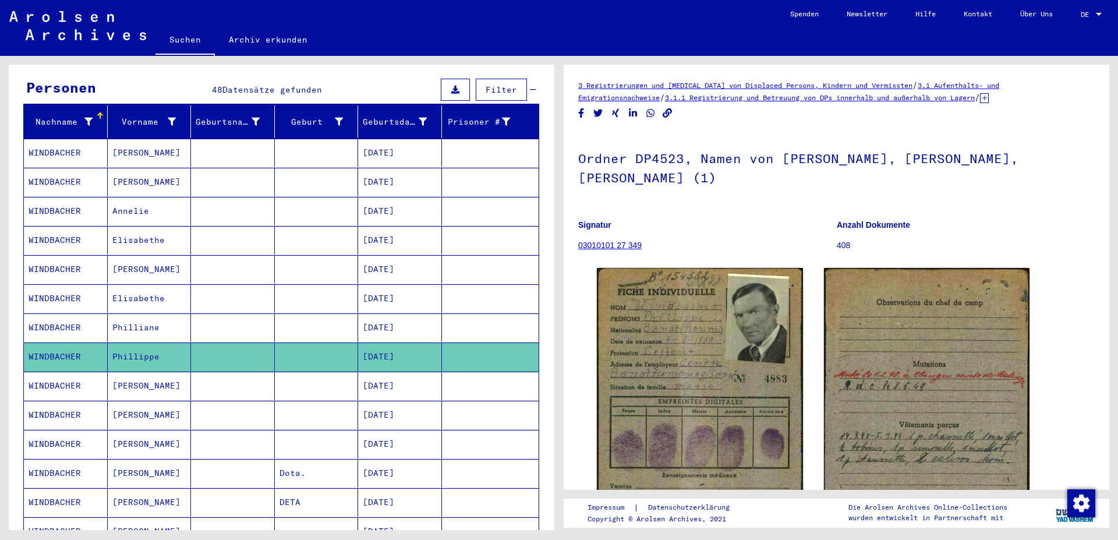
click at [400, 374] on mat-cell "[DATE]" at bounding box center [400, 386] width 84 height 29
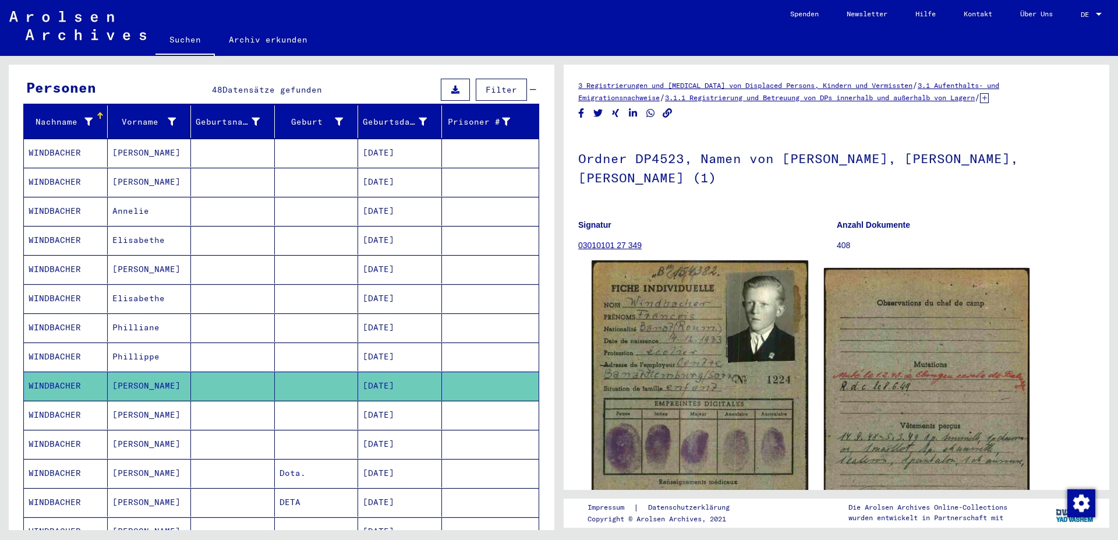
click at [683, 345] on img at bounding box center [700, 413] width 216 height 306
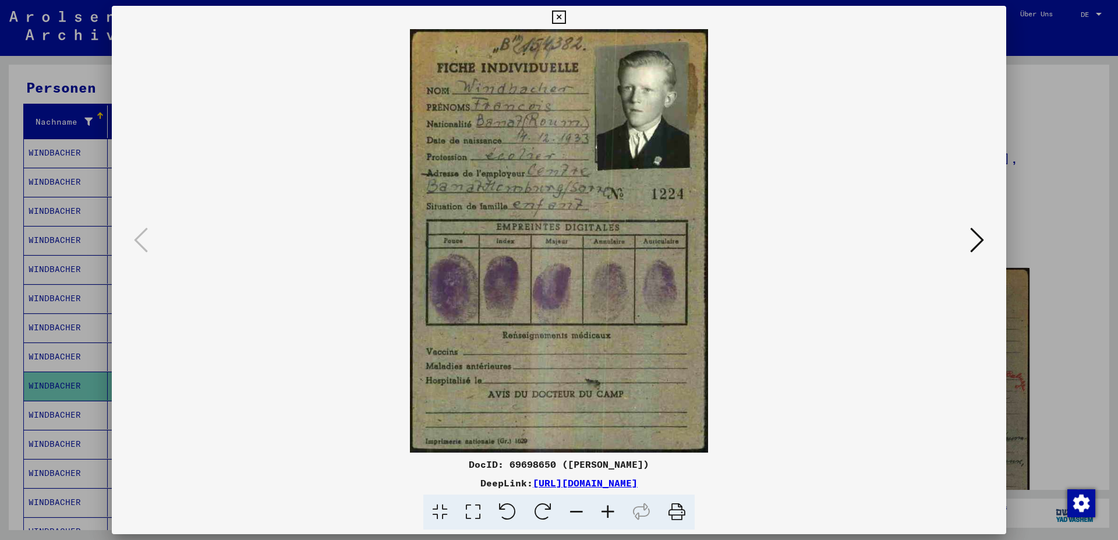
click at [677, 479] on icon at bounding box center [677, 512] width 36 height 36
click at [745, 162] on div at bounding box center [559, 240] width 895 height 423
click at [745, 241] on icon at bounding box center [977, 240] width 14 height 28
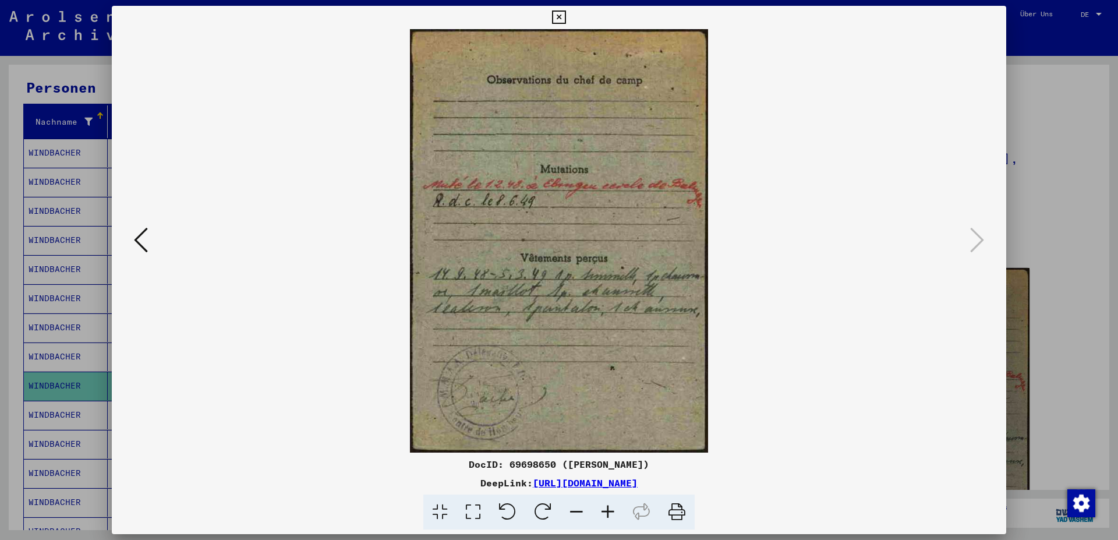
drag, startPoint x: 611, startPoint y: 510, endPoint x: 614, endPoint y: 503, distance: 7.0
click at [611, 479] on icon at bounding box center [607, 512] width 31 height 36
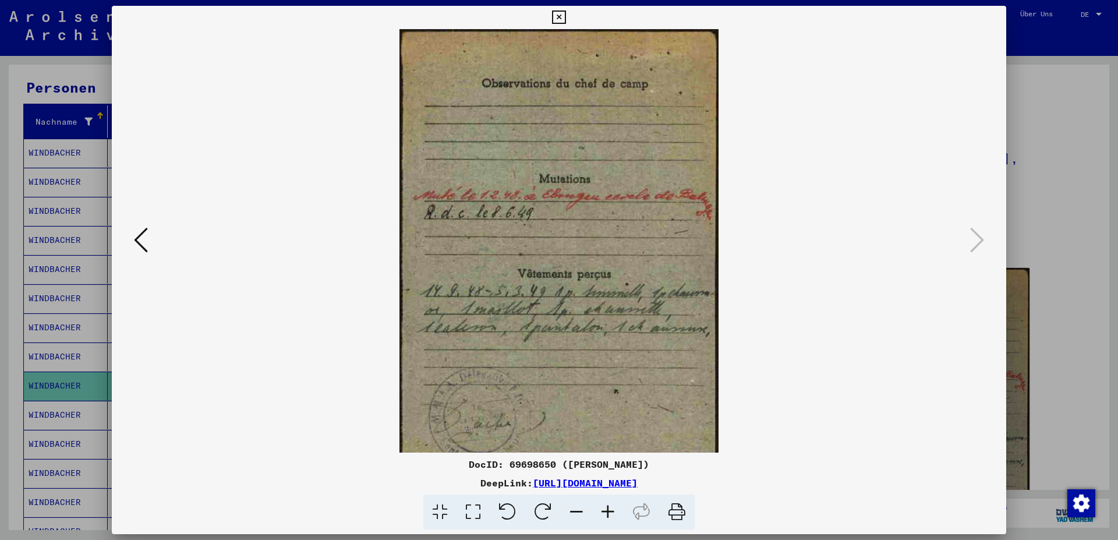
click at [575, 479] on icon at bounding box center [576, 512] width 31 height 36
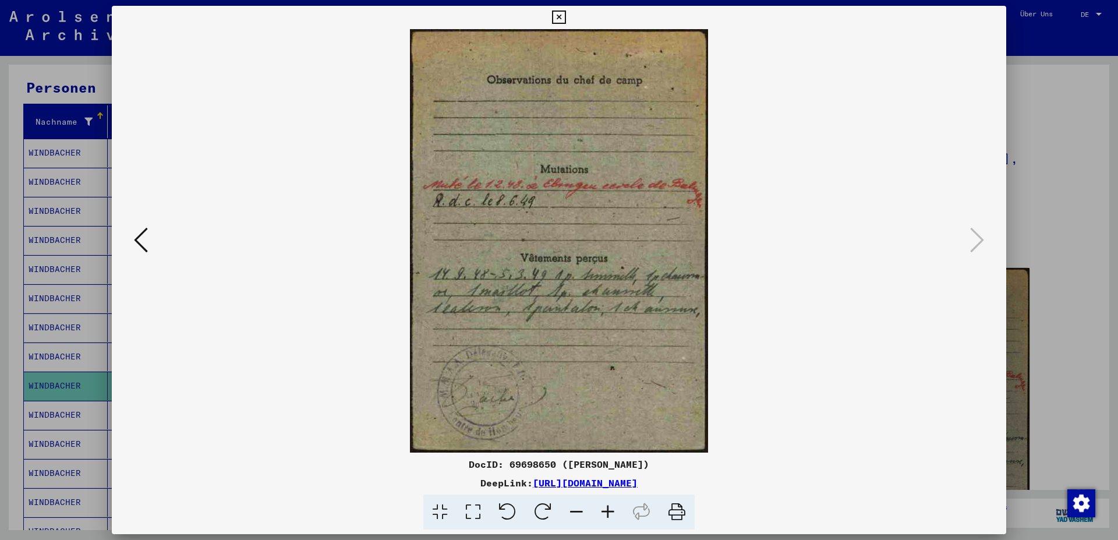
click at [565, 16] on icon at bounding box center [558, 17] width 13 height 14
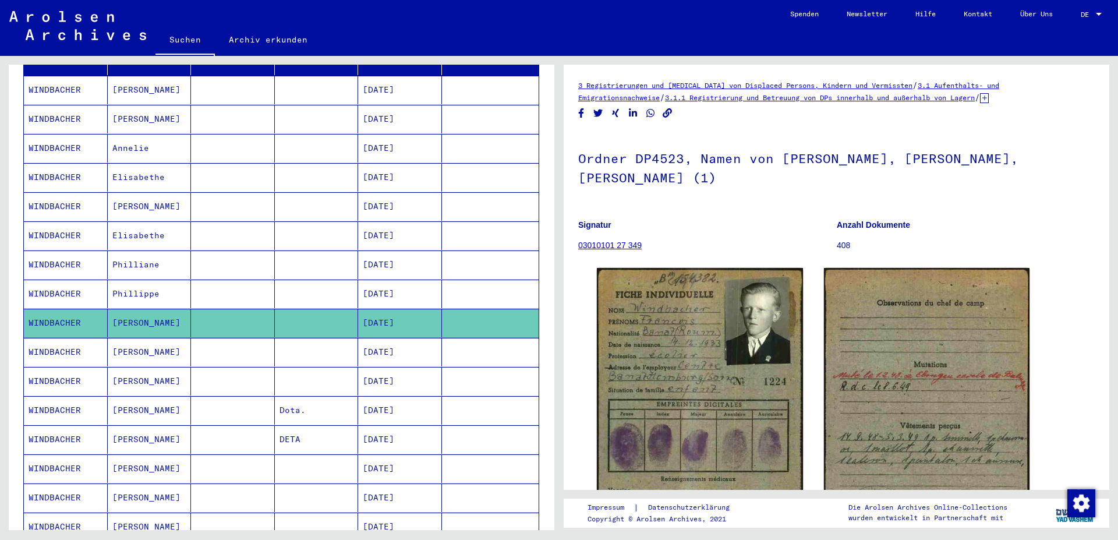
scroll to position [235, 0]
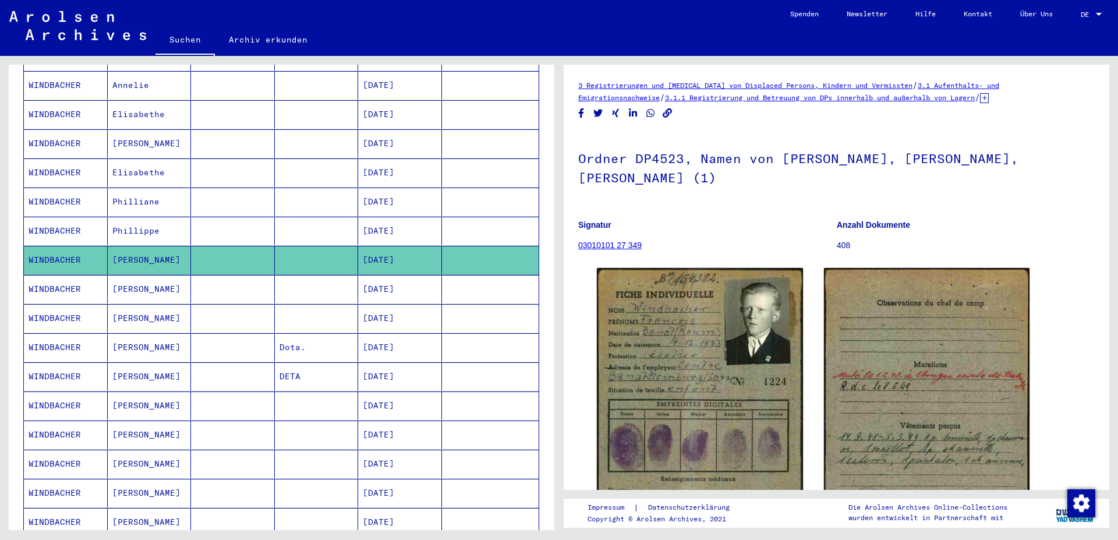
click at [392, 279] on mat-cell "[DATE]" at bounding box center [400, 289] width 84 height 29
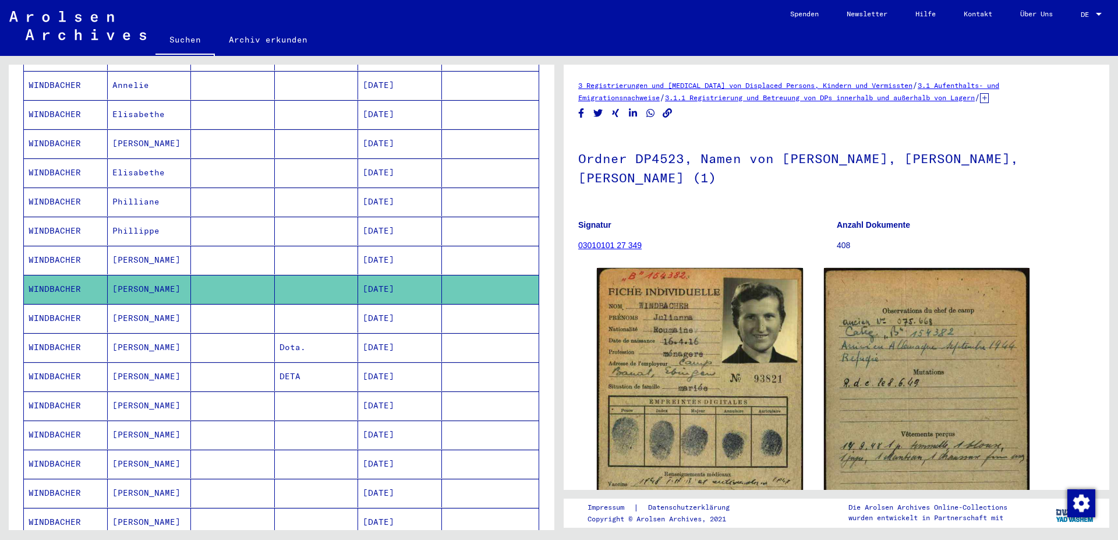
click at [387, 305] on mat-cell "[DATE]" at bounding box center [400, 318] width 84 height 29
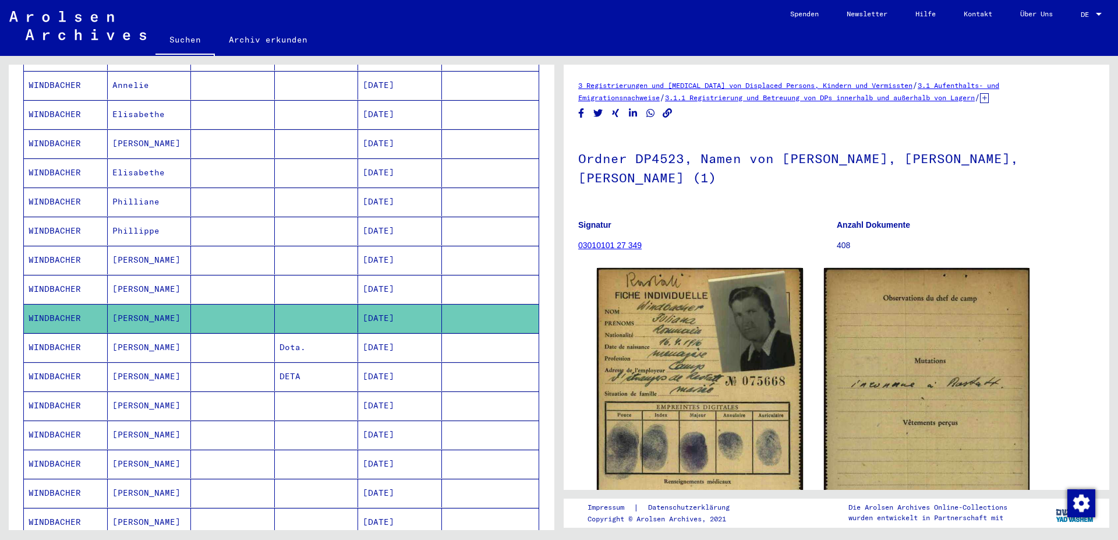
click at [393, 336] on mat-cell "[DATE]" at bounding box center [400, 347] width 84 height 29
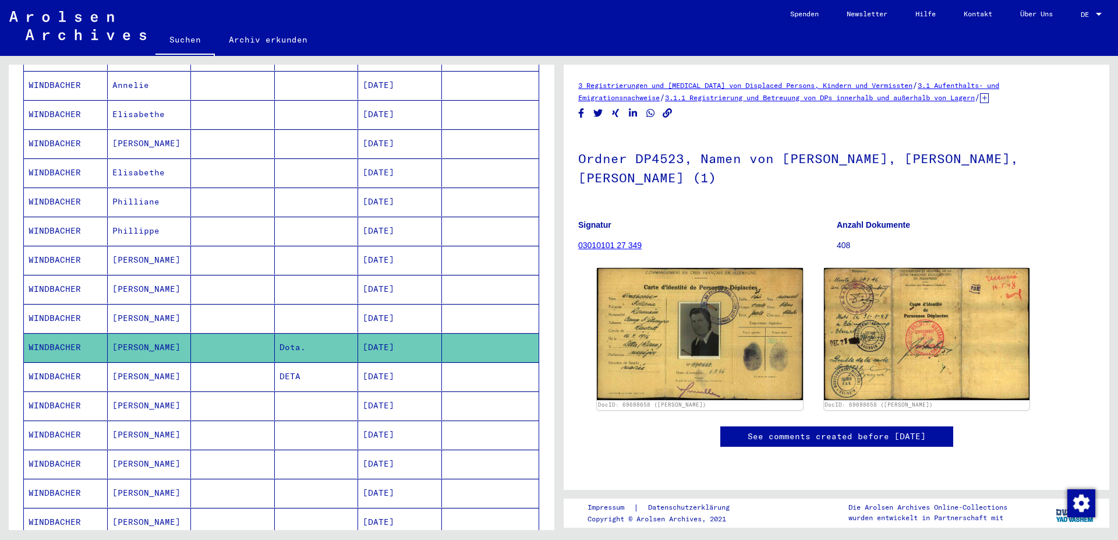
click at [392, 365] on mat-cell "[DATE]" at bounding box center [400, 376] width 84 height 29
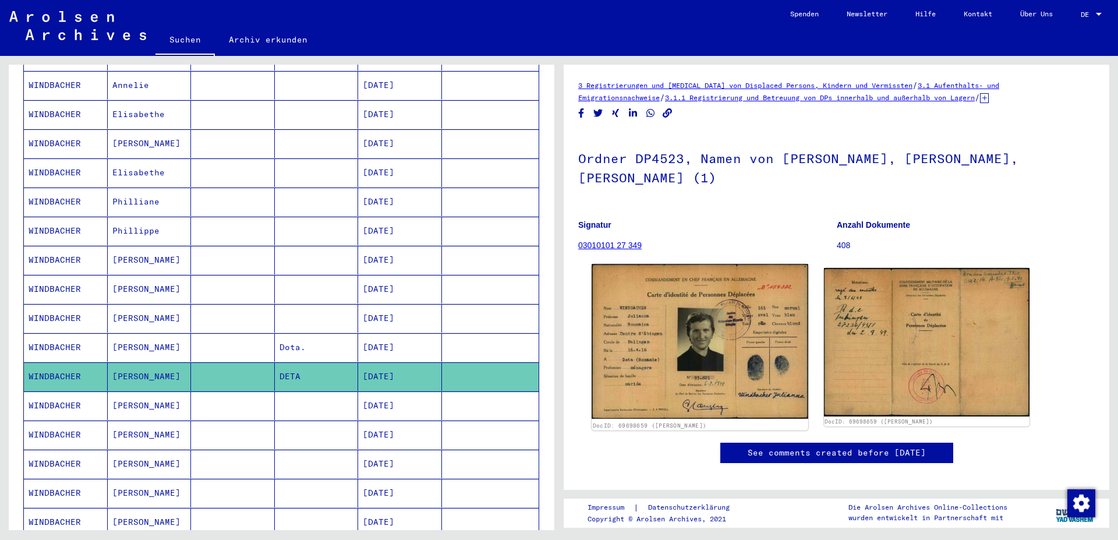
click at [667, 317] on img at bounding box center [700, 341] width 216 height 155
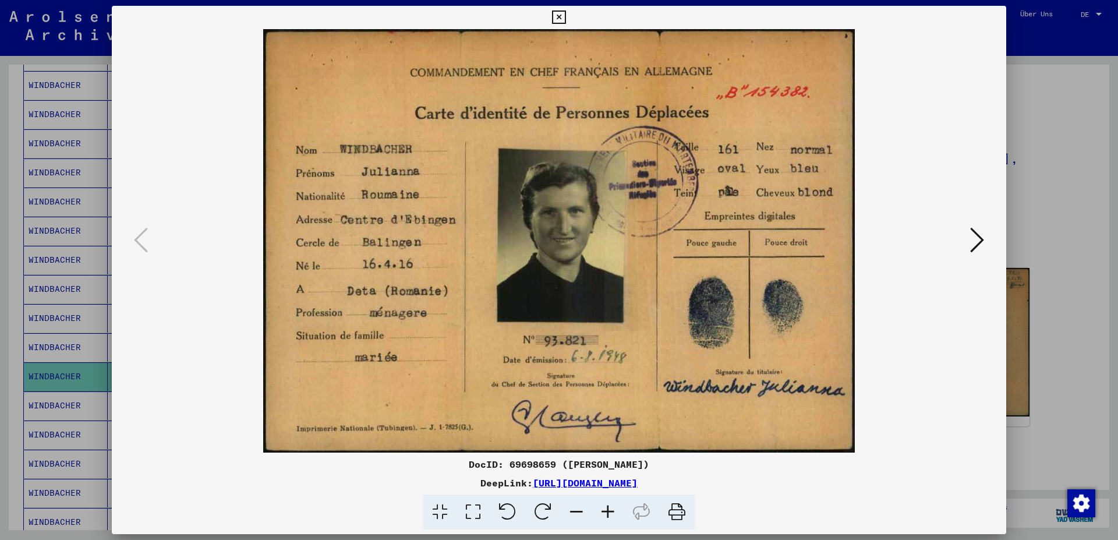
click at [565, 15] on icon at bounding box center [558, 17] width 13 height 14
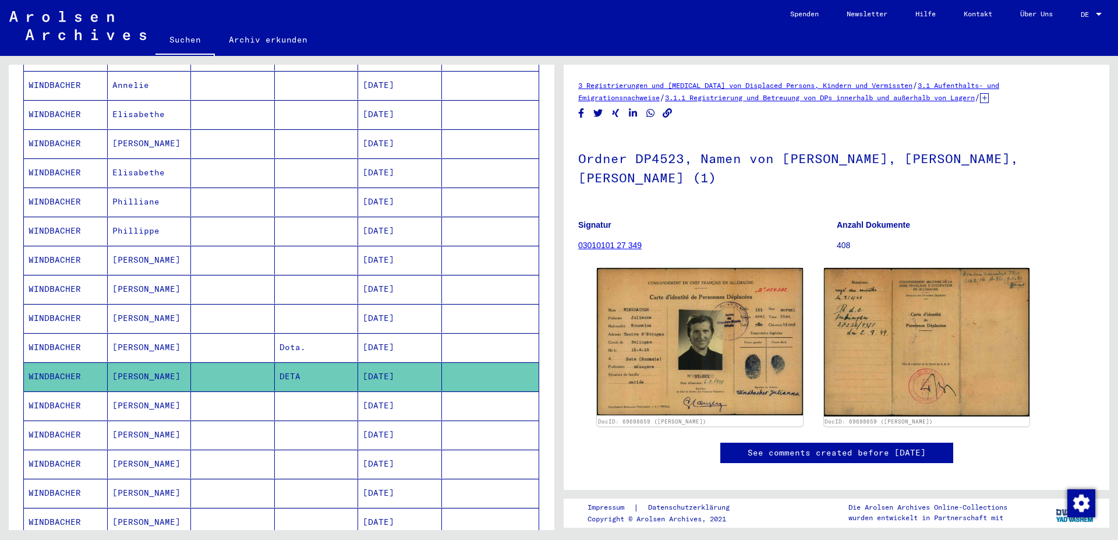
click at [378, 391] on mat-cell "[DATE]" at bounding box center [400, 405] width 84 height 29
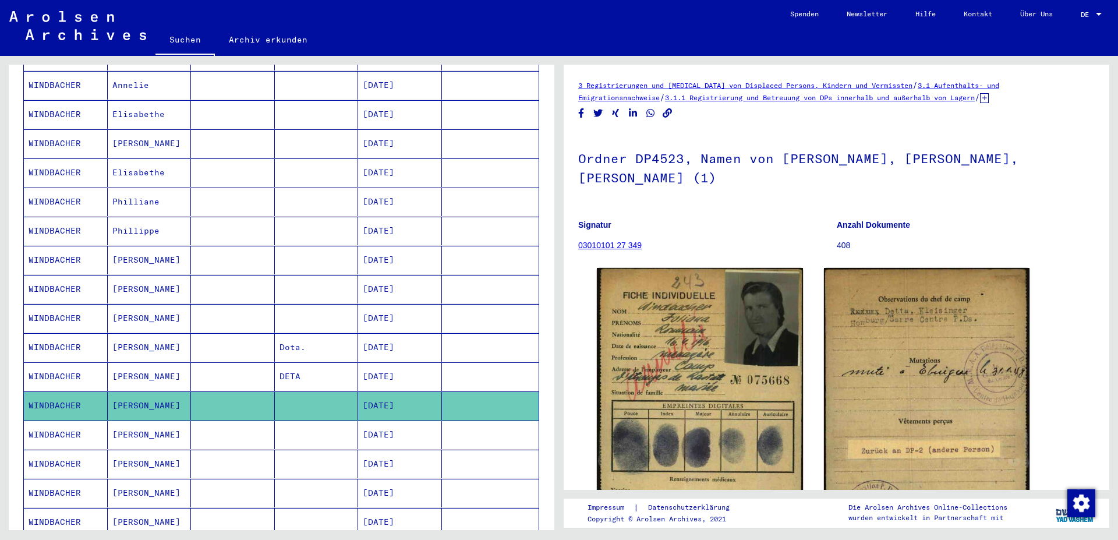
click at [393, 425] on mat-cell "[DATE]" at bounding box center [400, 434] width 84 height 29
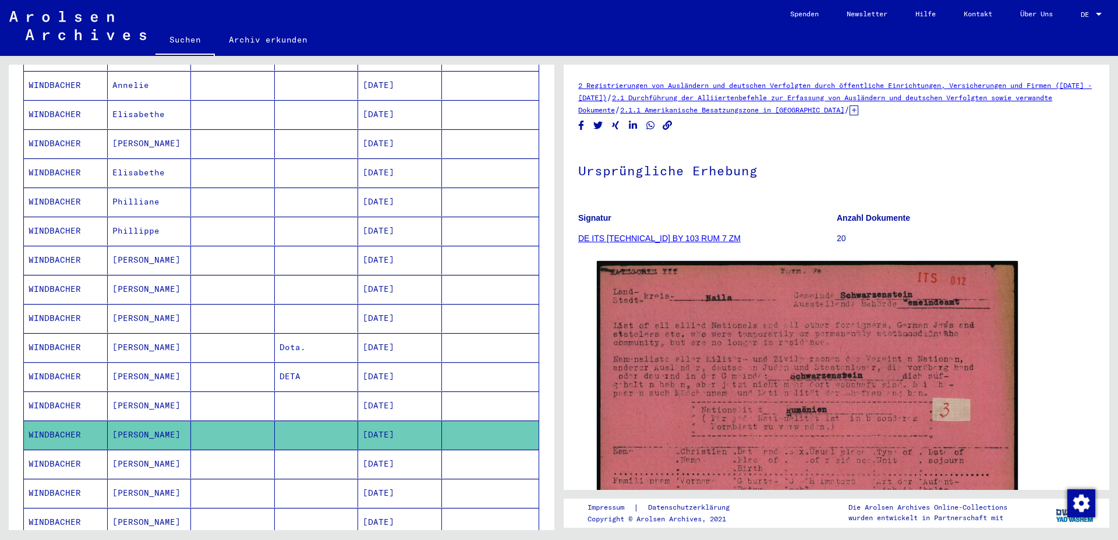
click at [397, 451] on mat-cell "[DATE]" at bounding box center [400, 464] width 84 height 29
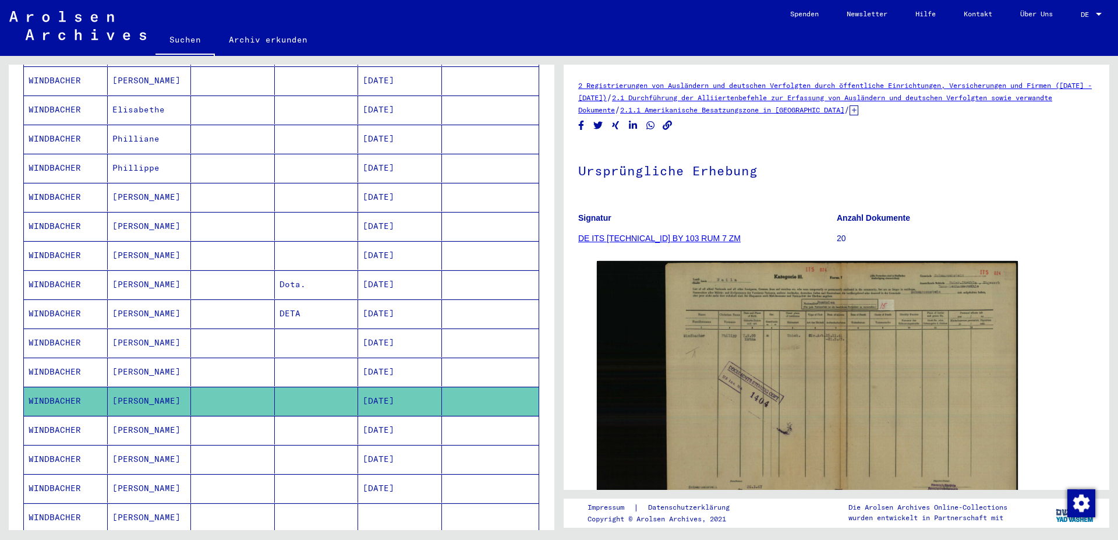
scroll to position [361, 0]
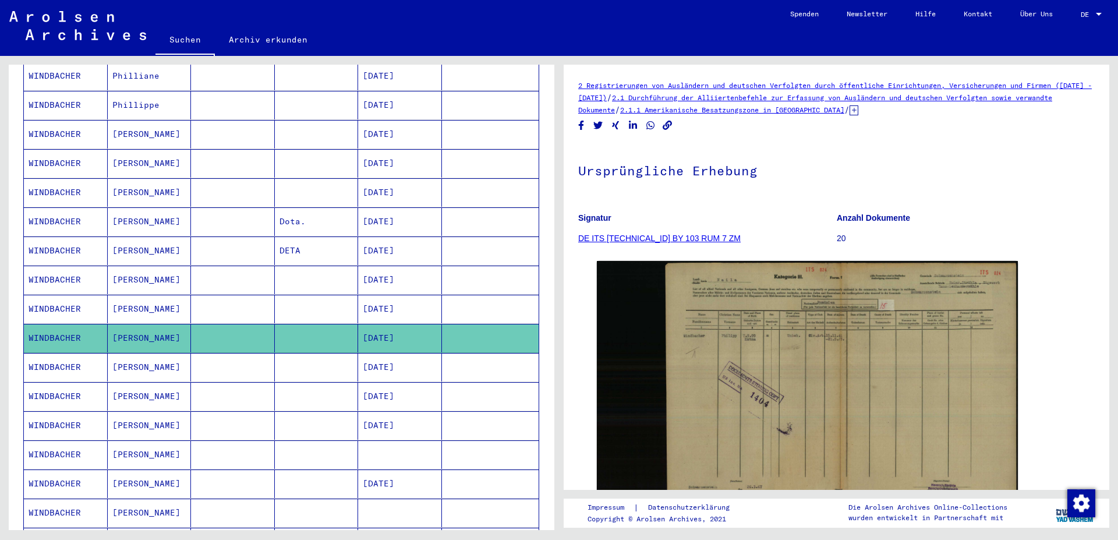
click at [380, 355] on mat-cell "[DATE]" at bounding box center [400, 367] width 84 height 29
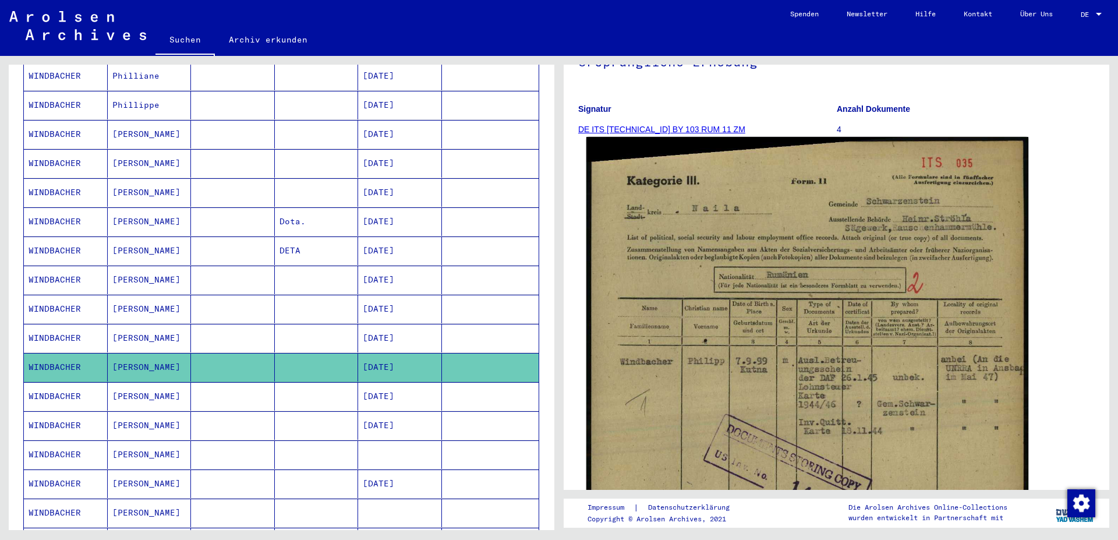
scroll to position [126, 0]
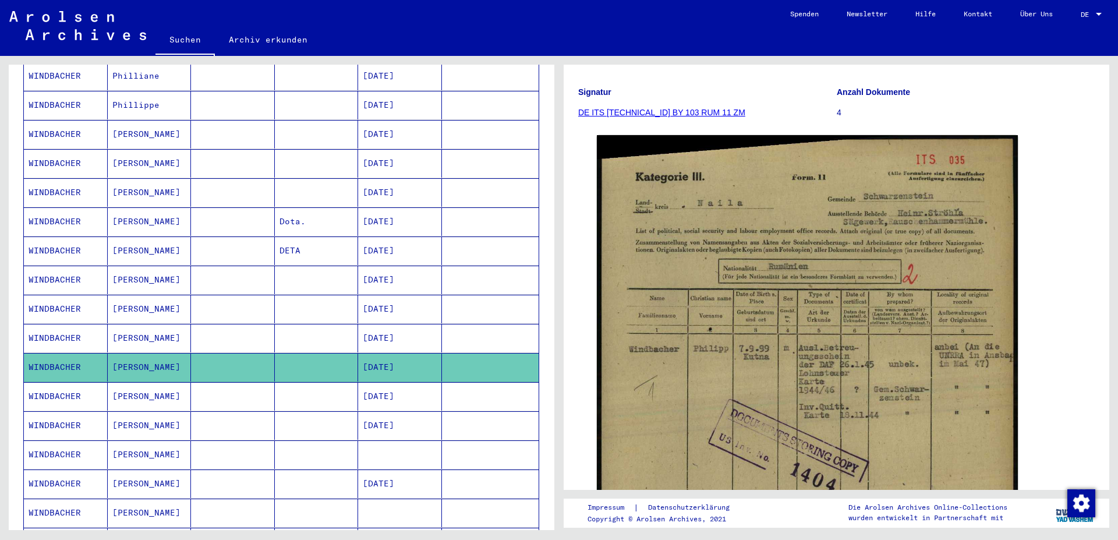
click at [395, 382] on mat-cell "[DATE]" at bounding box center [400, 396] width 84 height 29
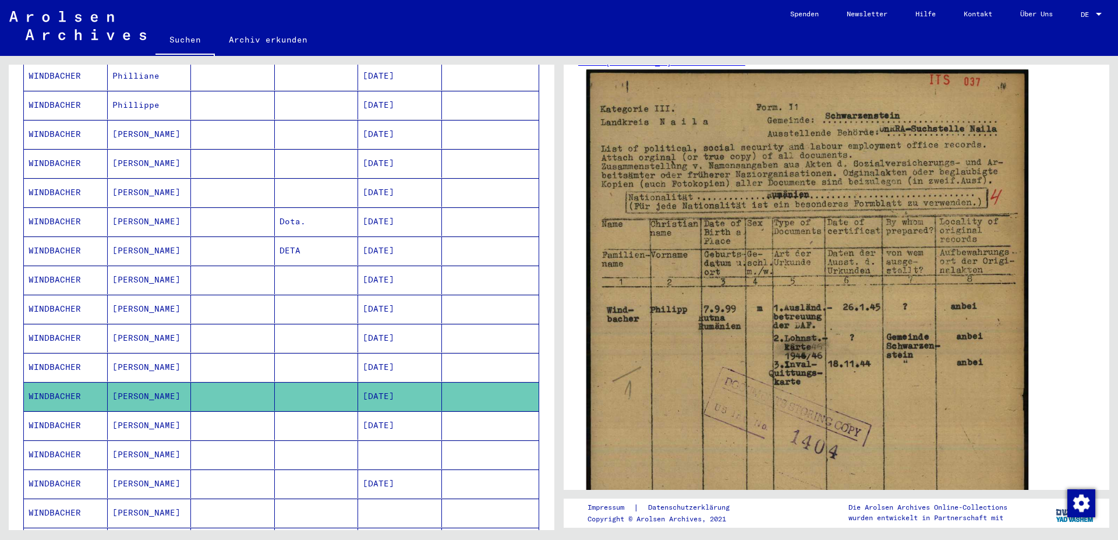
scroll to position [189, 0]
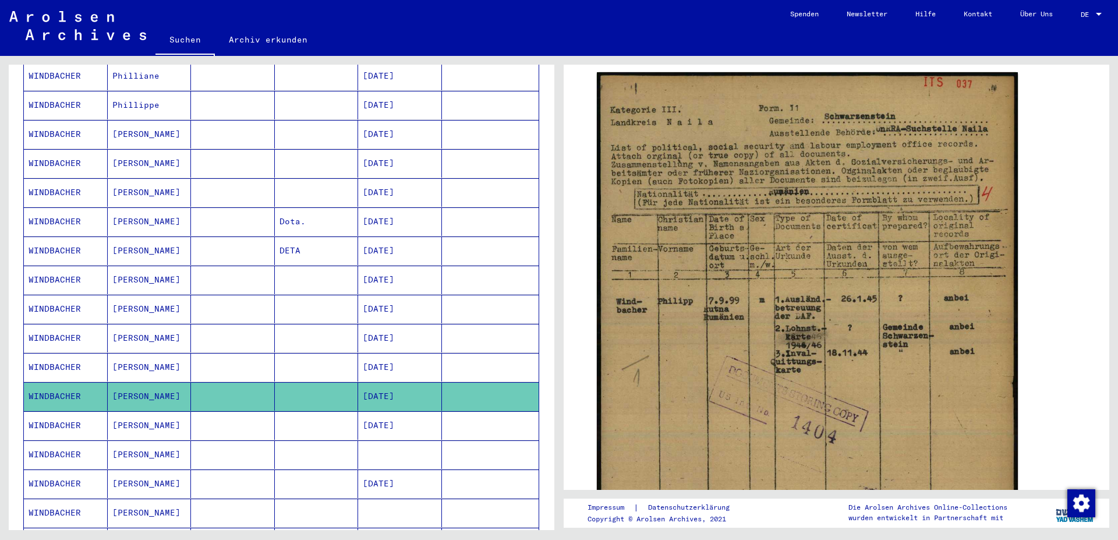
click at [374, 413] on mat-cell "[DATE]" at bounding box center [400, 425] width 84 height 29
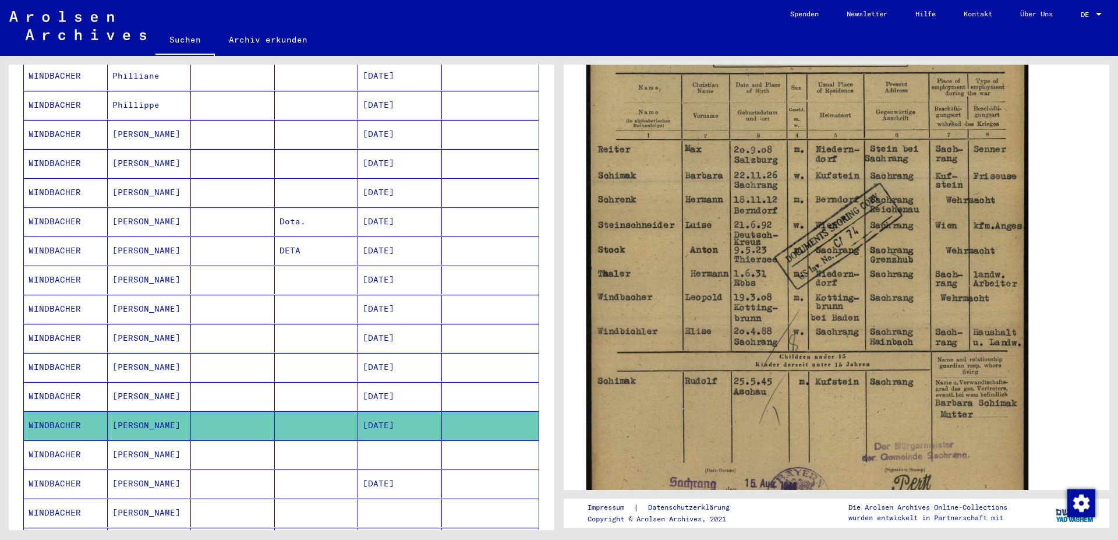
scroll to position [377, 0]
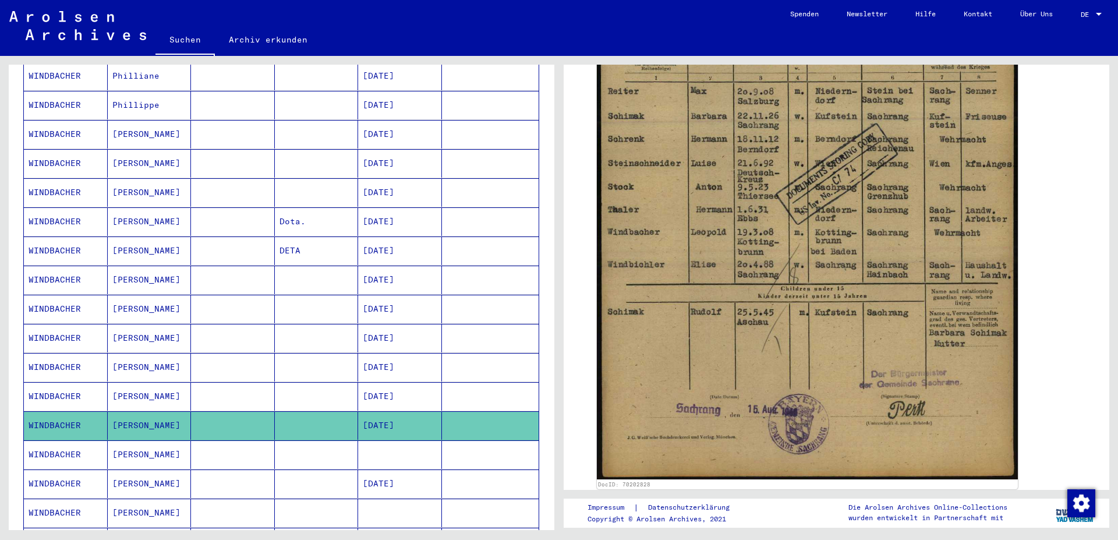
click at [365, 444] on mat-cell at bounding box center [400, 454] width 84 height 29
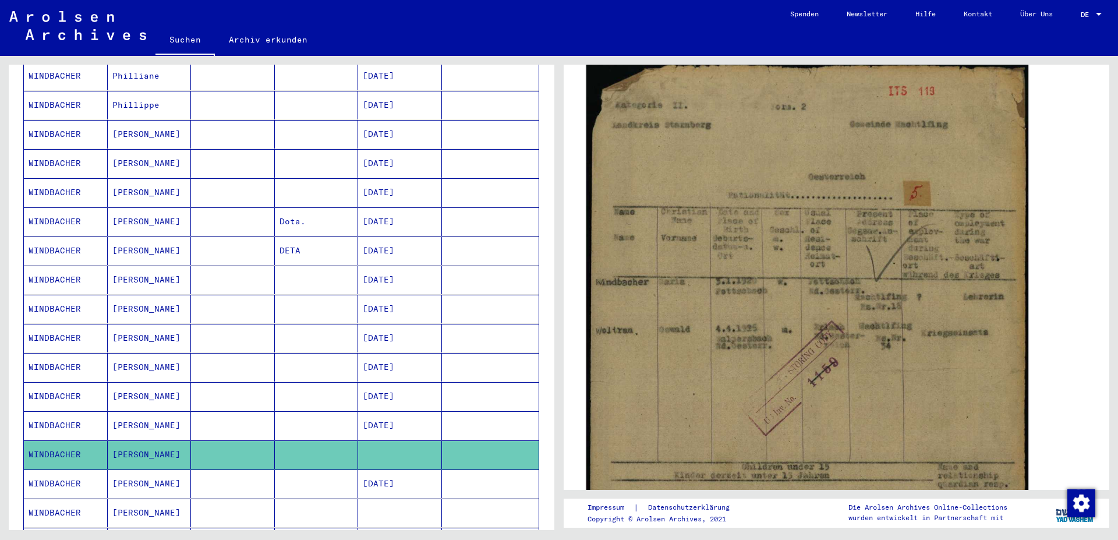
scroll to position [252, 0]
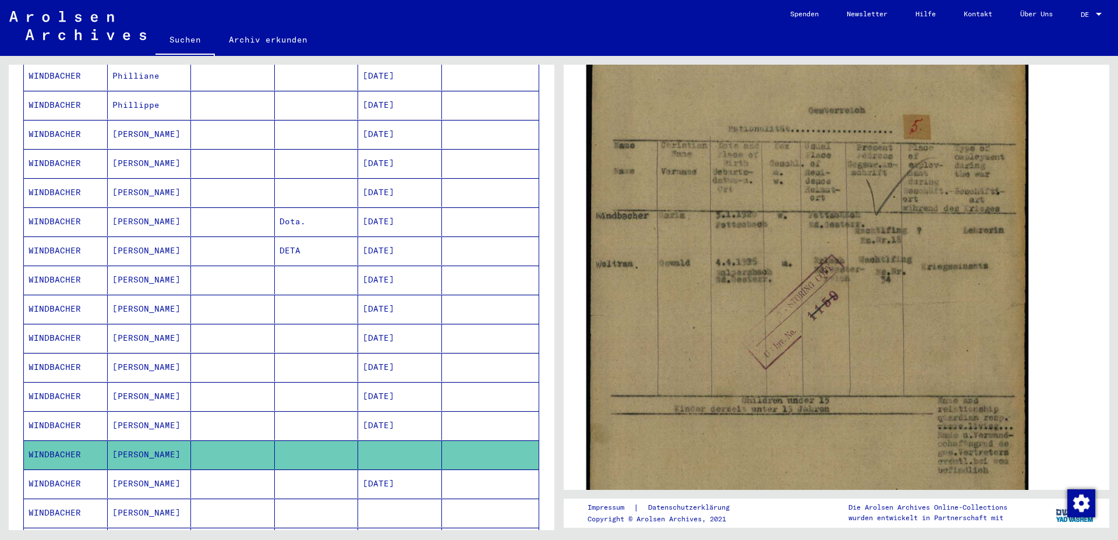
click at [682, 284] on img at bounding box center [807, 306] width 442 height 624
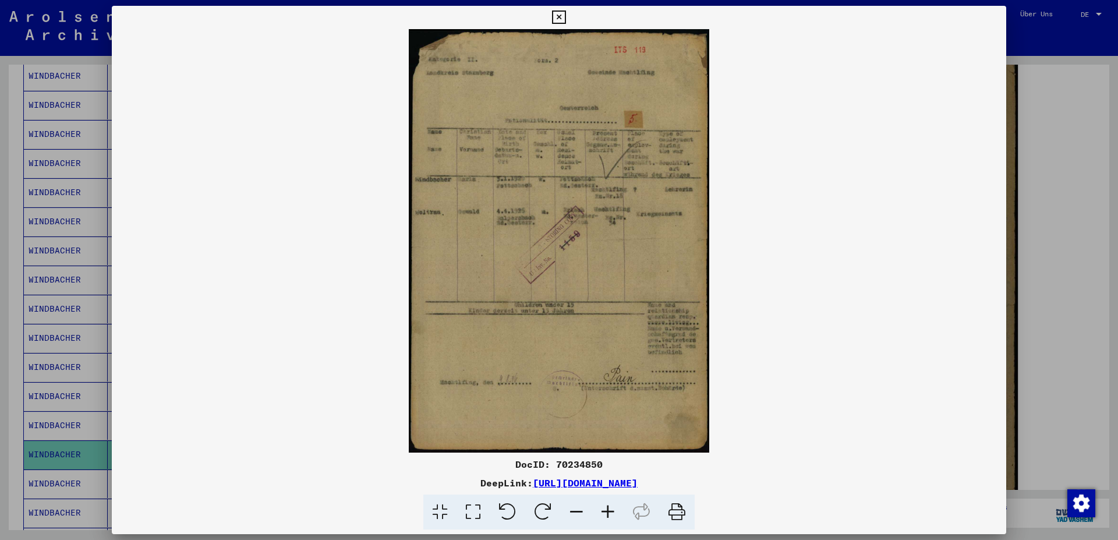
click at [607, 479] on icon at bounding box center [607, 512] width 31 height 36
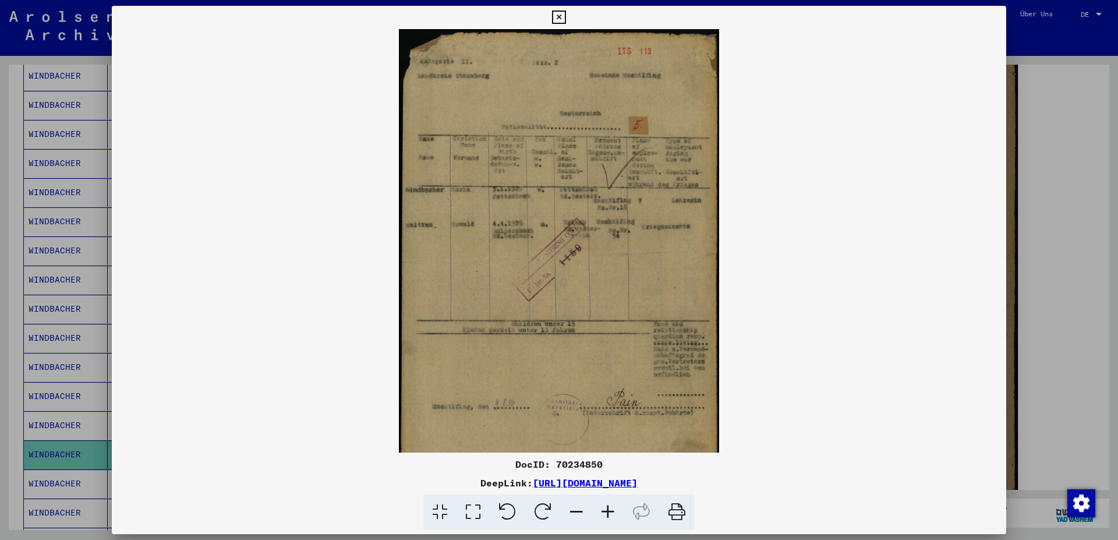
click at [607, 479] on icon at bounding box center [607, 512] width 31 height 36
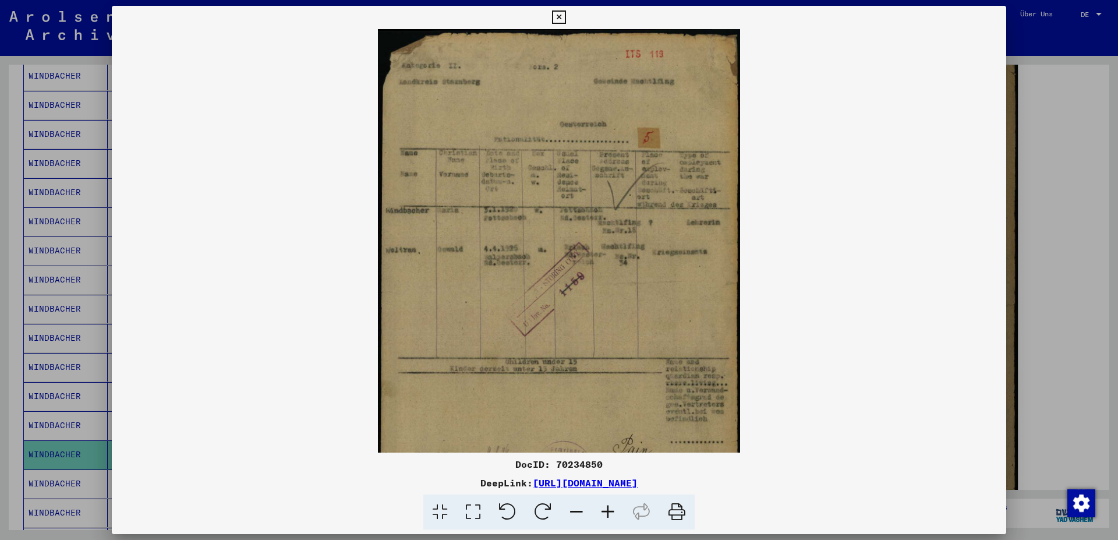
click at [607, 479] on icon at bounding box center [607, 512] width 31 height 36
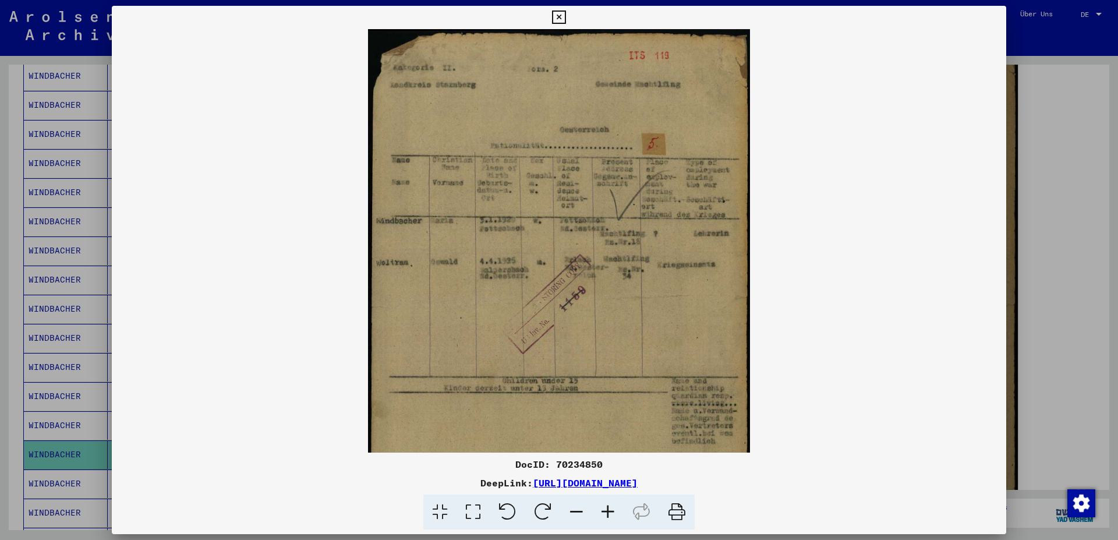
click at [607, 479] on icon at bounding box center [607, 512] width 31 height 36
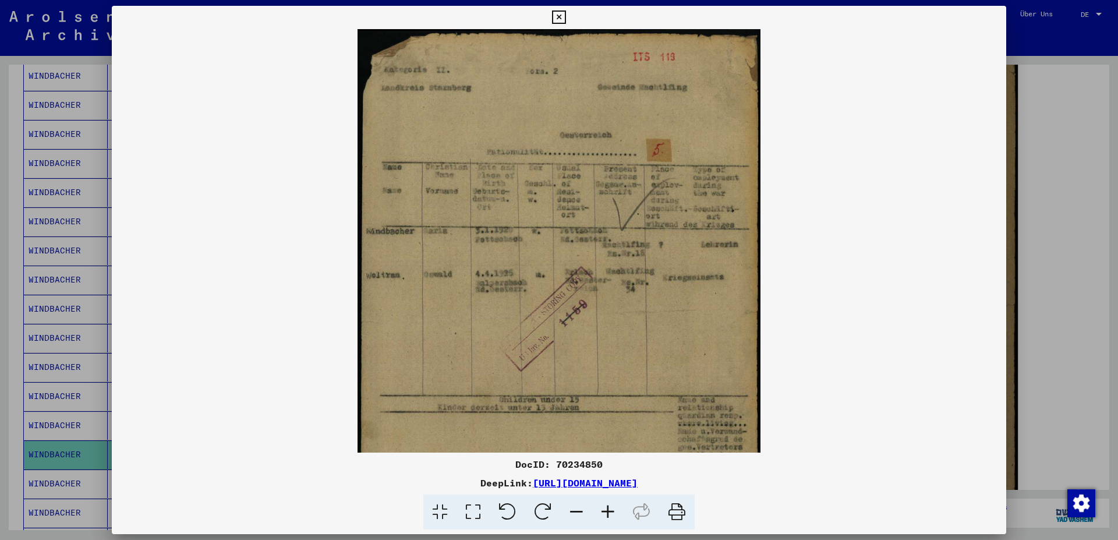
click at [607, 479] on icon at bounding box center [607, 512] width 31 height 36
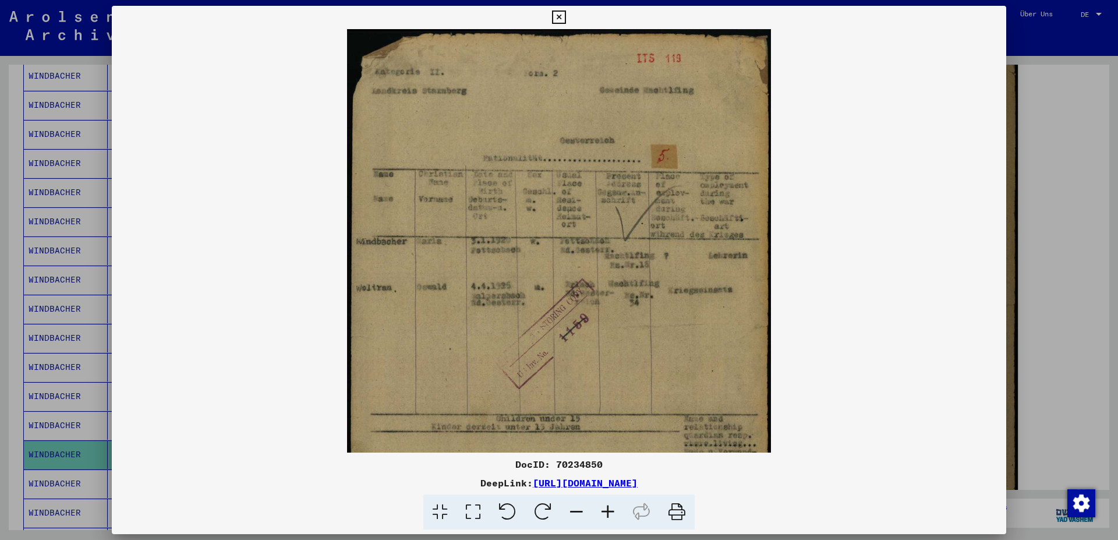
click at [607, 479] on icon at bounding box center [607, 512] width 31 height 36
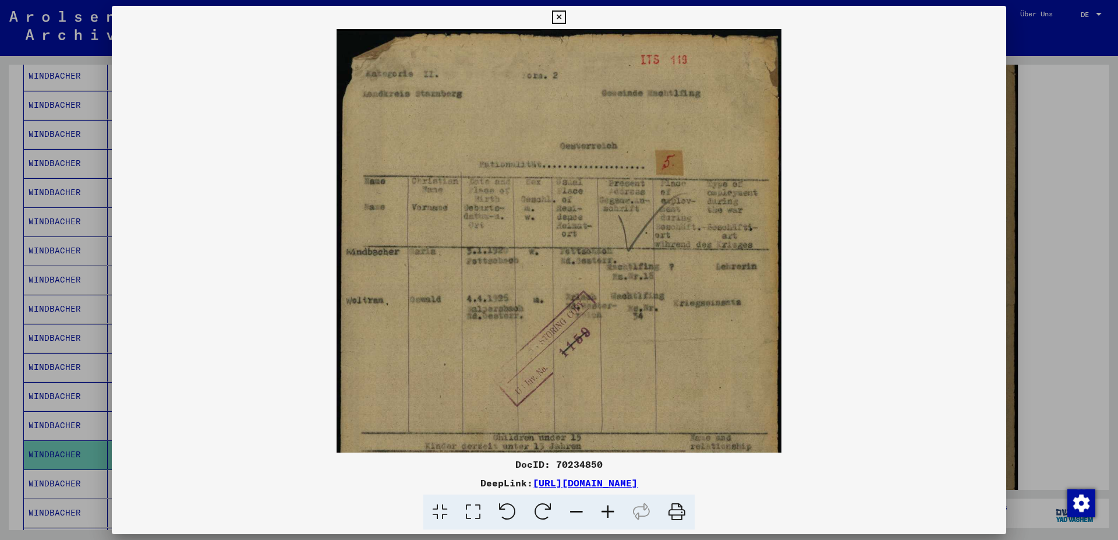
click at [607, 479] on icon at bounding box center [607, 512] width 31 height 36
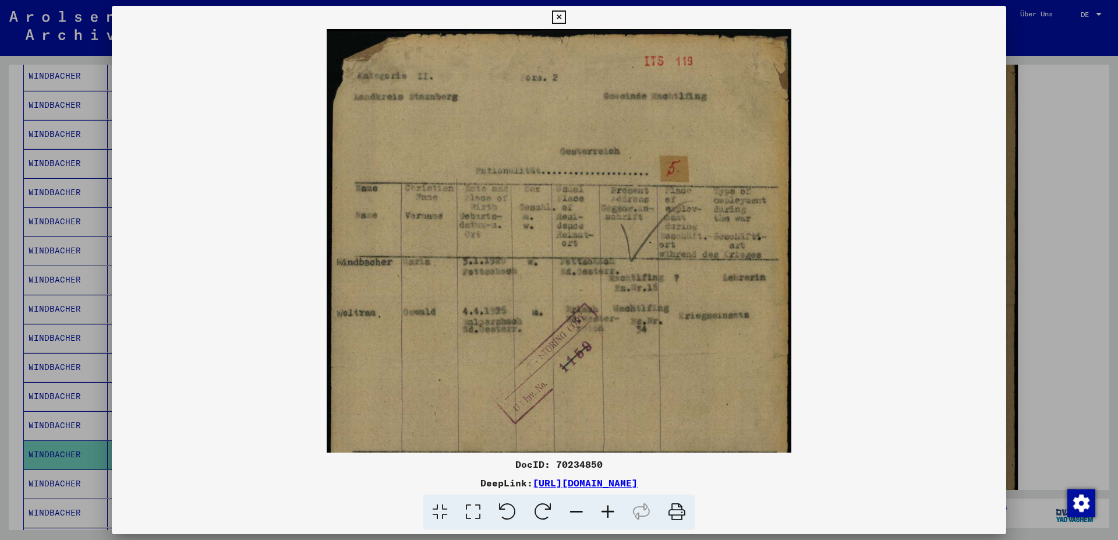
click at [607, 479] on icon at bounding box center [607, 512] width 31 height 36
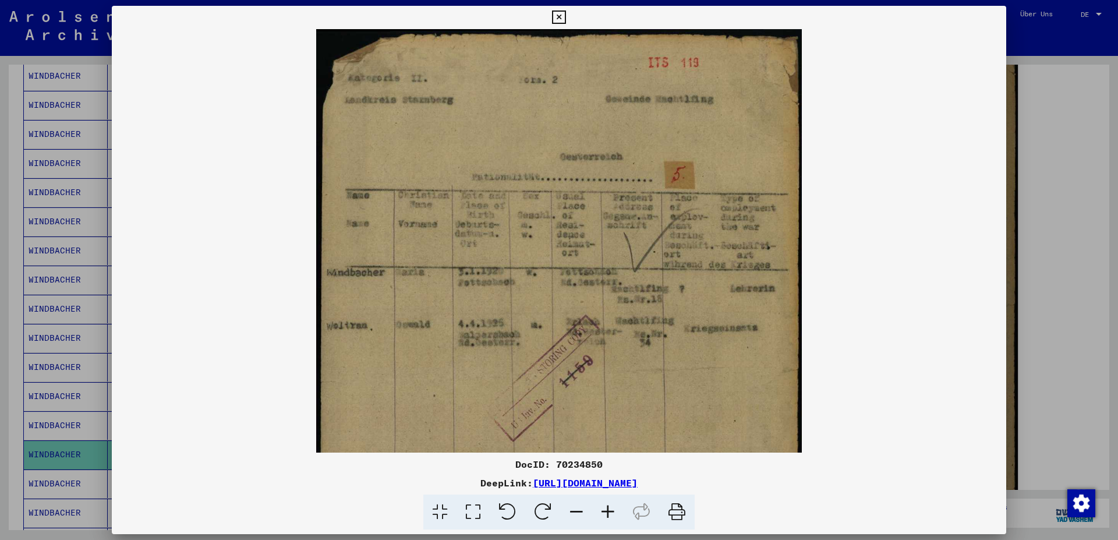
click at [607, 479] on icon at bounding box center [607, 512] width 31 height 36
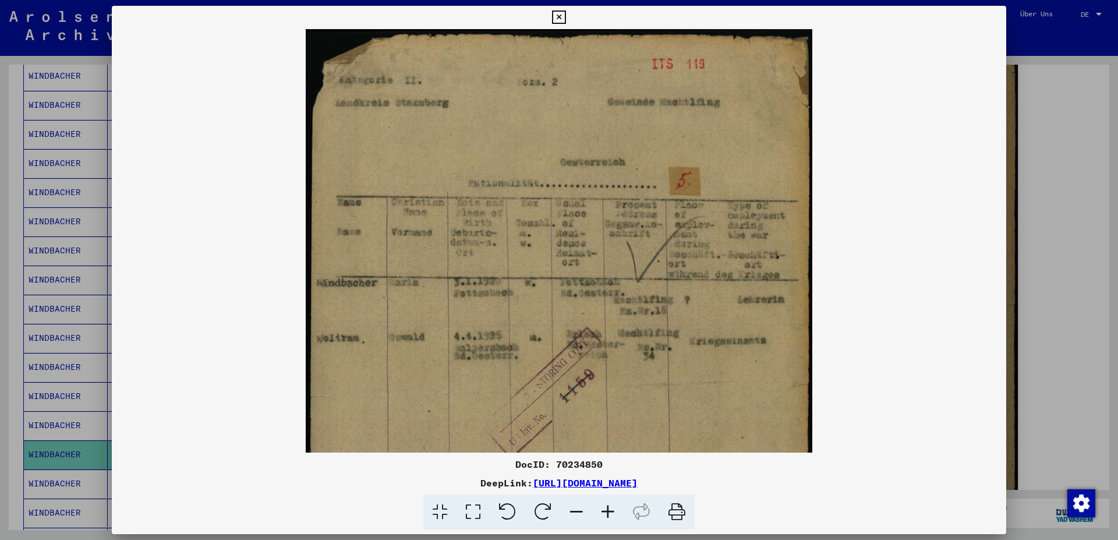
click at [565, 16] on icon at bounding box center [558, 17] width 13 height 14
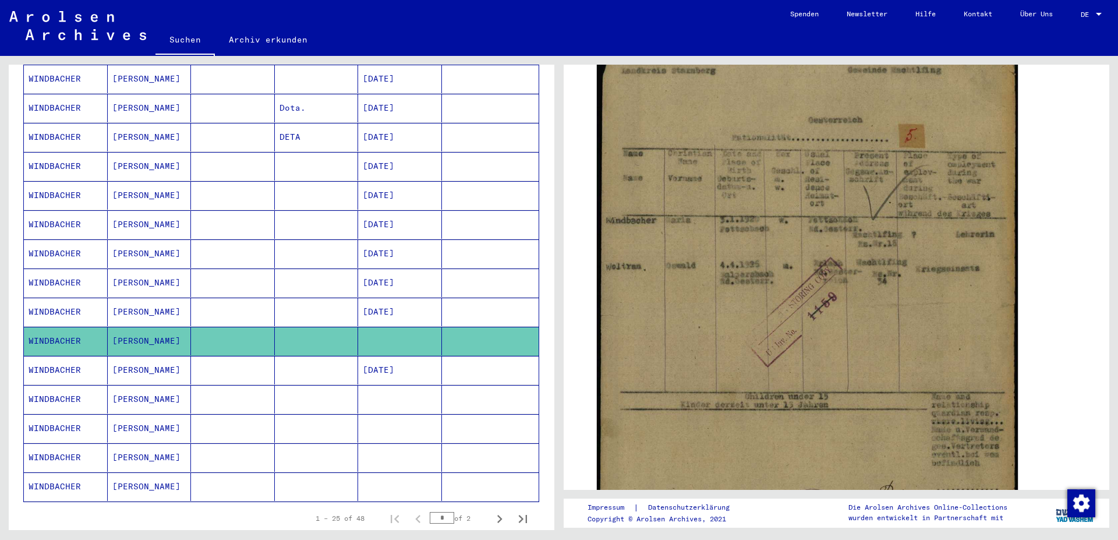
scroll to position [487, 0]
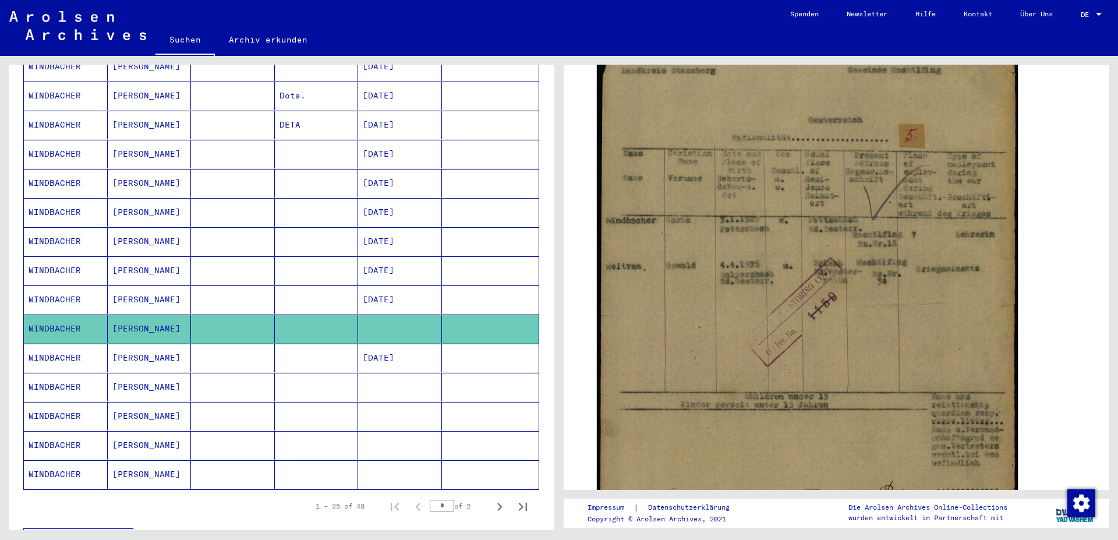
click at [384, 344] on mat-cell "[DATE]" at bounding box center [400, 358] width 84 height 29
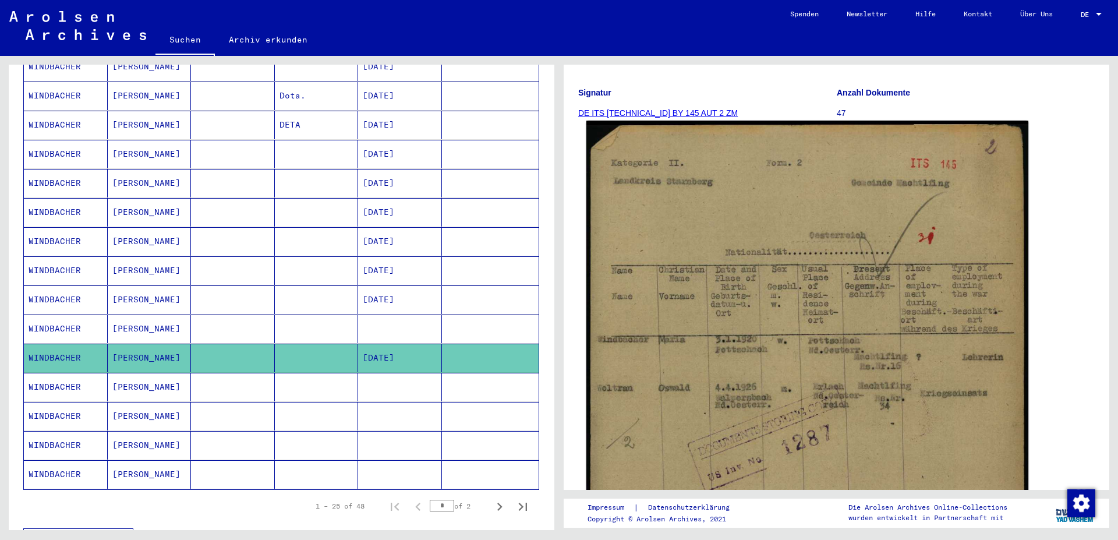
scroll to position [126, 0]
click at [735, 412] on img at bounding box center [807, 431] width 442 height 622
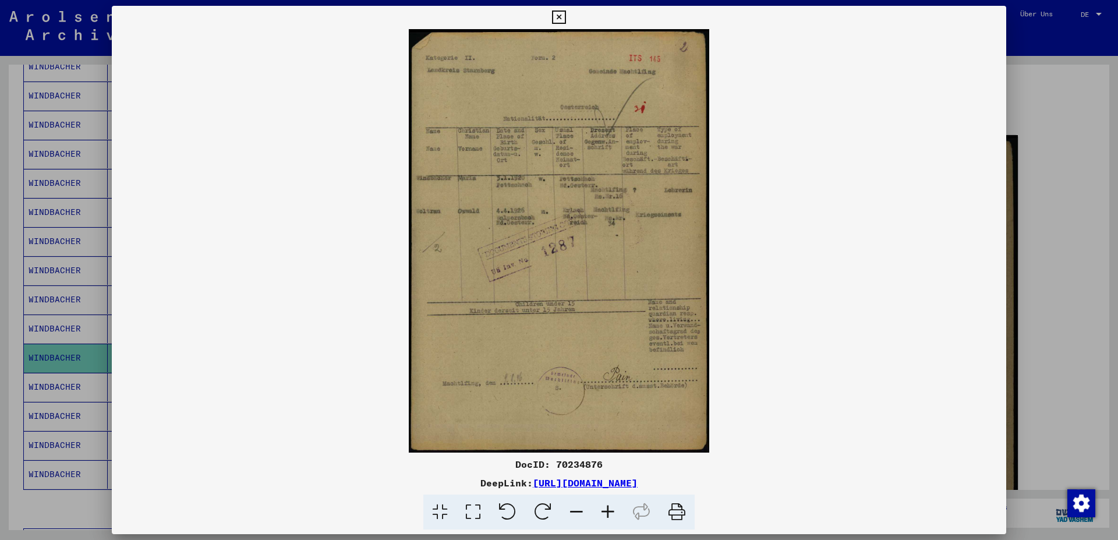
click at [565, 15] on icon at bounding box center [558, 17] width 13 height 14
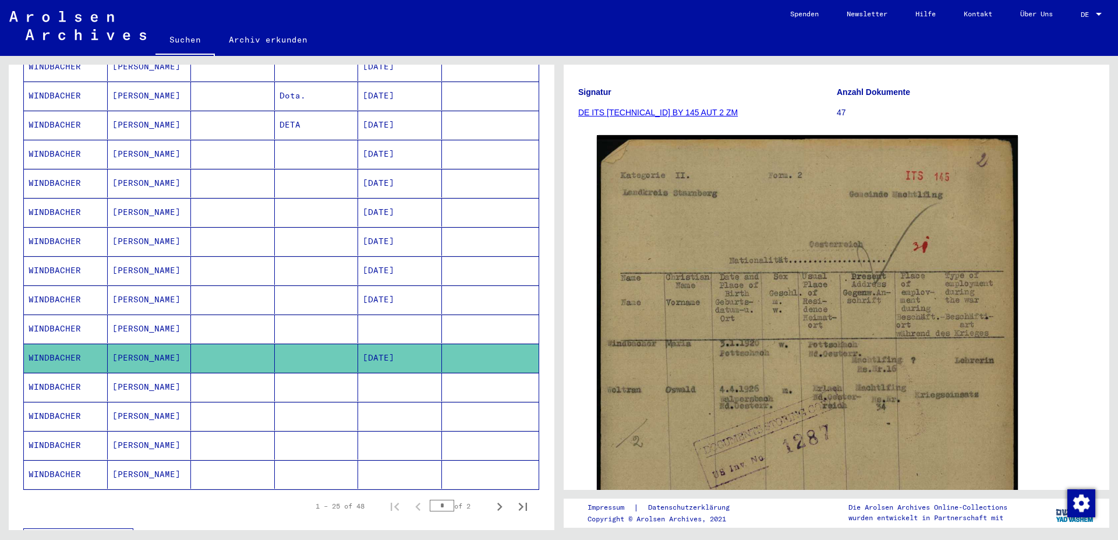
click at [130, 408] on mat-cell "[PERSON_NAME]" at bounding box center [150, 416] width 84 height 29
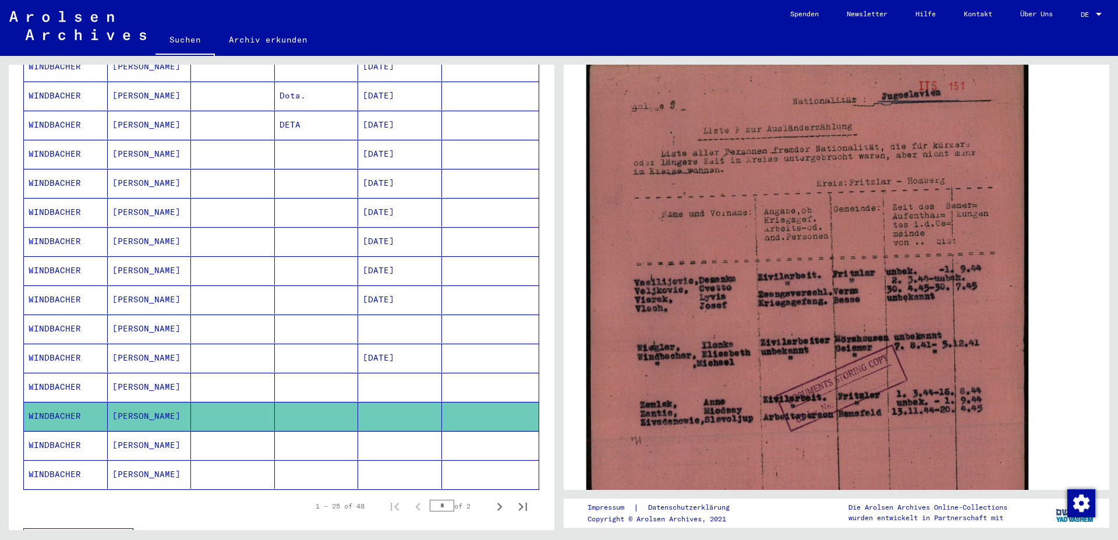
scroll to position [126, 0]
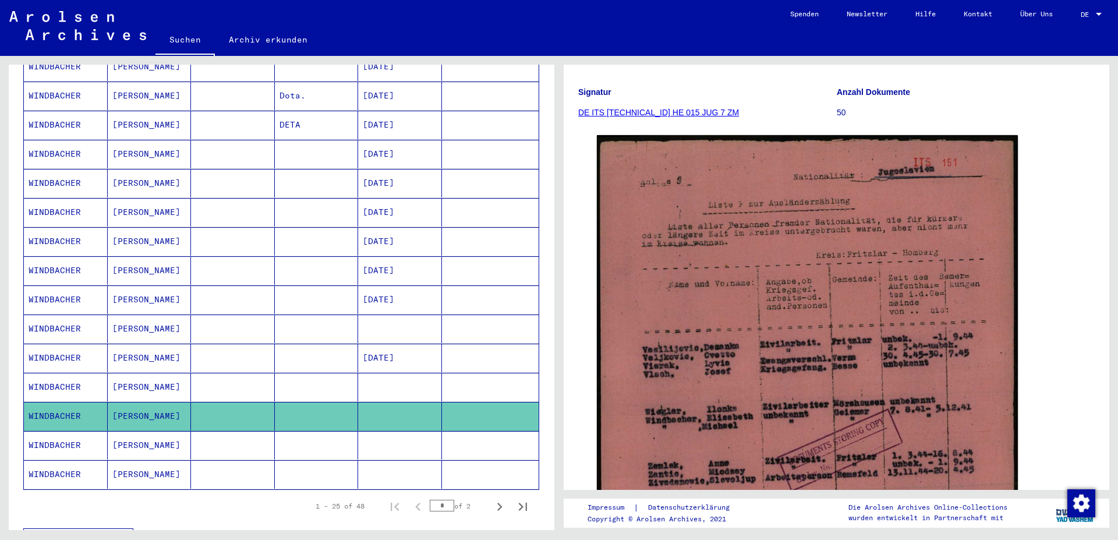
click at [400, 433] on mat-cell at bounding box center [400, 445] width 84 height 29
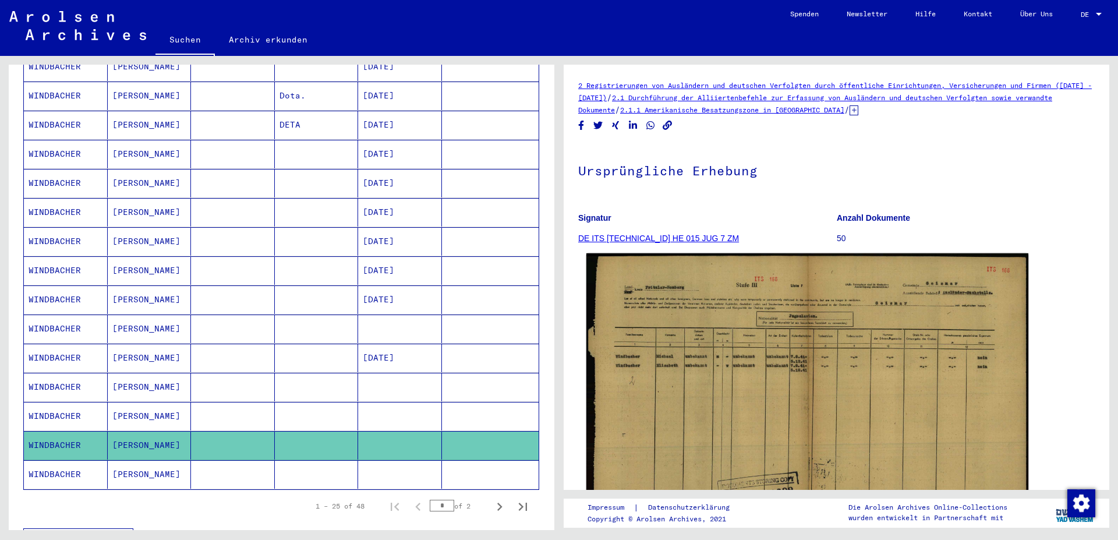
click at [694, 380] on img at bounding box center [807, 410] width 442 height 314
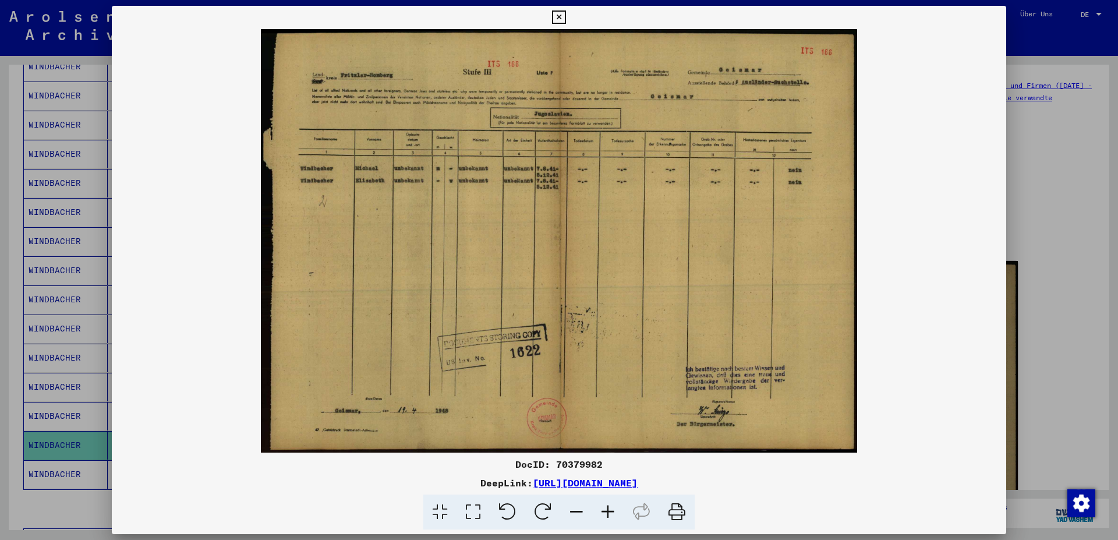
click at [610, 479] on icon at bounding box center [607, 512] width 31 height 36
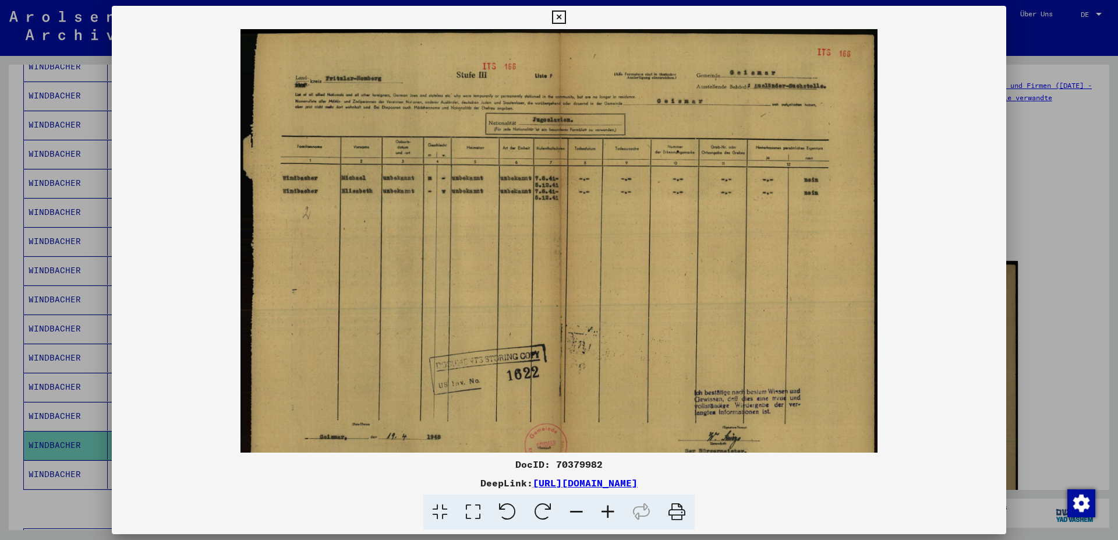
click at [610, 479] on icon at bounding box center [607, 512] width 31 height 36
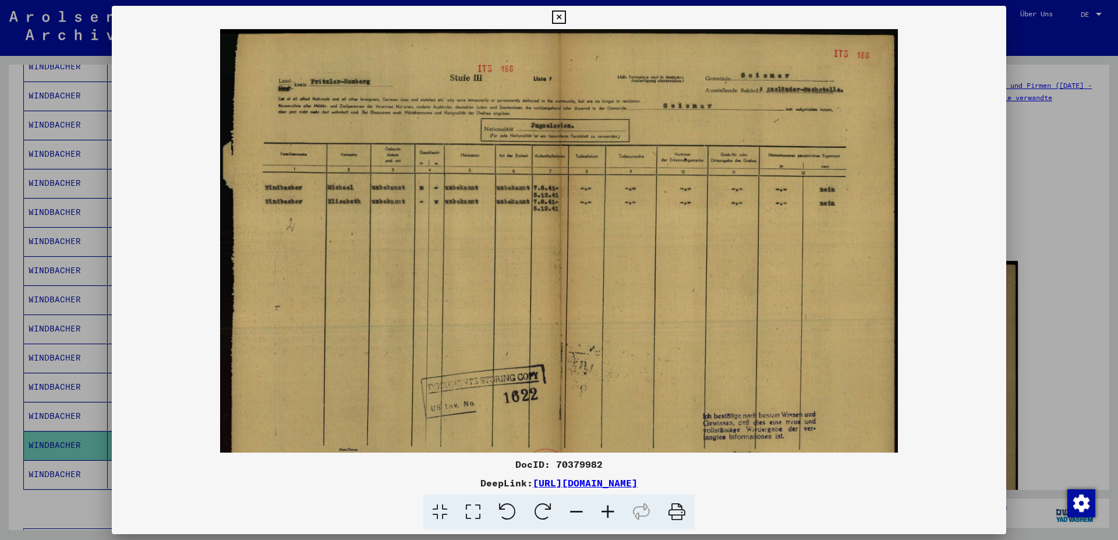
click at [610, 479] on icon at bounding box center [607, 512] width 31 height 36
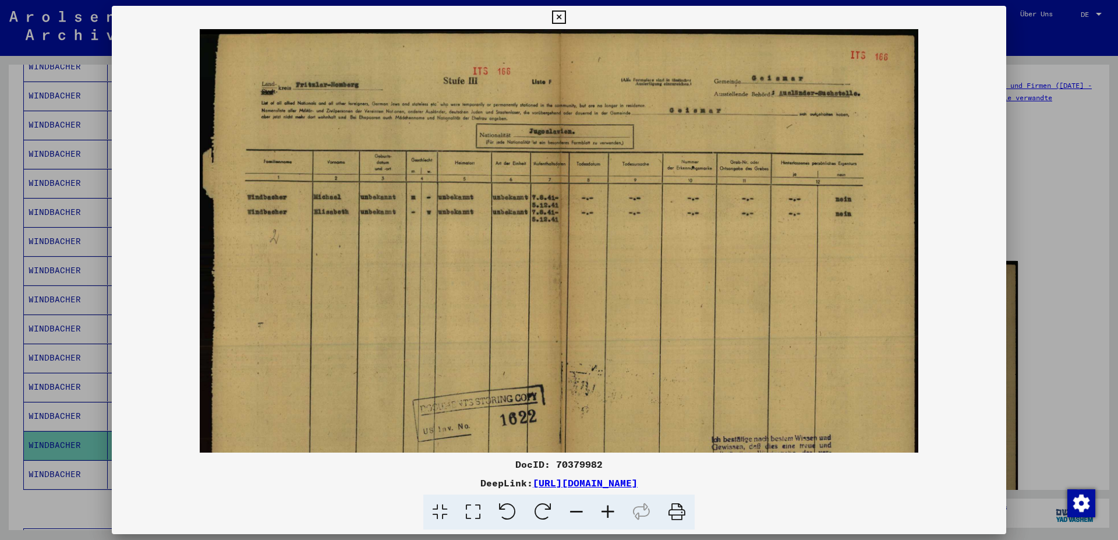
click at [565, 11] on icon at bounding box center [558, 17] width 13 height 14
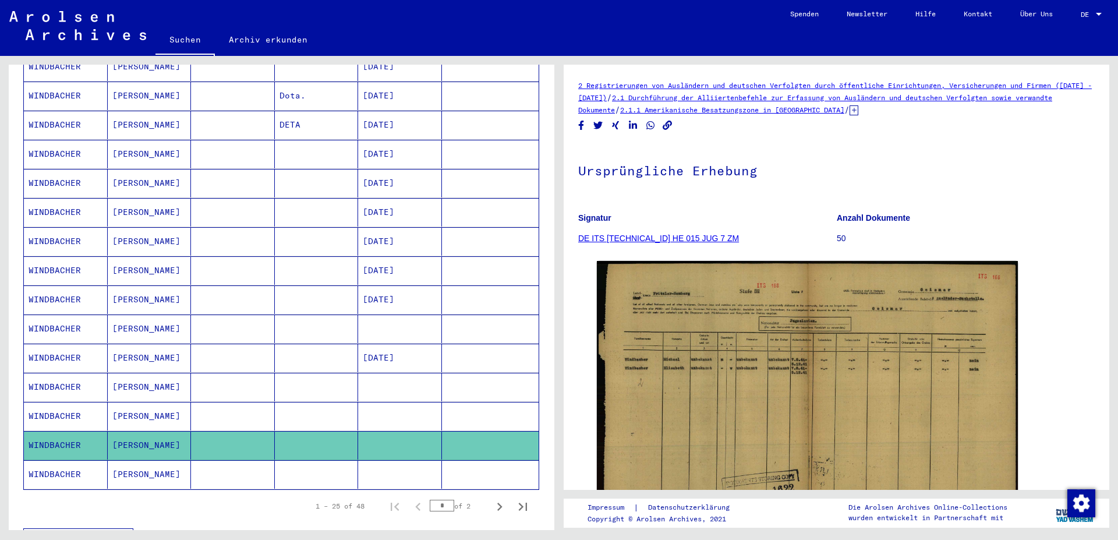
click at [370, 464] on mat-cell at bounding box center [400, 474] width 84 height 29
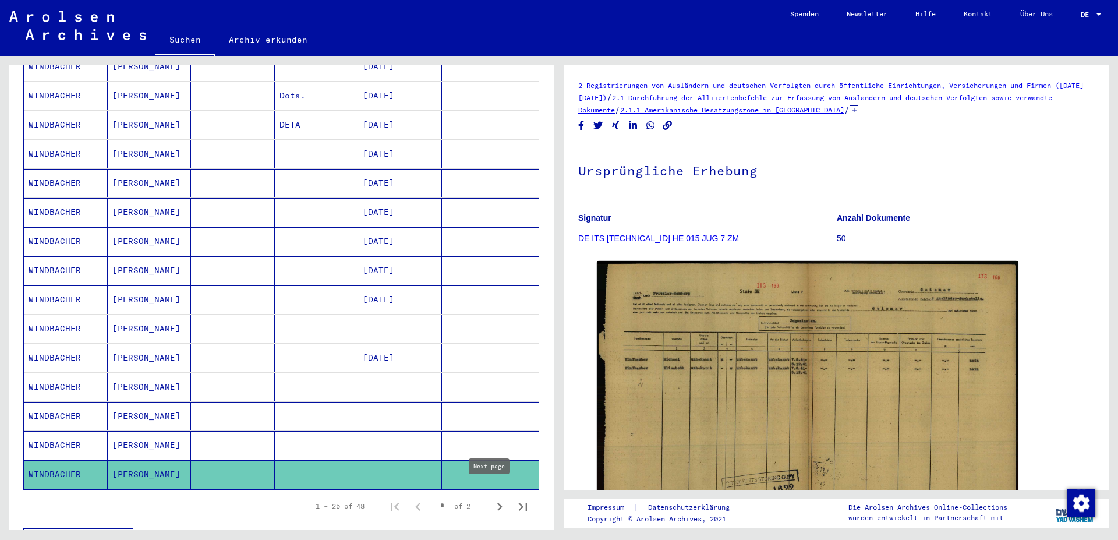
click at [492, 479] on icon "Next page" at bounding box center [500, 507] width 16 height 16
type input "*"
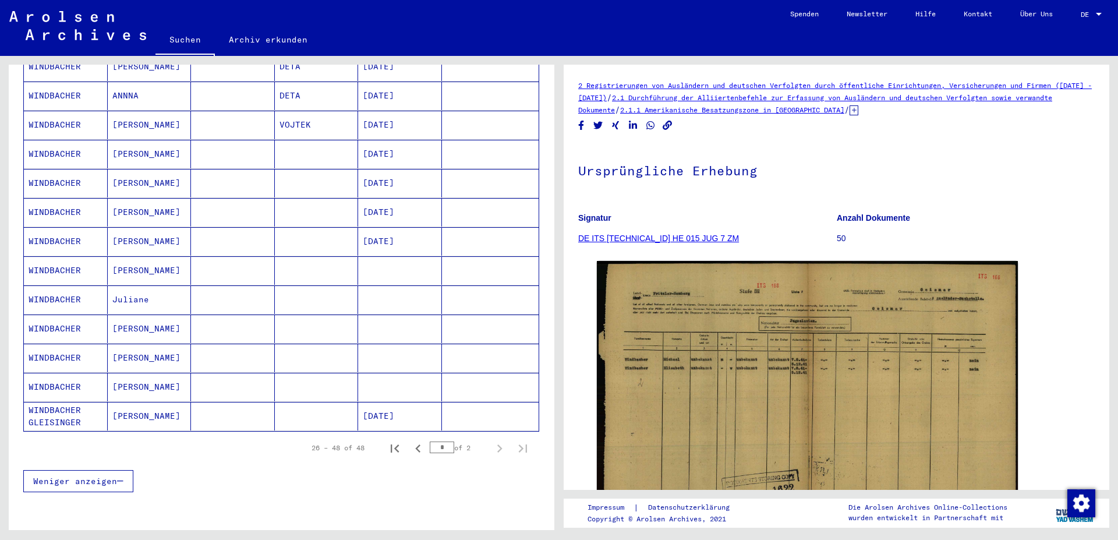
click at [389, 402] on mat-cell "[DATE]" at bounding box center [400, 416] width 84 height 29
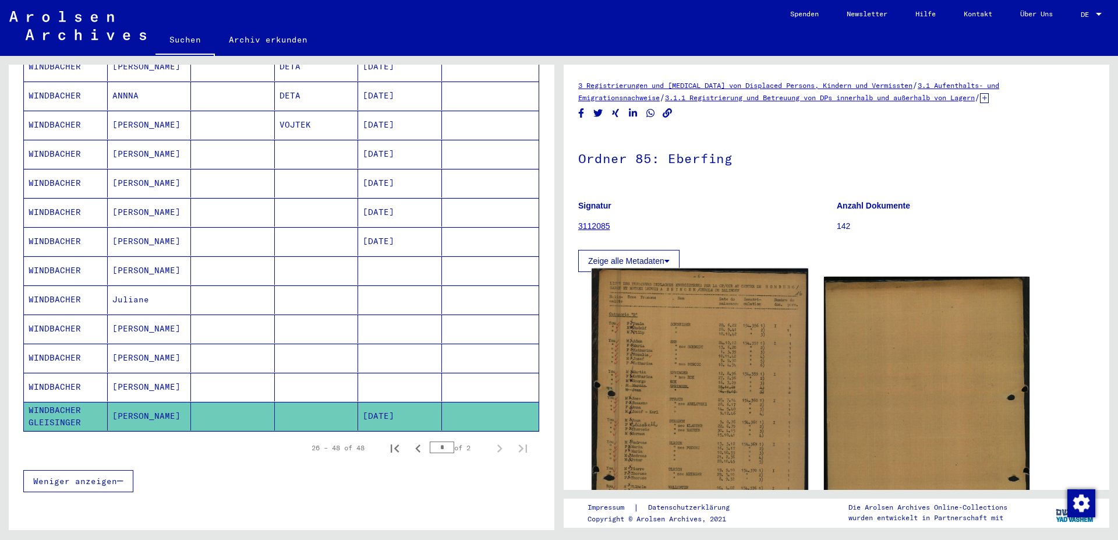
click at [690, 367] on img at bounding box center [700, 435] width 216 height 335
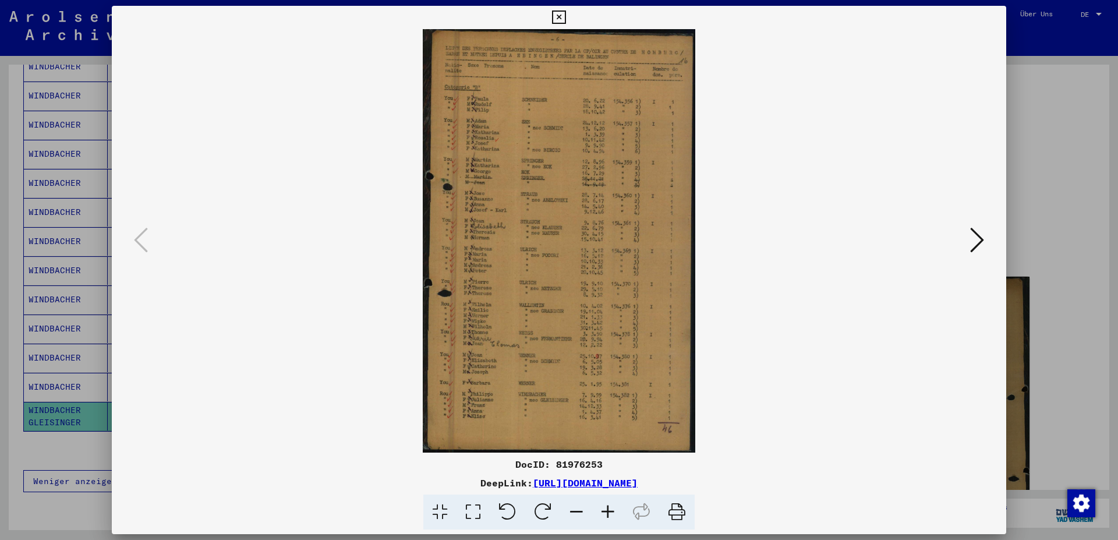
click at [607, 479] on icon at bounding box center [607, 512] width 31 height 36
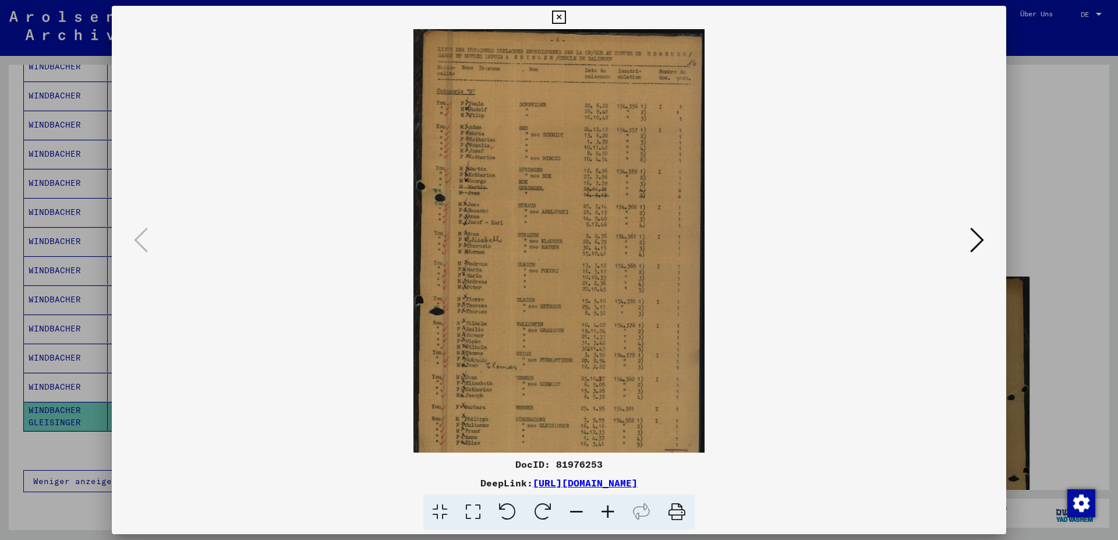
click at [602, 479] on icon at bounding box center [607, 512] width 31 height 36
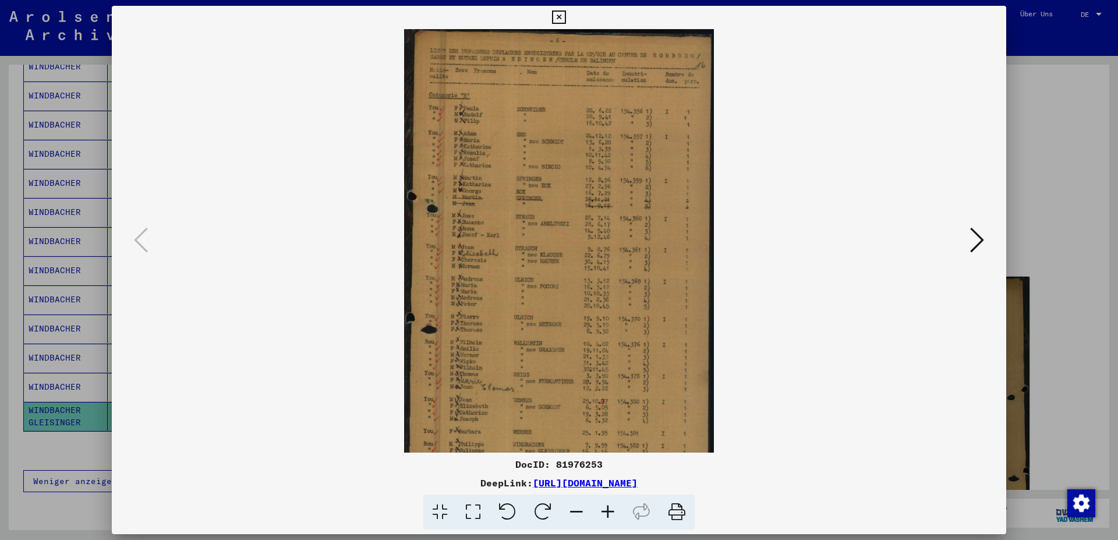
click at [602, 479] on icon at bounding box center [607, 512] width 31 height 36
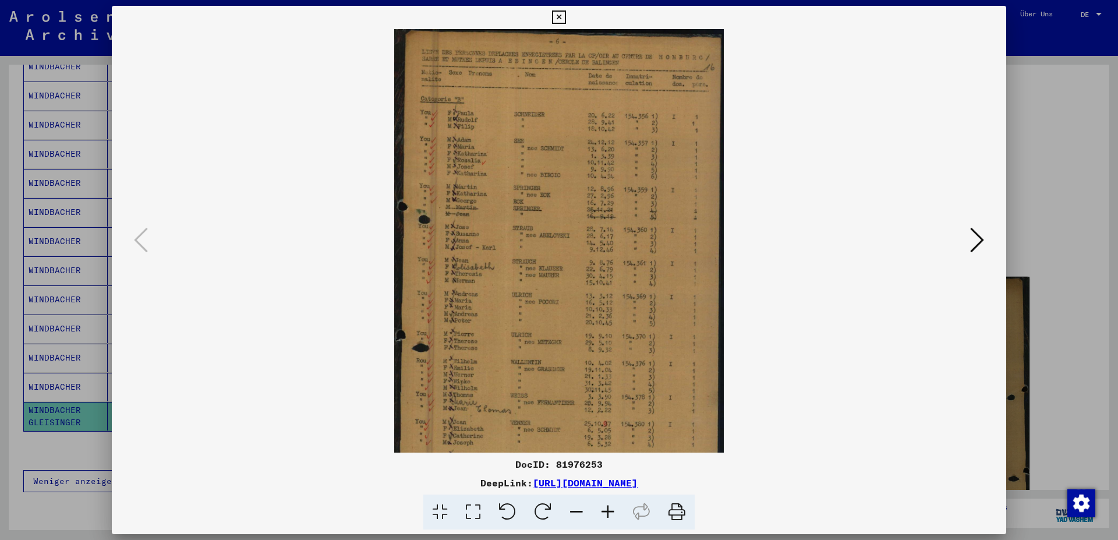
click at [602, 479] on icon at bounding box center [607, 512] width 31 height 36
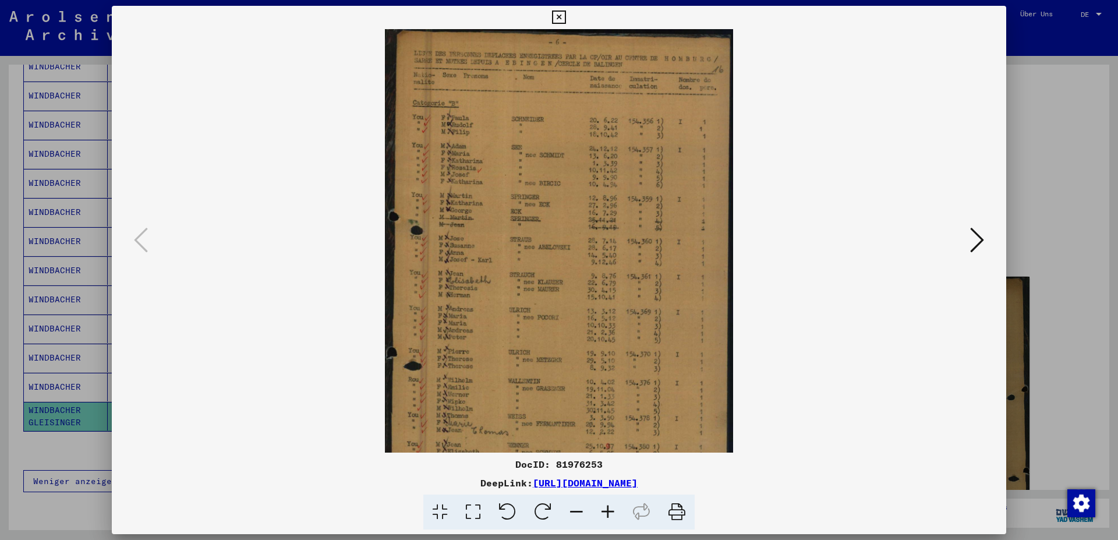
click at [602, 479] on icon at bounding box center [607, 512] width 31 height 36
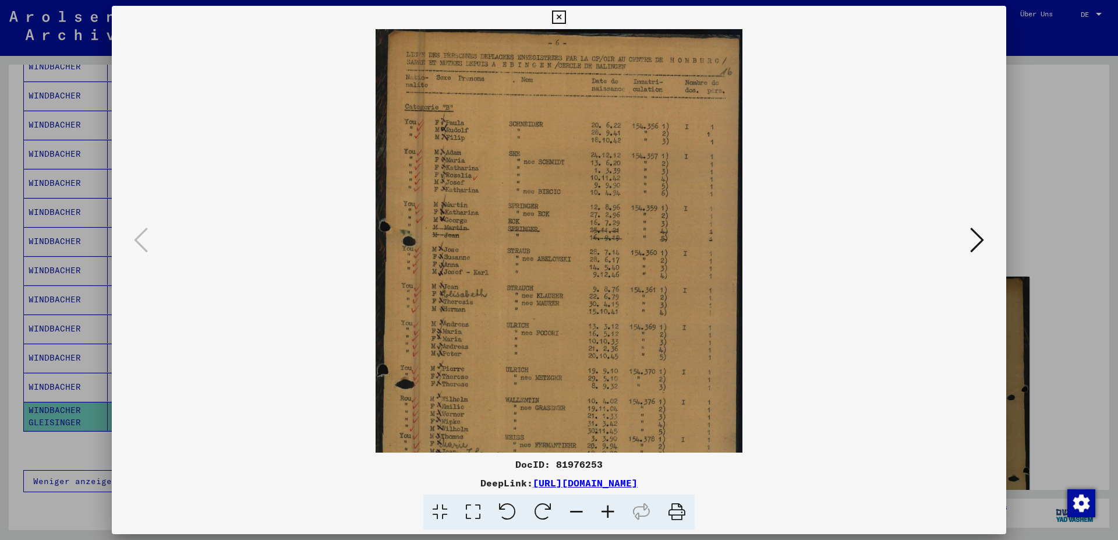
click at [602, 479] on icon at bounding box center [607, 512] width 31 height 36
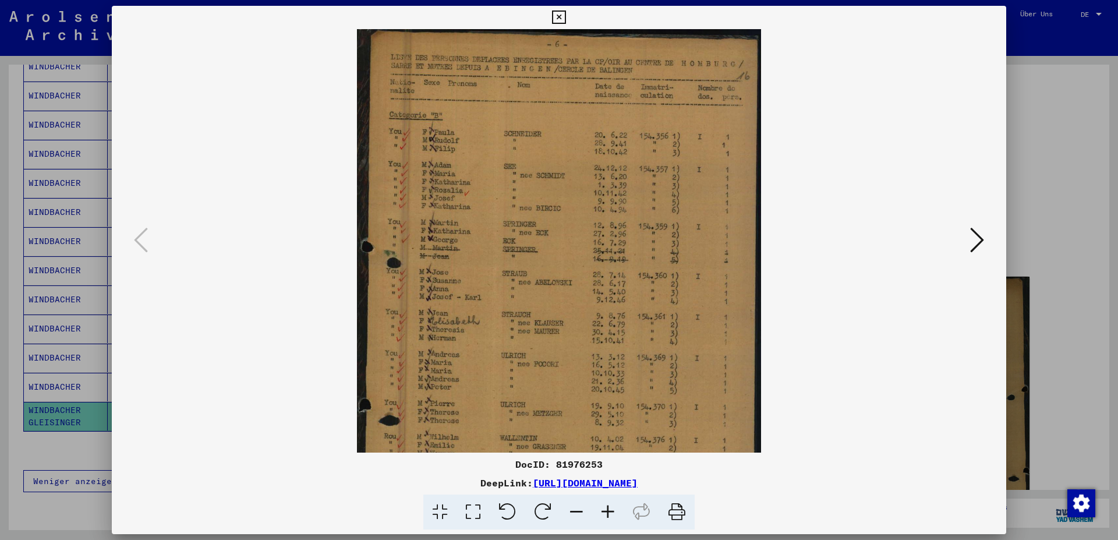
click at [602, 479] on icon at bounding box center [607, 512] width 31 height 36
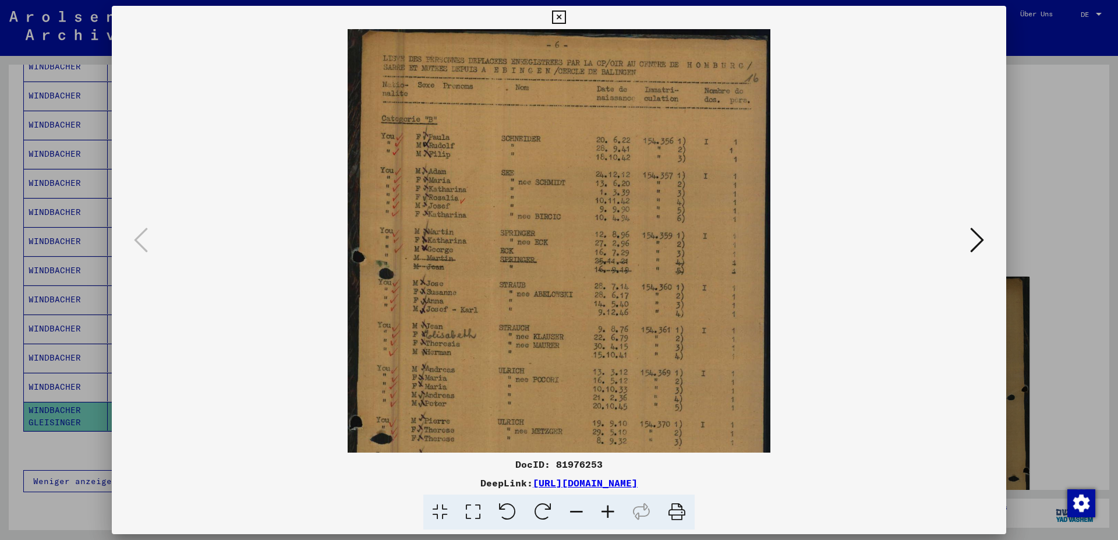
click at [579, 479] on icon at bounding box center [576, 512] width 31 height 36
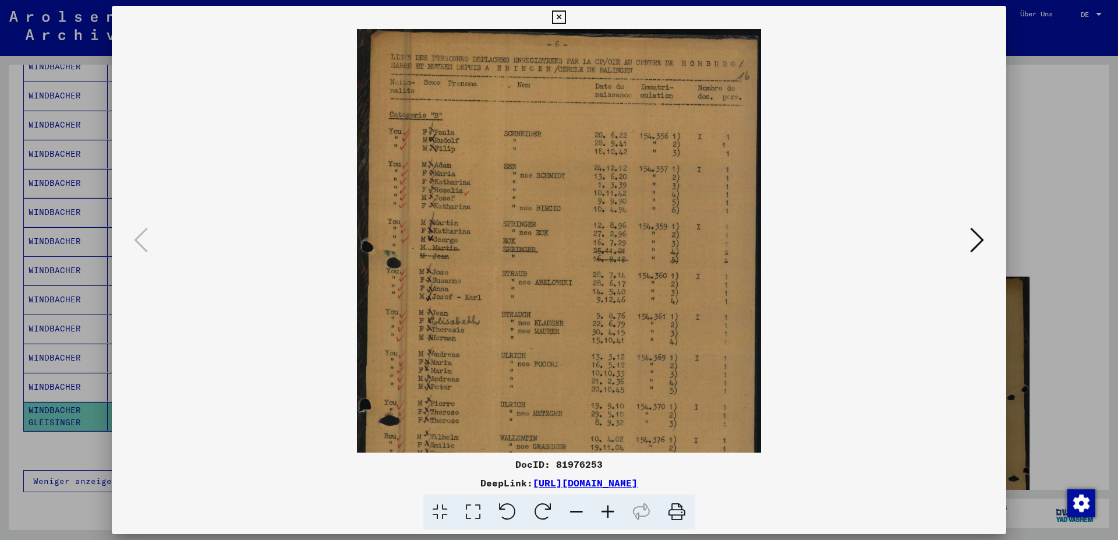
click at [579, 479] on icon at bounding box center [576, 512] width 31 height 36
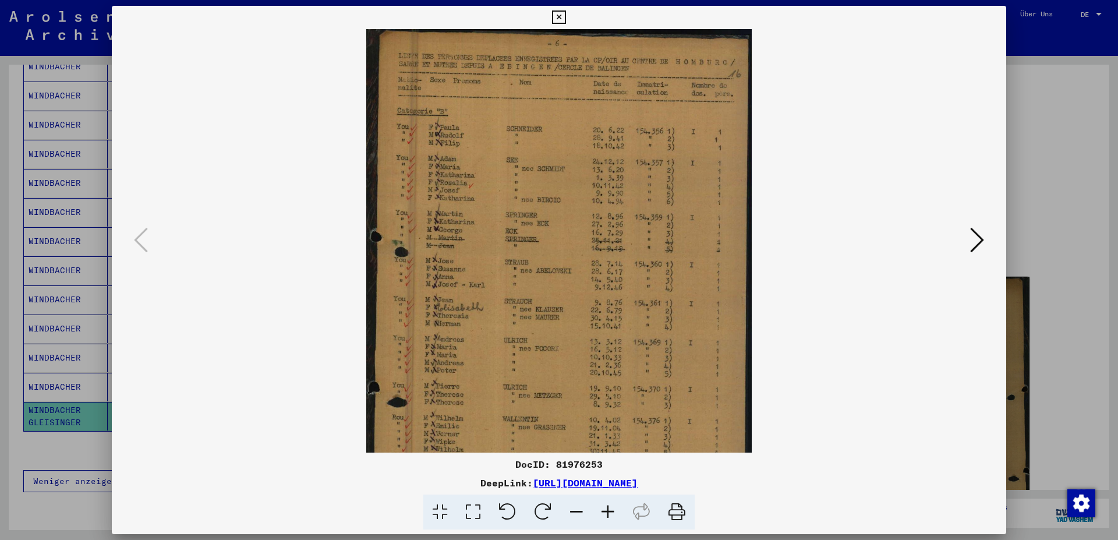
click at [579, 479] on icon at bounding box center [576, 512] width 31 height 36
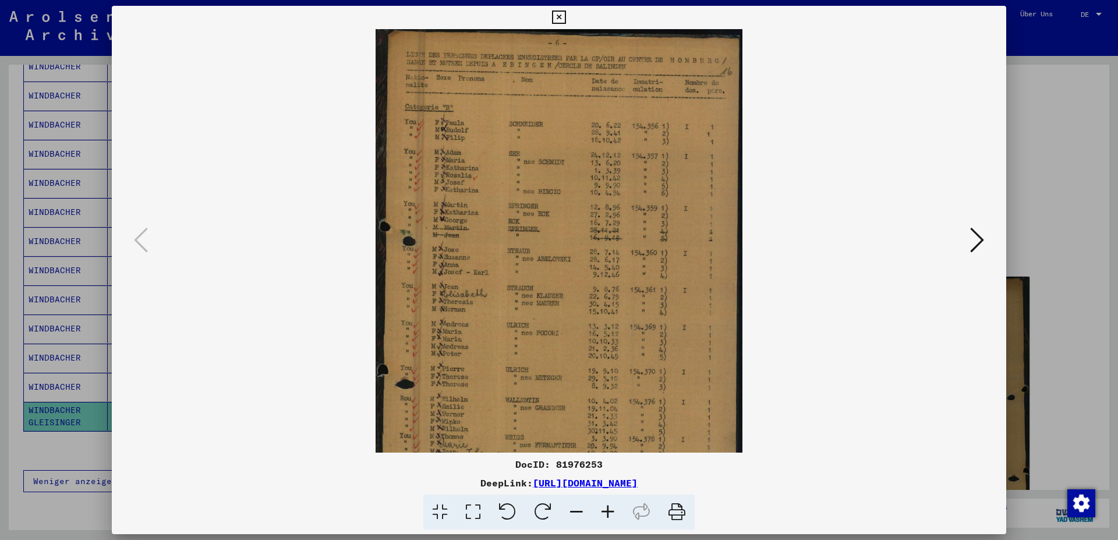
click at [579, 479] on icon at bounding box center [576, 512] width 31 height 36
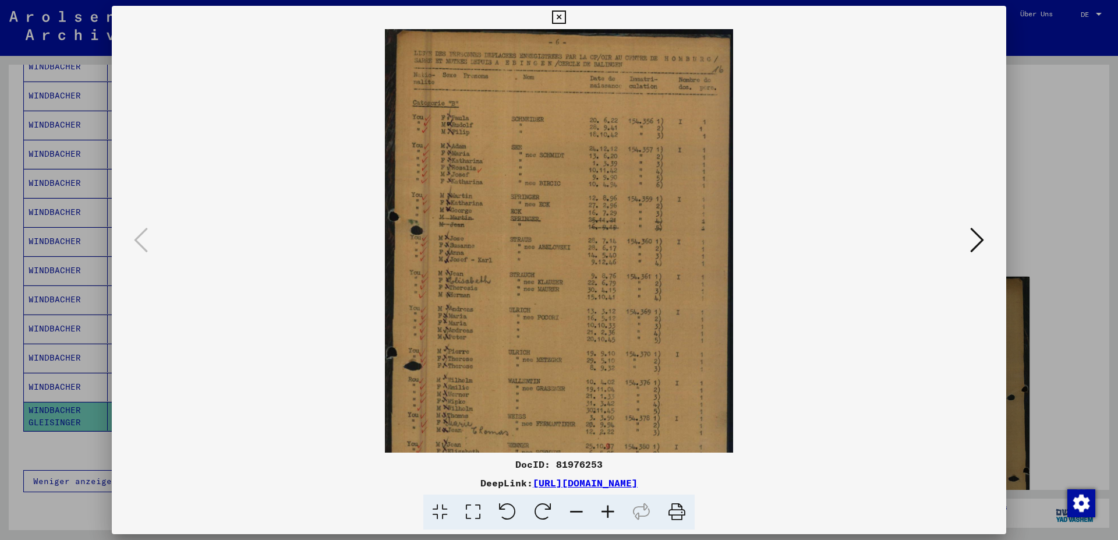
click at [579, 479] on icon at bounding box center [576, 512] width 31 height 36
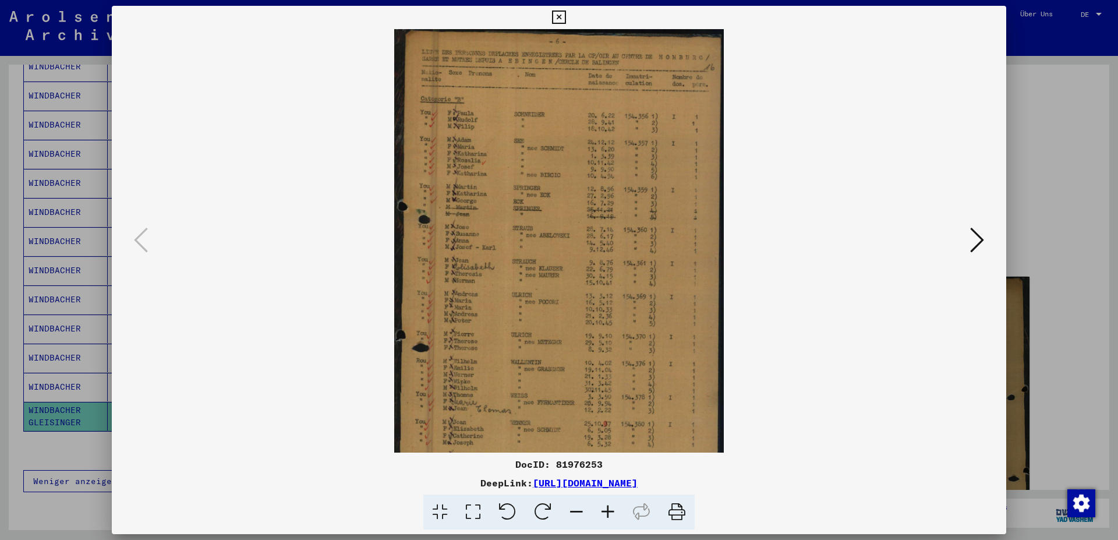
click at [579, 479] on icon at bounding box center [576, 512] width 31 height 36
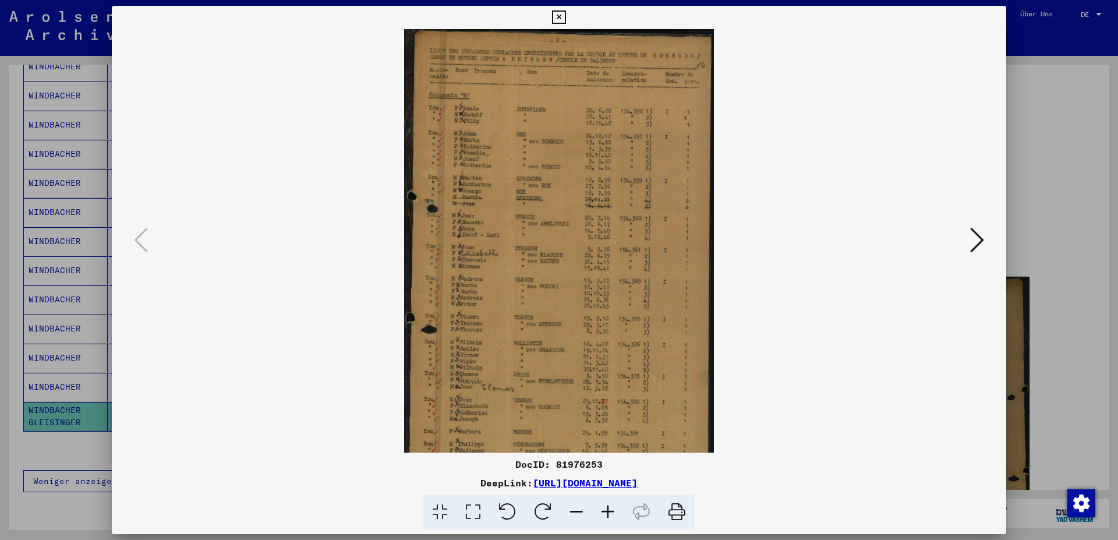
click at [579, 479] on icon at bounding box center [576, 512] width 31 height 36
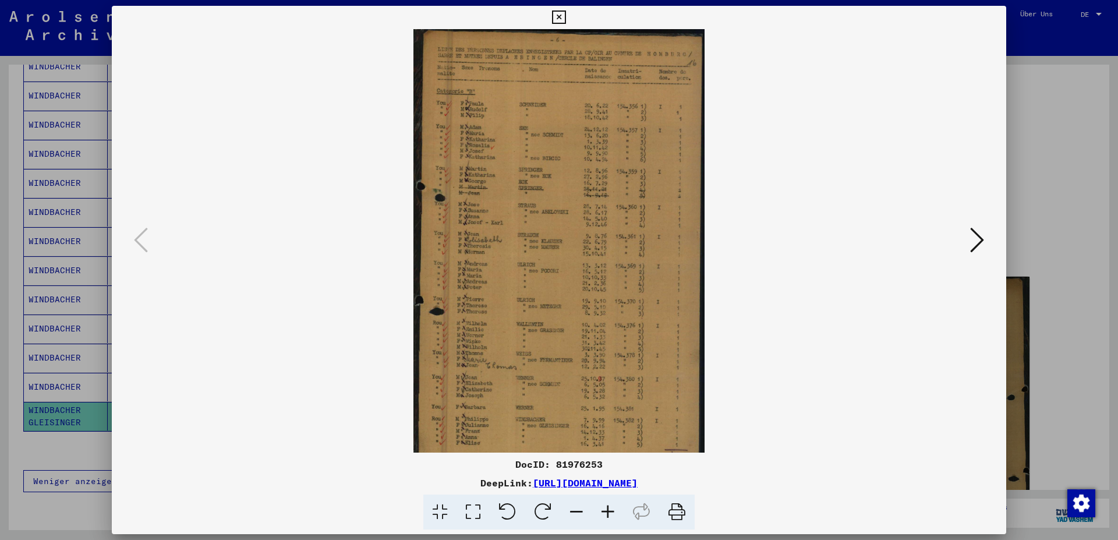
click at [579, 479] on icon at bounding box center [576, 512] width 31 height 36
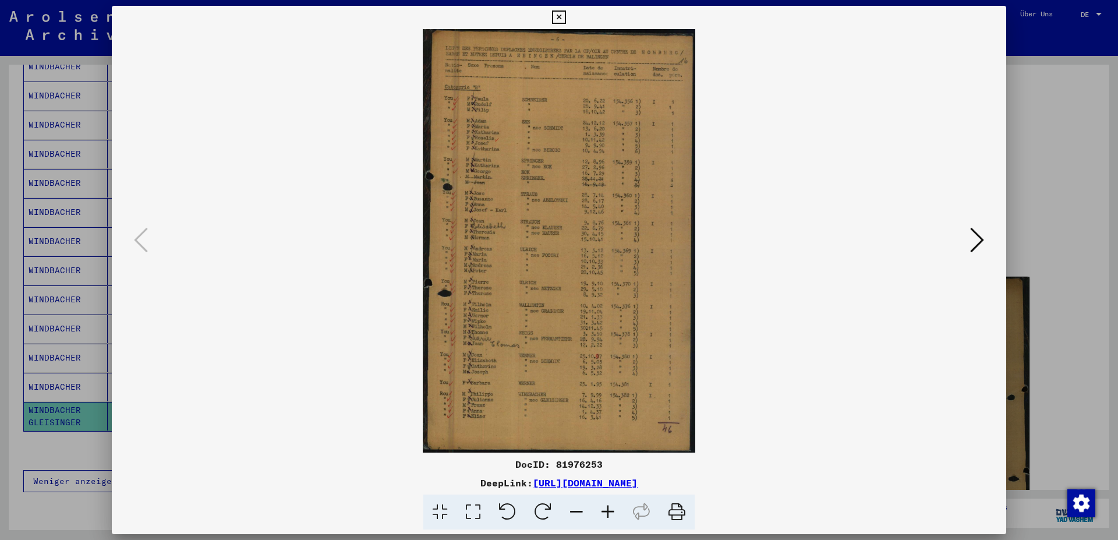
click at [549, 427] on img at bounding box center [559, 240] width 273 height 423
click at [608, 479] on icon at bounding box center [607, 512] width 31 height 36
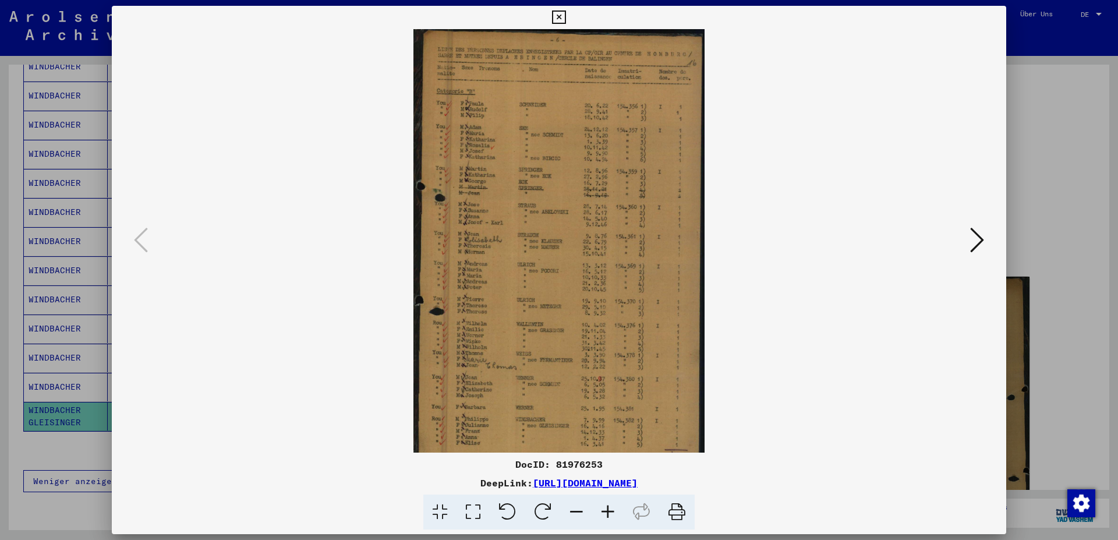
click at [608, 479] on icon at bounding box center [607, 512] width 31 height 36
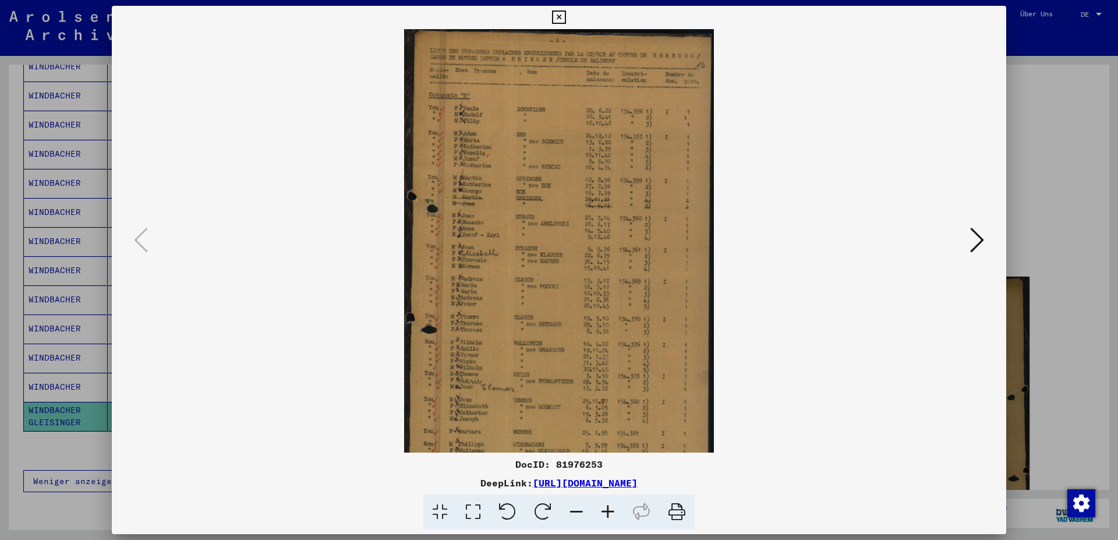
scroll to position [58, 0]
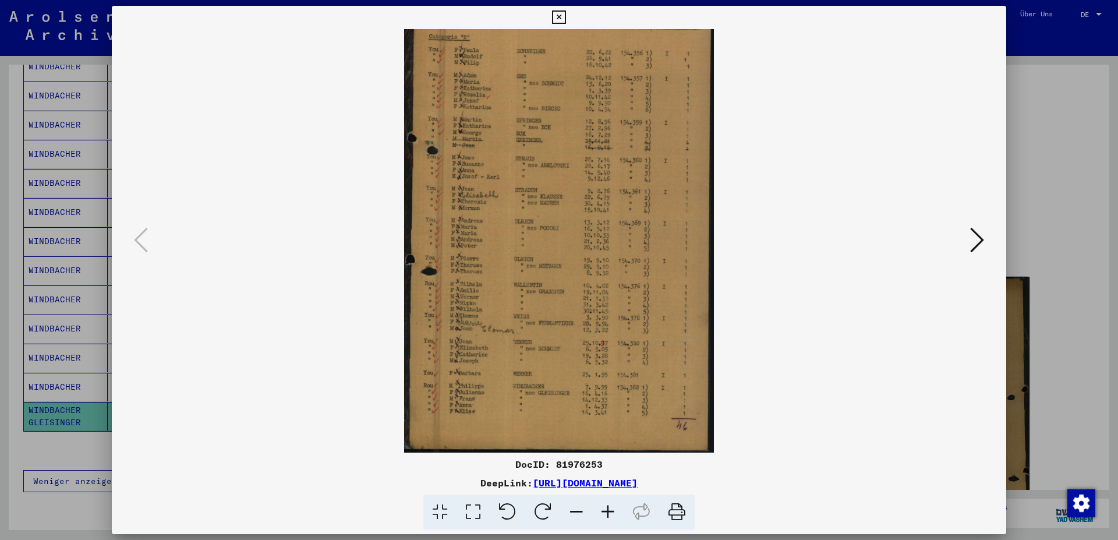
drag, startPoint x: 547, startPoint y: 425, endPoint x: 577, endPoint y: 301, distance: 128.1
click at [577, 296] on img at bounding box center [559, 212] width 310 height 482
click at [607, 479] on icon at bounding box center [607, 512] width 31 height 36
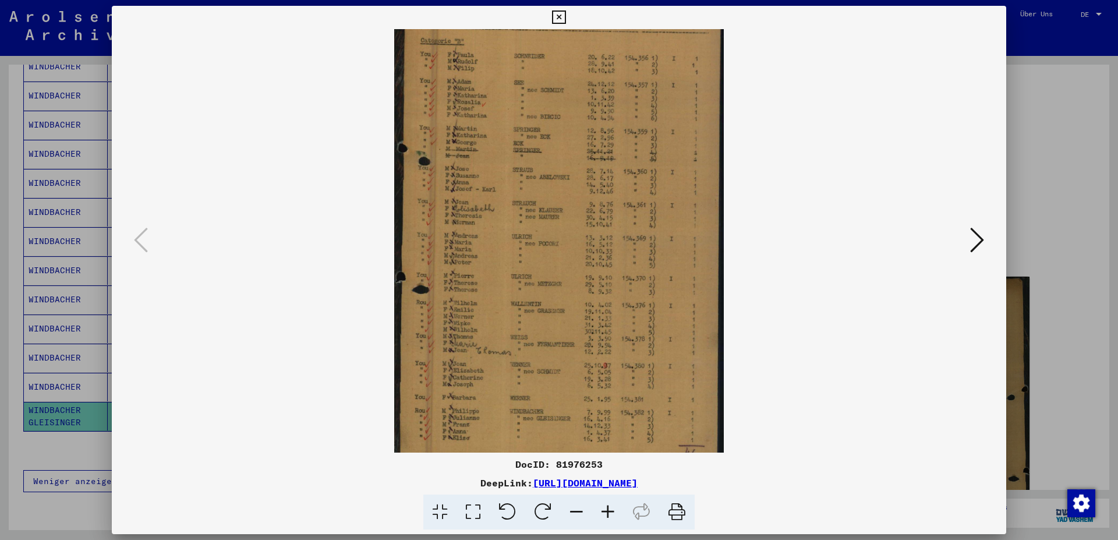
click at [607, 479] on icon at bounding box center [607, 512] width 31 height 36
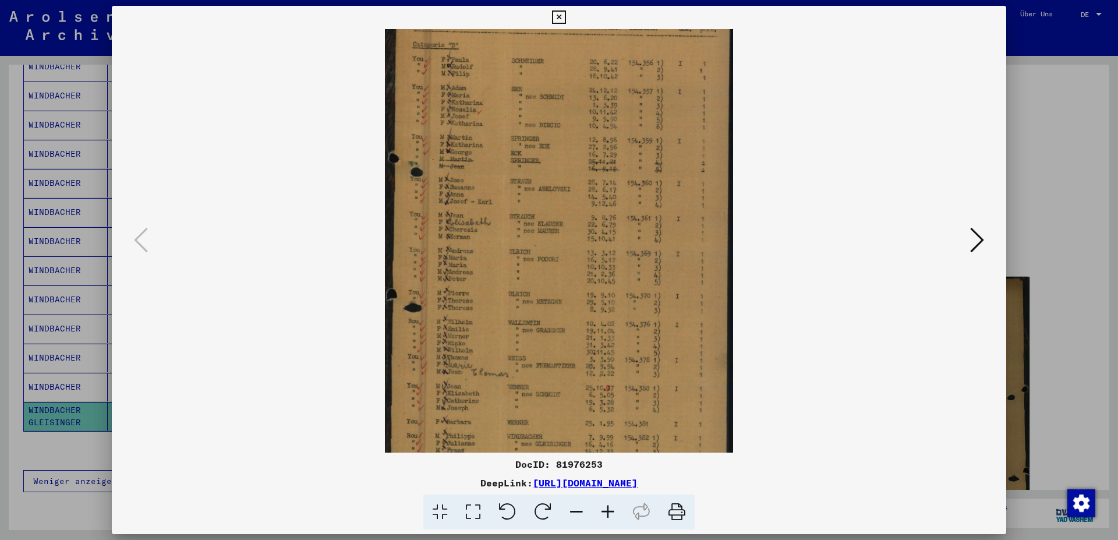
click at [607, 479] on icon at bounding box center [607, 512] width 31 height 36
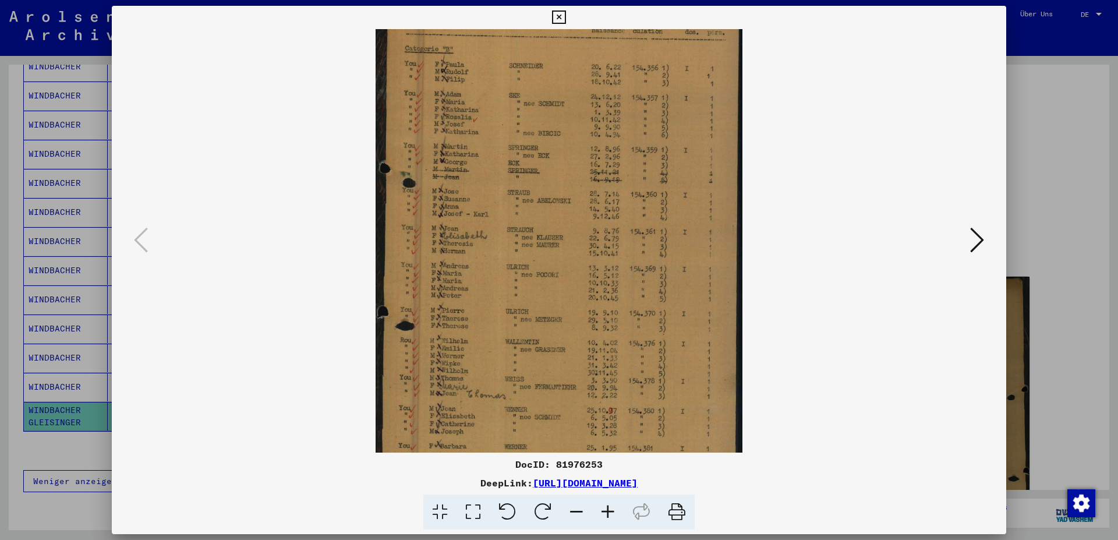
click at [607, 479] on icon at bounding box center [607, 512] width 31 height 36
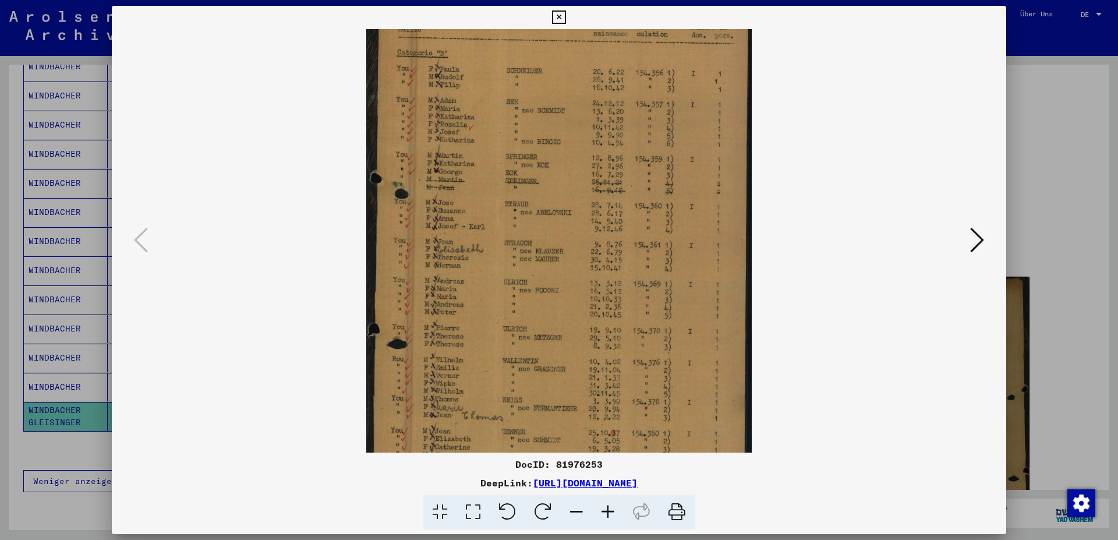
click at [607, 479] on icon at bounding box center [607, 512] width 31 height 36
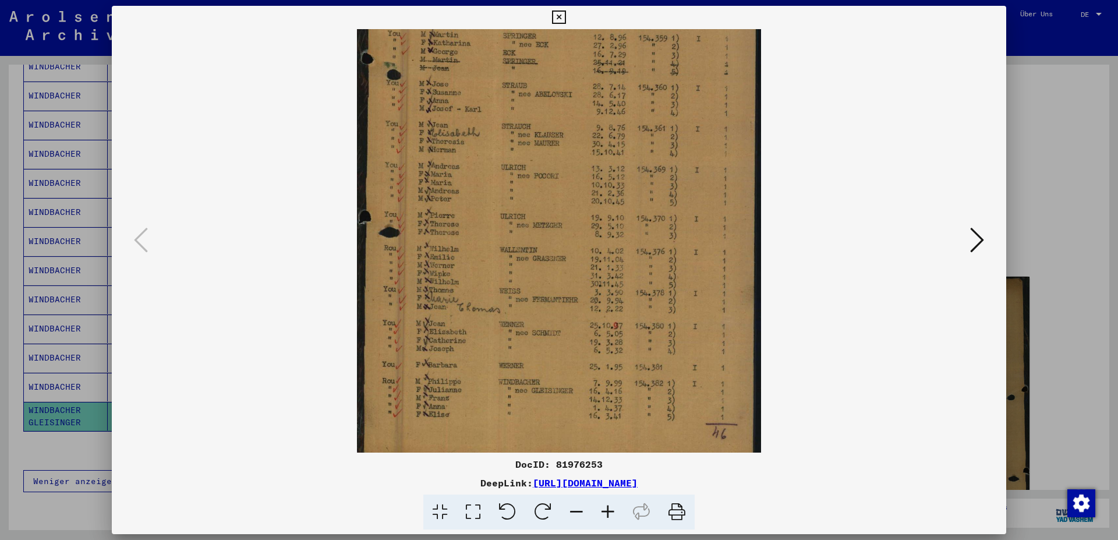
scroll to position [204, 0]
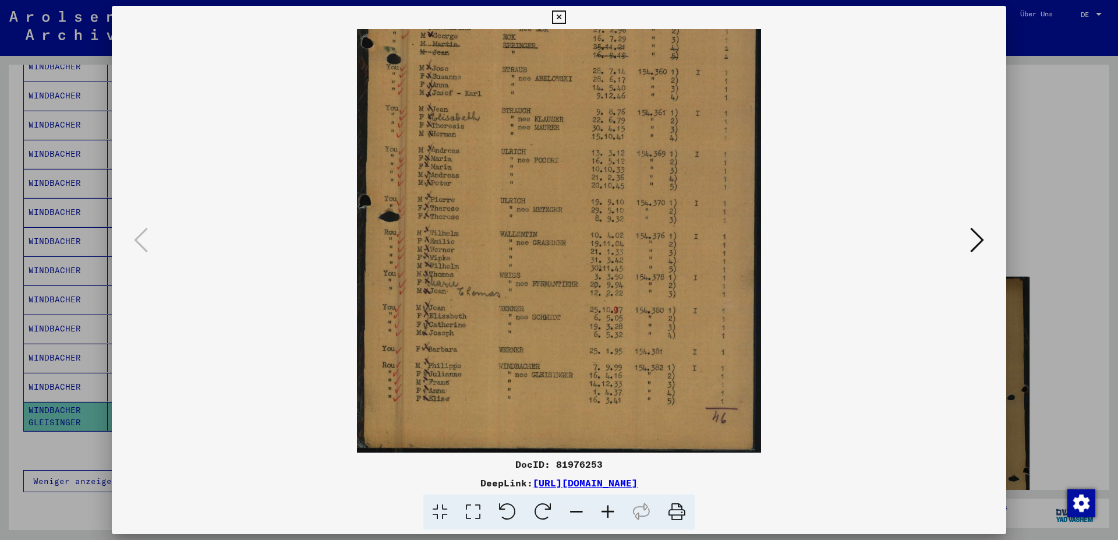
drag, startPoint x: 514, startPoint y: 409, endPoint x: 561, endPoint y: 214, distance: 201.3
click at [561, 214] on img at bounding box center [559, 138] width 404 height 627
click at [608, 479] on icon at bounding box center [607, 512] width 31 height 36
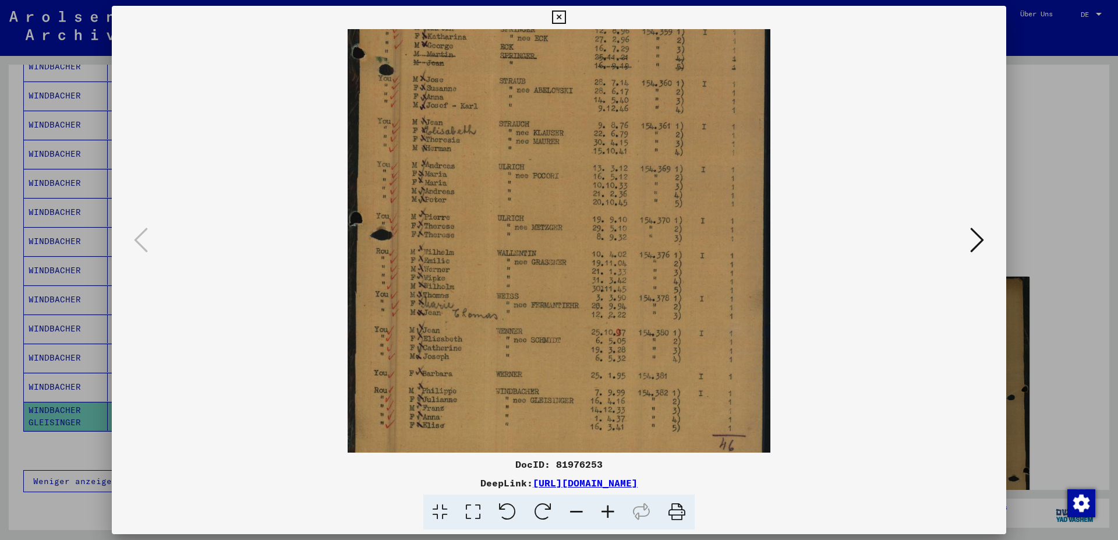
click at [608, 479] on icon at bounding box center [607, 512] width 31 height 36
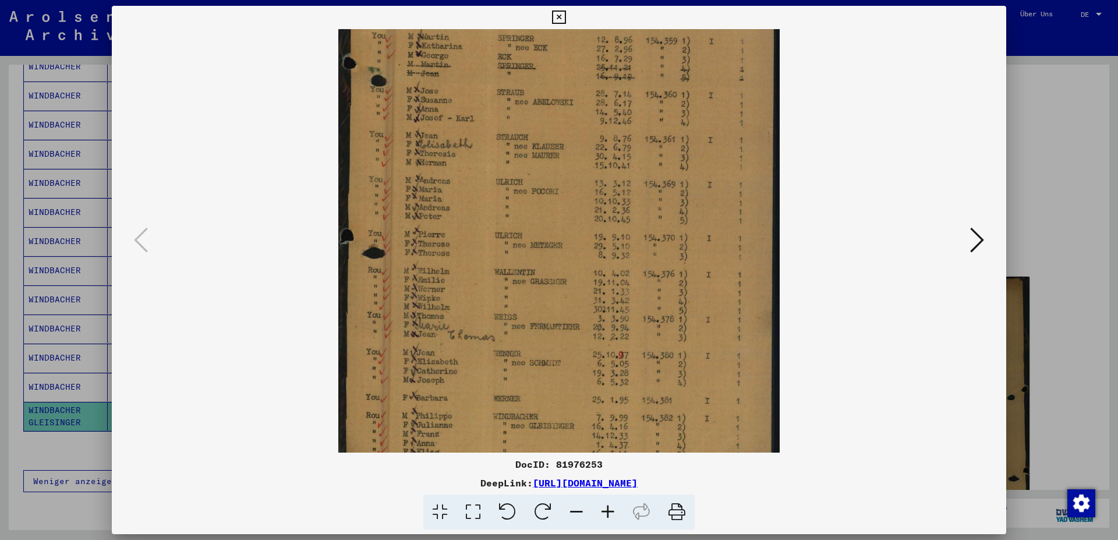
click at [608, 479] on icon at bounding box center [607, 512] width 31 height 36
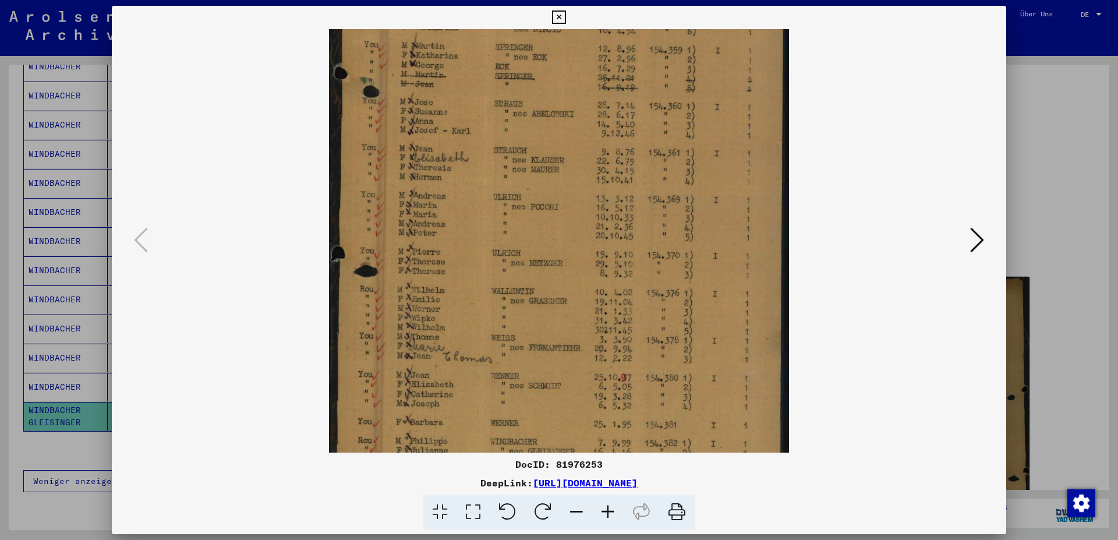
scroll to position [291, 0]
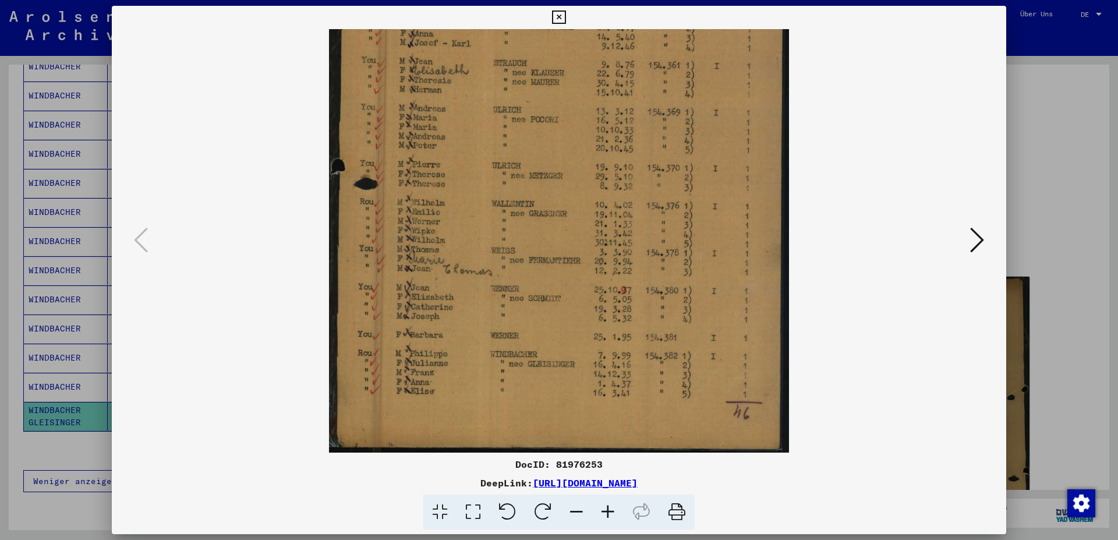
drag, startPoint x: 542, startPoint y: 414, endPoint x: 557, endPoint y: 288, distance: 127.3
click at [557, 288] on img at bounding box center [559, 95] width 461 height 715
click at [565, 13] on icon at bounding box center [558, 17] width 13 height 14
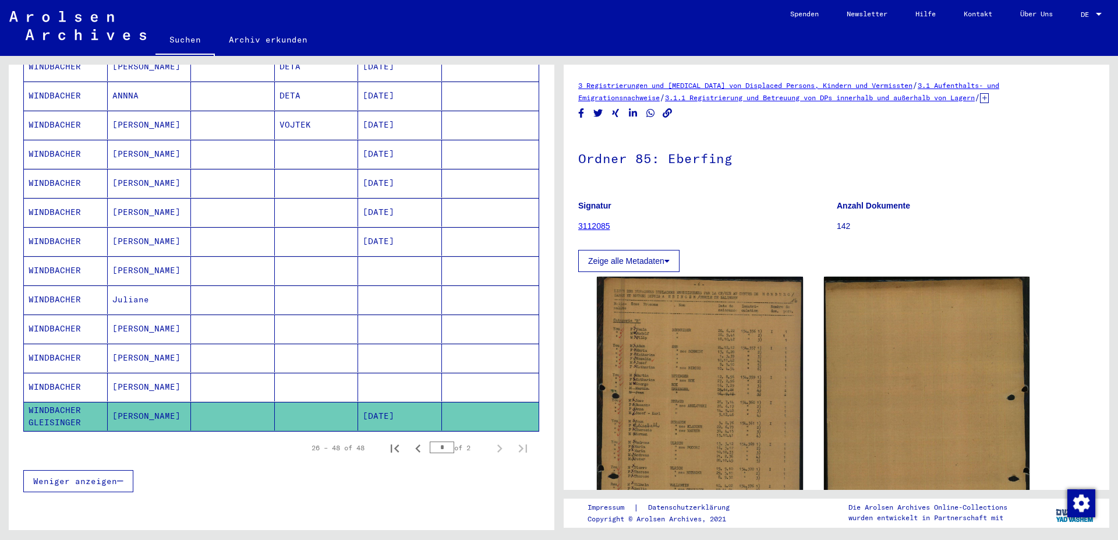
click at [401, 373] on mat-cell at bounding box center [400, 387] width 84 height 29
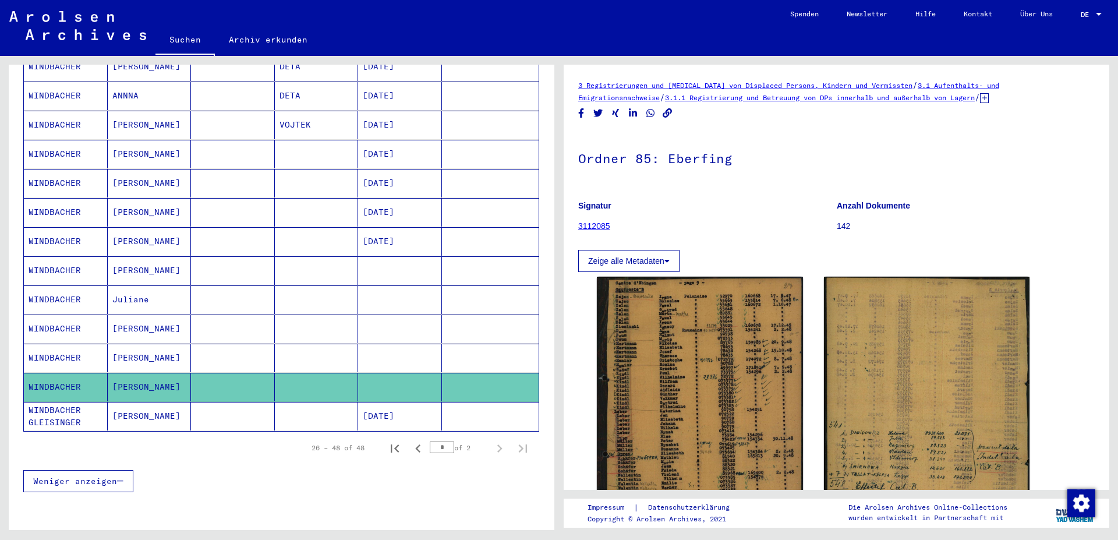
click at [372, 349] on mat-cell at bounding box center [400, 358] width 84 height 29
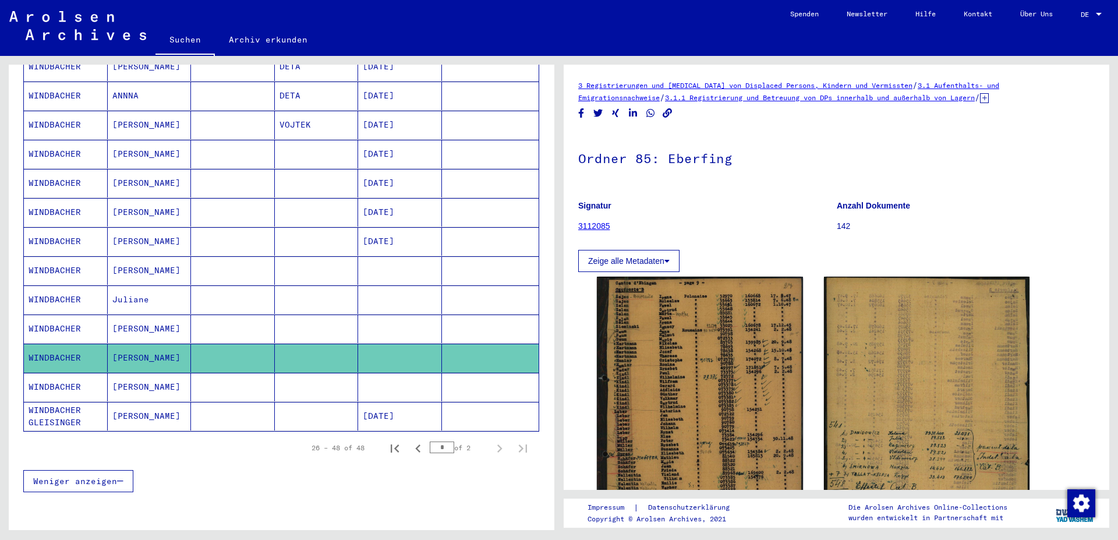
click at [388, 320] on mat-cell at bounding box center [400, 328] width 84 height 29
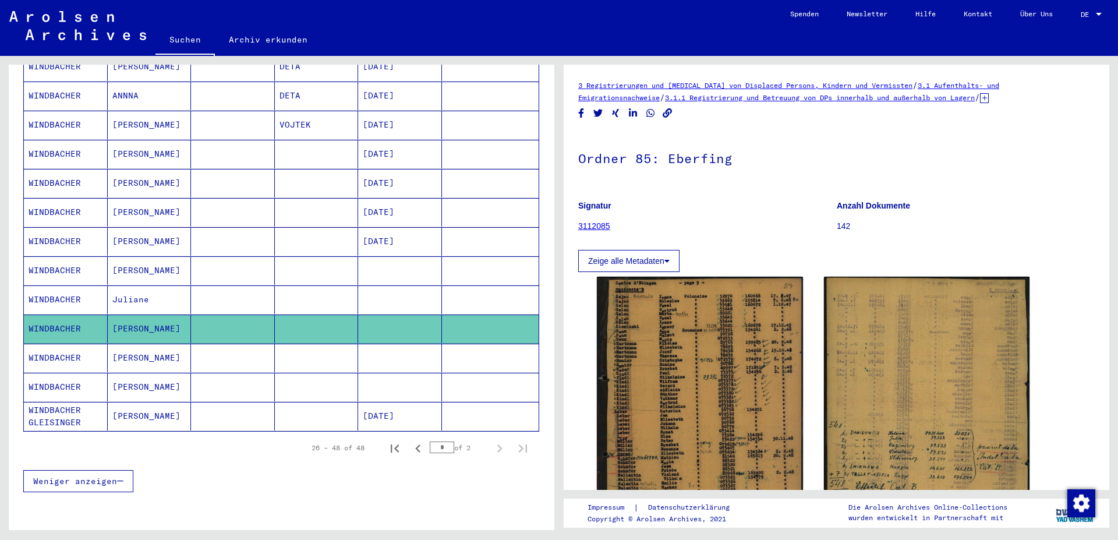
click at [382, 288] on mat-cell at bounding box center [400, 299] width 84 height 29
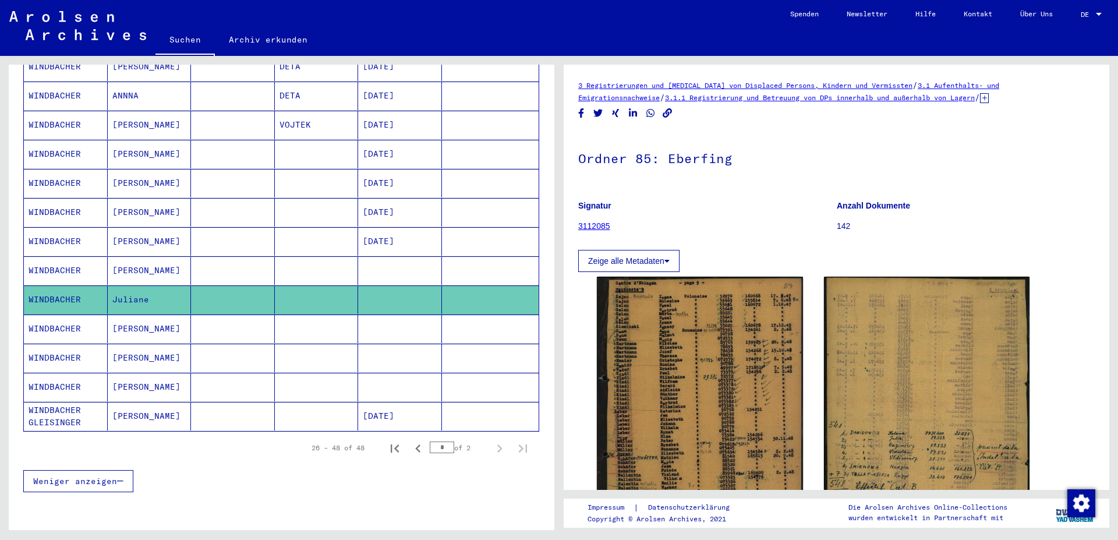
click at [381, 256] on mat-cell at bounding box center [400, 270] width 84 height 29
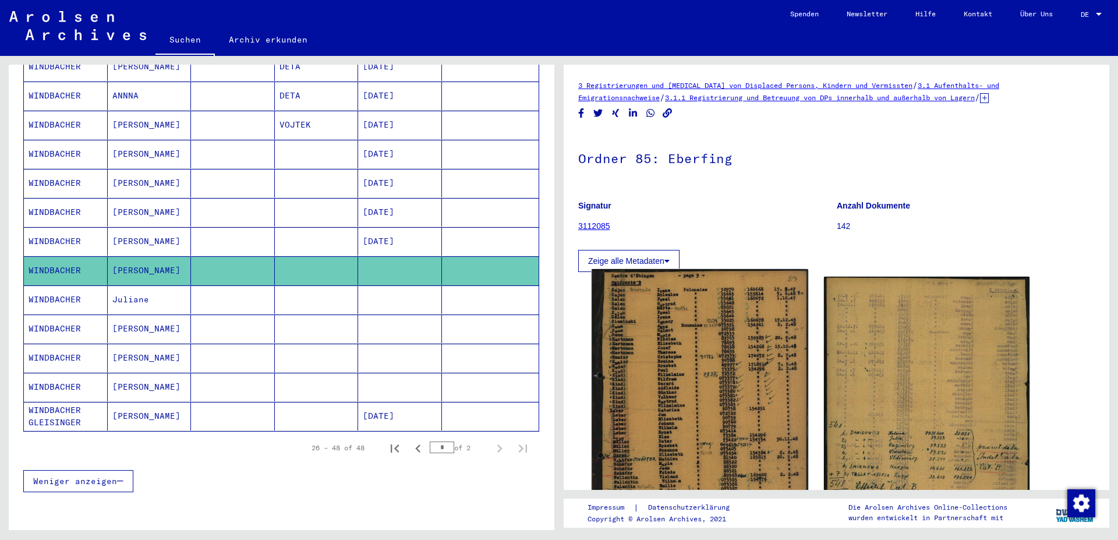
click at [680, 370] on img at bounding box center [700, 418] width 216 height 298
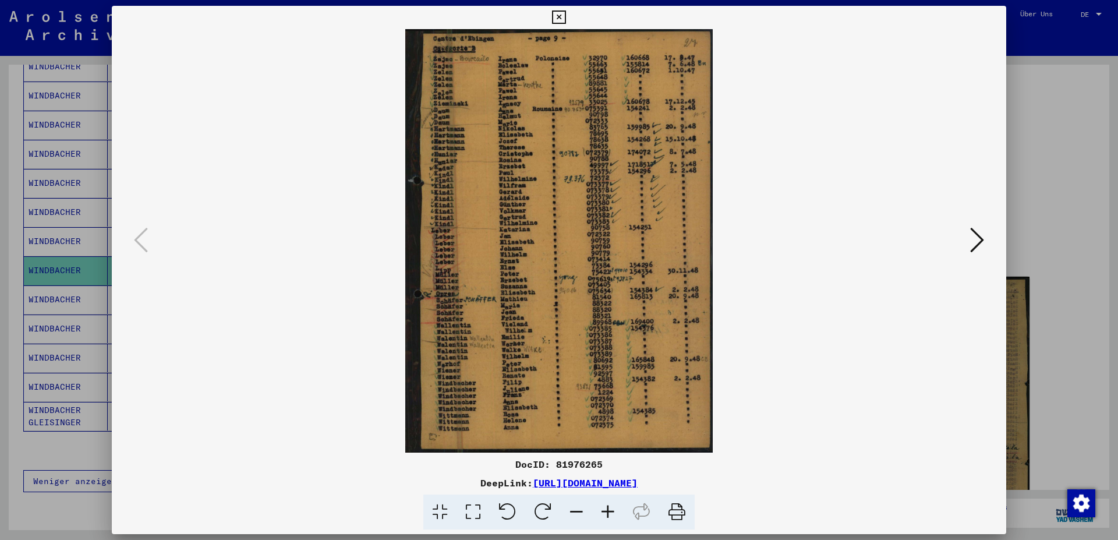
click at [745, 241] on icon at bounding box center [977, 240] width 14 height 28
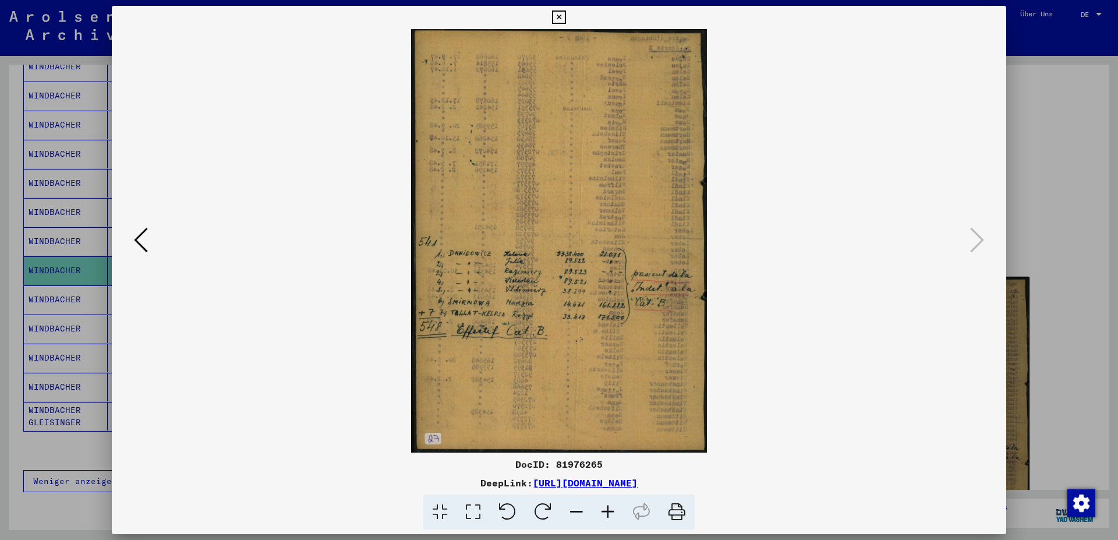
click at [139, 238] on icon at bounding box center [141, 240] width 14 height 28
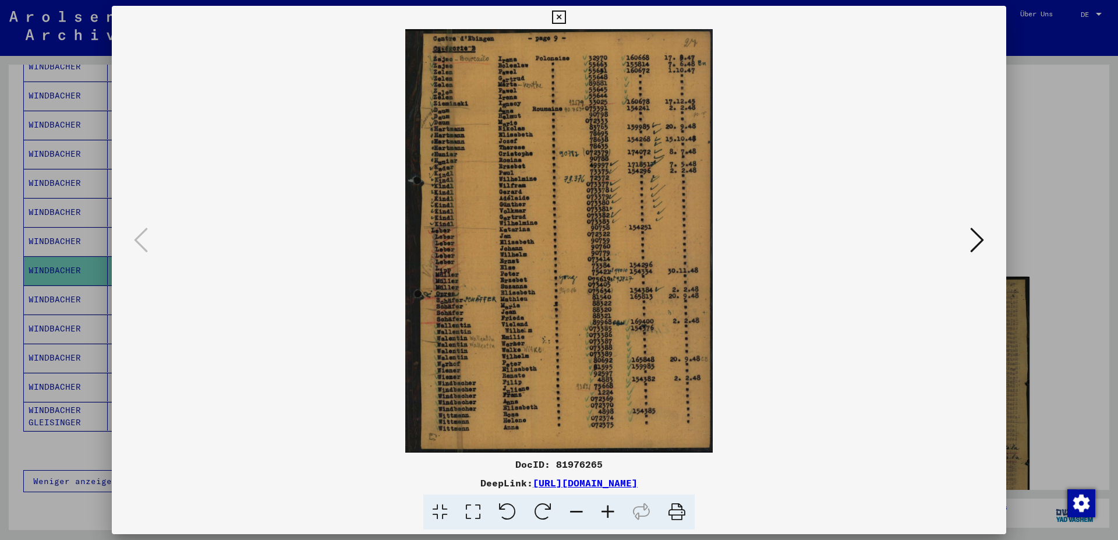
click at [565, 16] on icon at bounding box center [558, 17] width 13 height 14
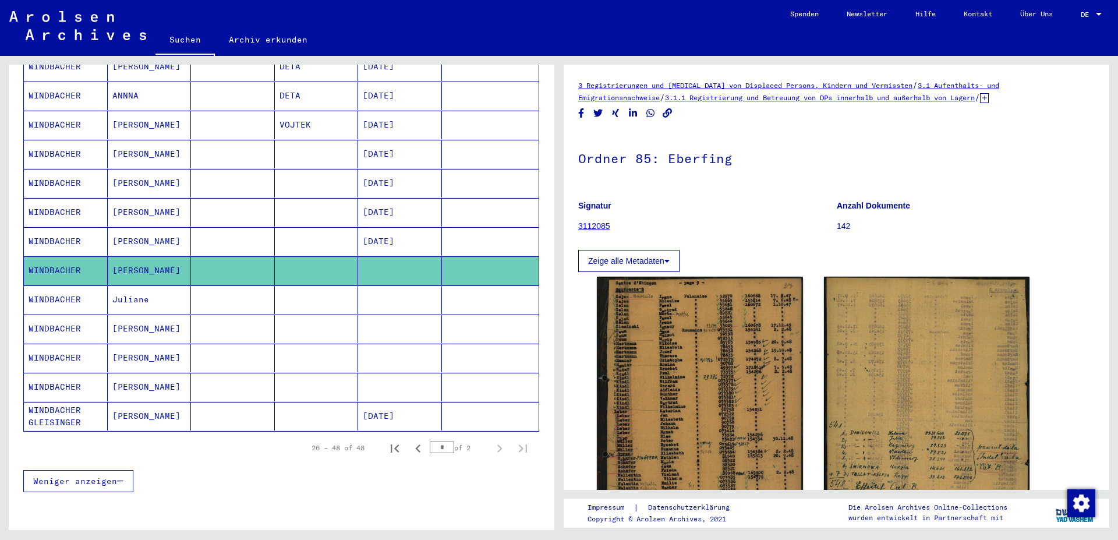
scroll to position [424, 0]
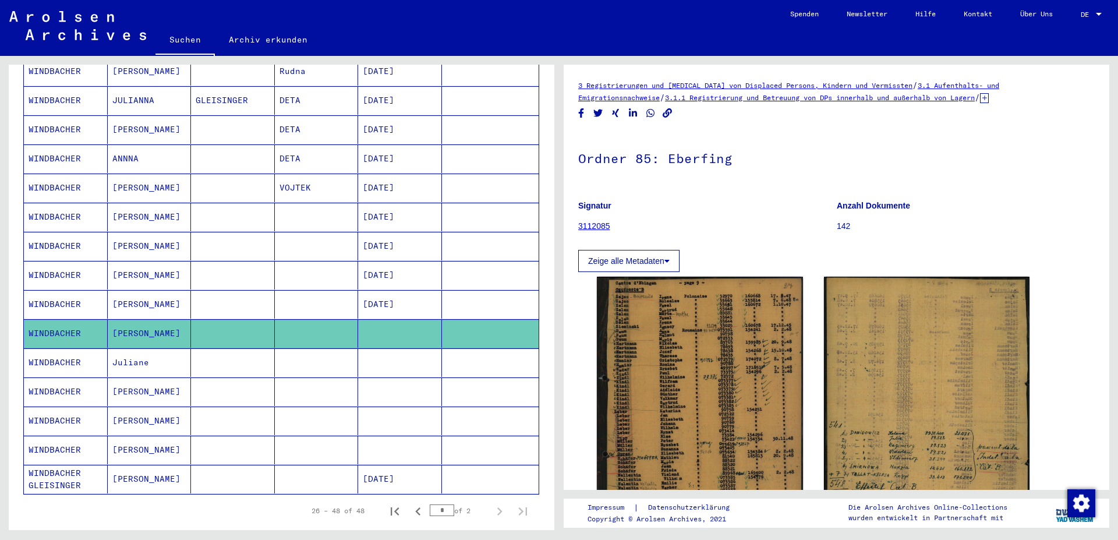
click at [379, 203] on mat-cell "[DATE]" at bounding box center [400, 217] width 84 height 29
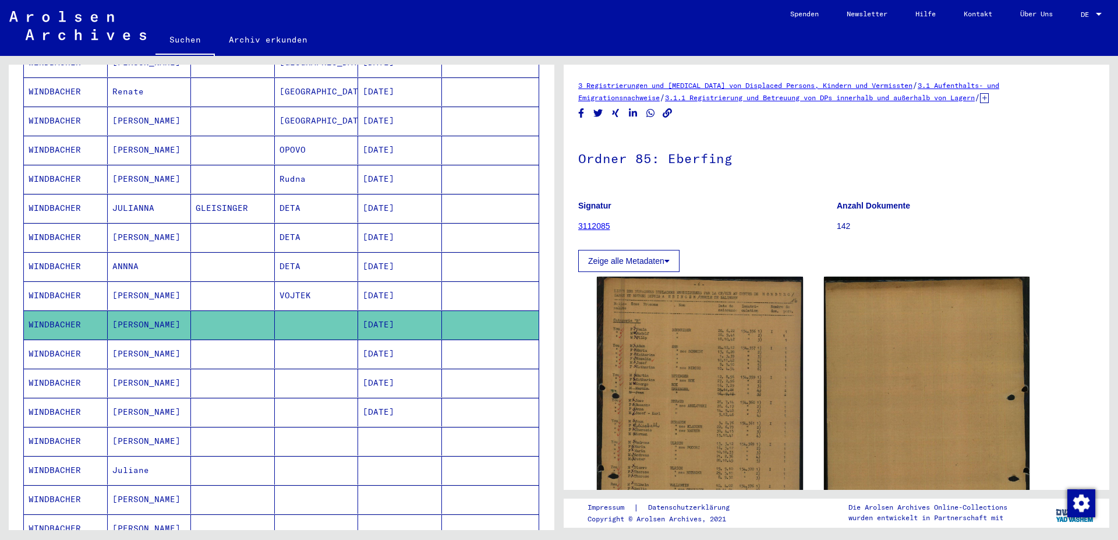
scroll to position [298, 0]
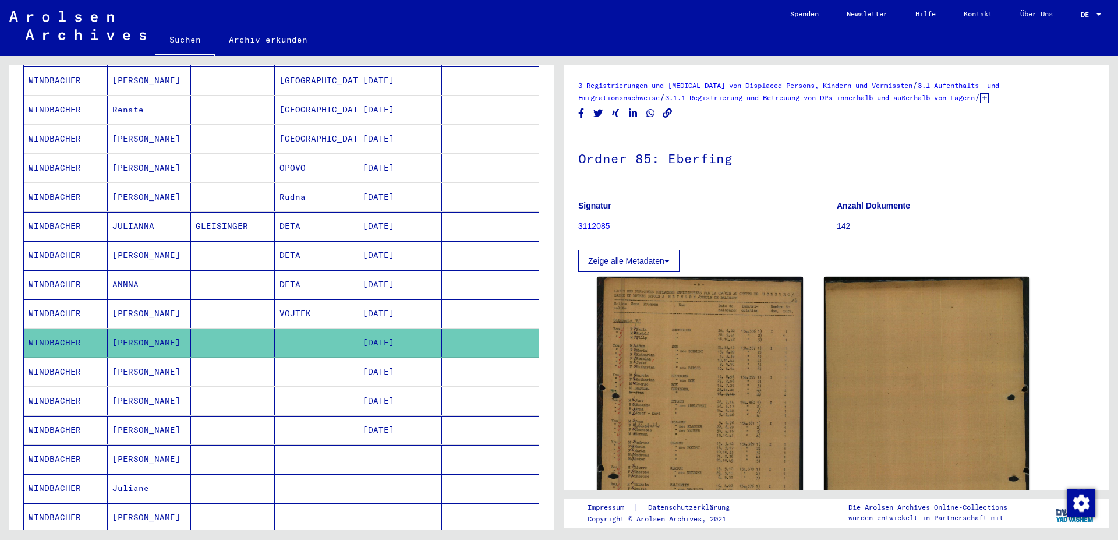
click at [386, 158] on mat-cell "[DATE]" at bounding box center [400, 168] width 84 height 29
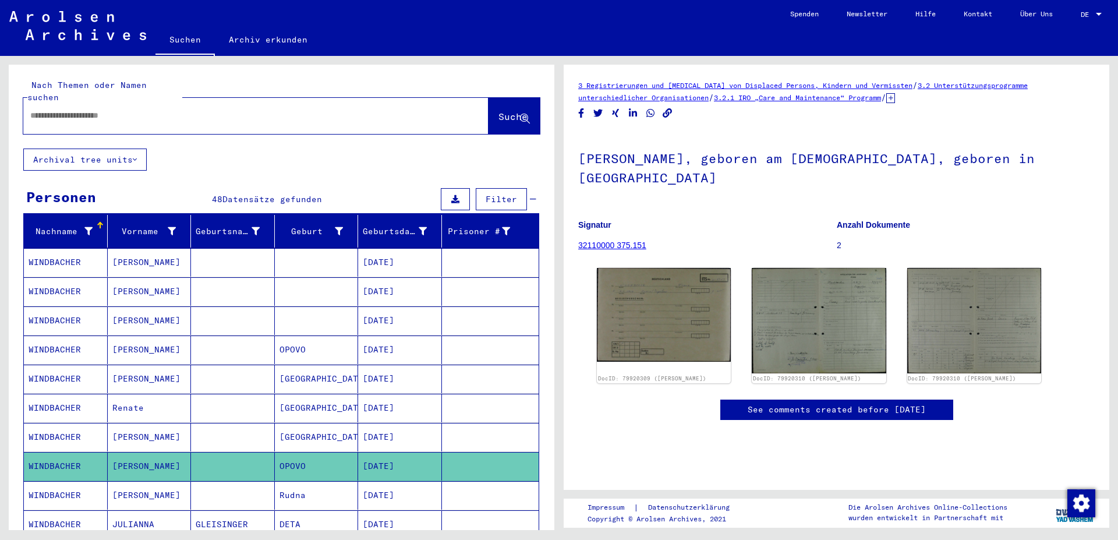
click at [373, 249] on mat-cell "[DATE]" at bounding box center [400, 262] width 84 height 29
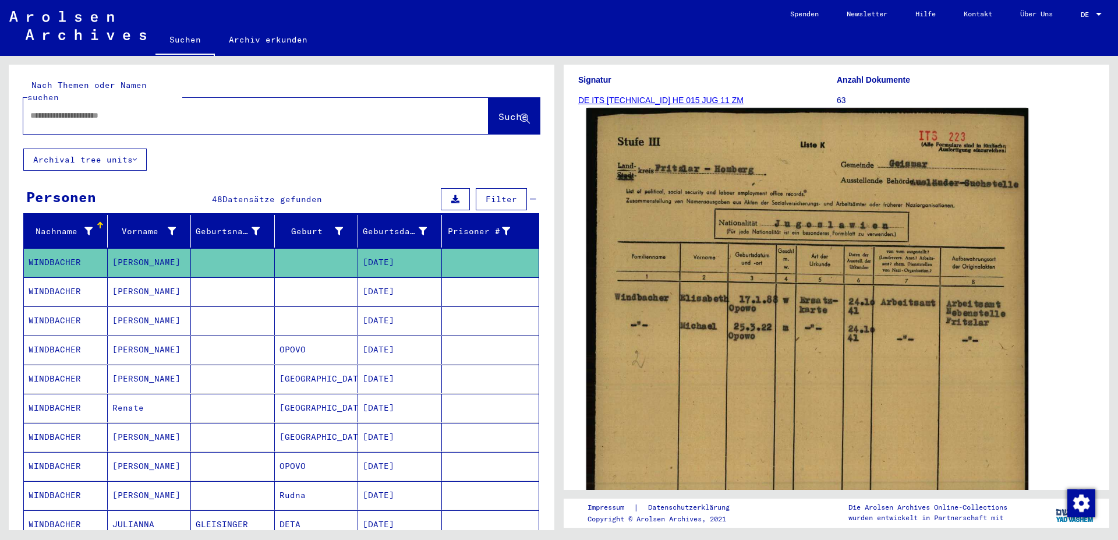
scroll to position [126, 0]
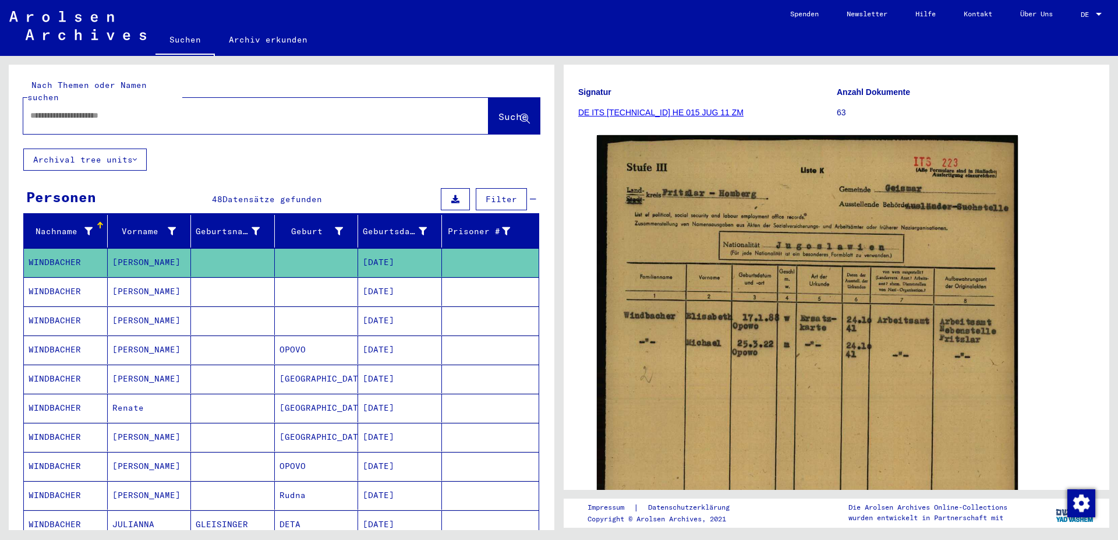
click at [398, 280] on mat-cell "[DATE]" at bounding box center [400, 291] width 84 height 29
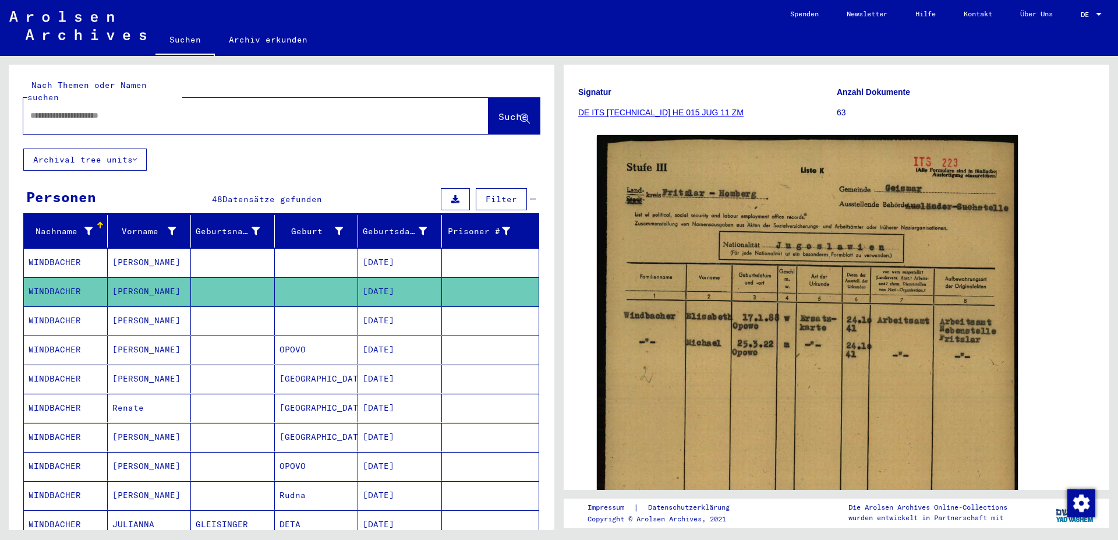
click at [399, 310] on mat-cell "[DATE]" at bounding box center [400, 320] width 84 height 29
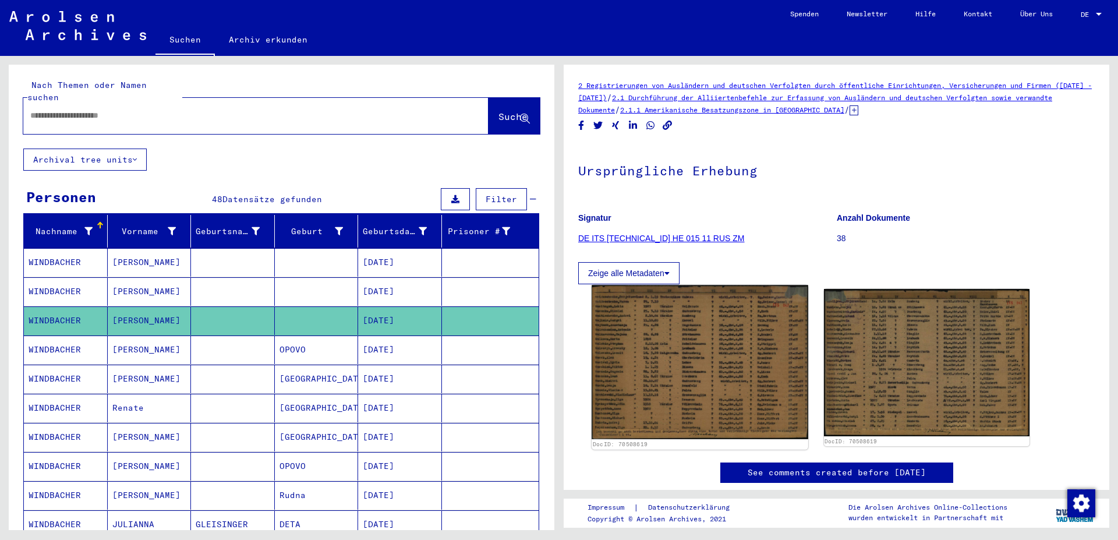
click at [664, 366] on img at bounding box center [700, 362] width 216 height 154
